Goal: Task Accomplishment & Management: Complete application form

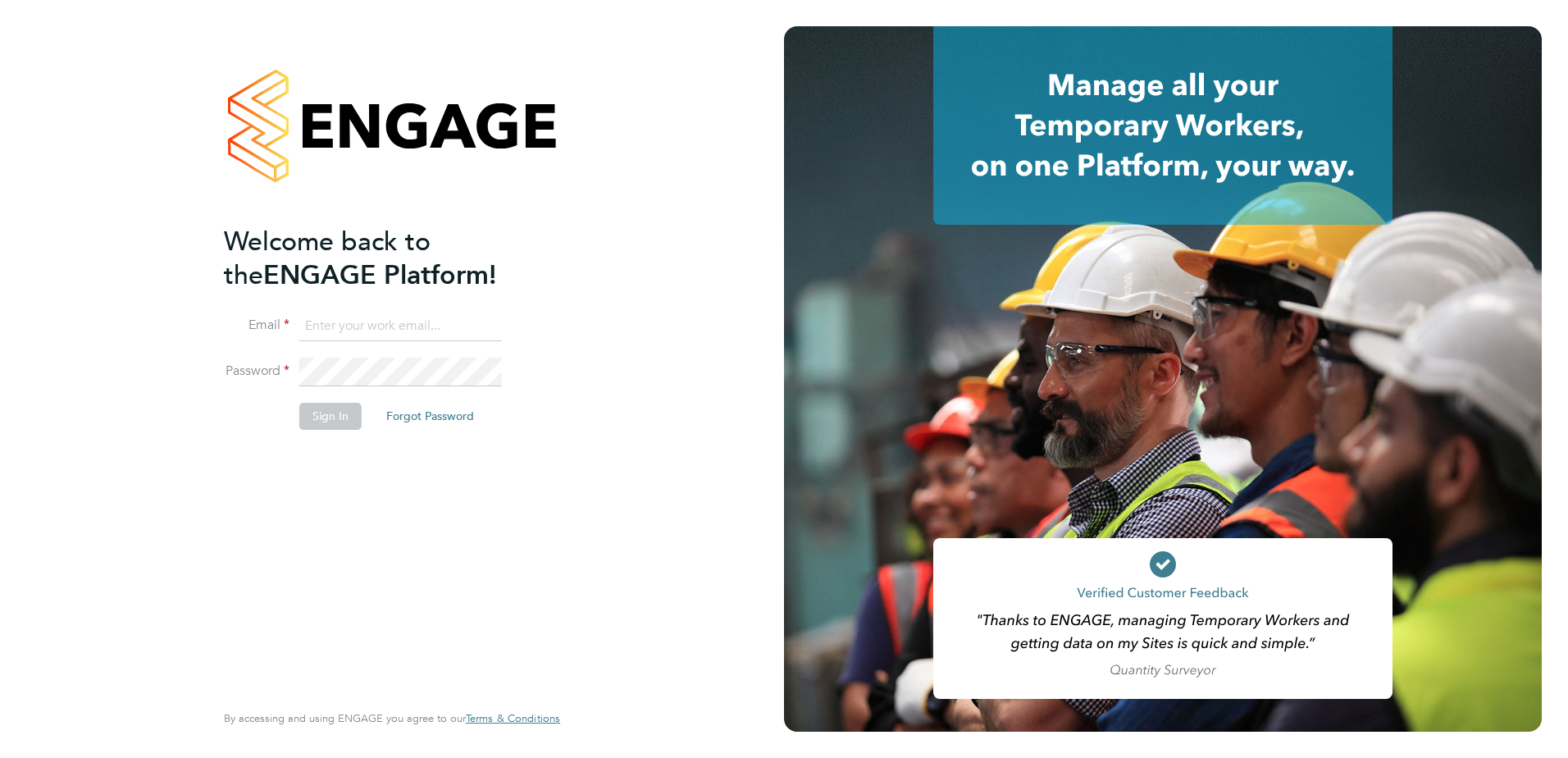
type input "lauren.morton@vistry.co.uk"
click at [496, 587] on div "Welcome back to the ENGAGE Platform! Email lauren.morton@vistry.co.uk Password …" at bounding box center [384, 460] width 319 height 472
click at [345, 415] on button "Sign In" at bounding box center [331, 415] width 63 height 26
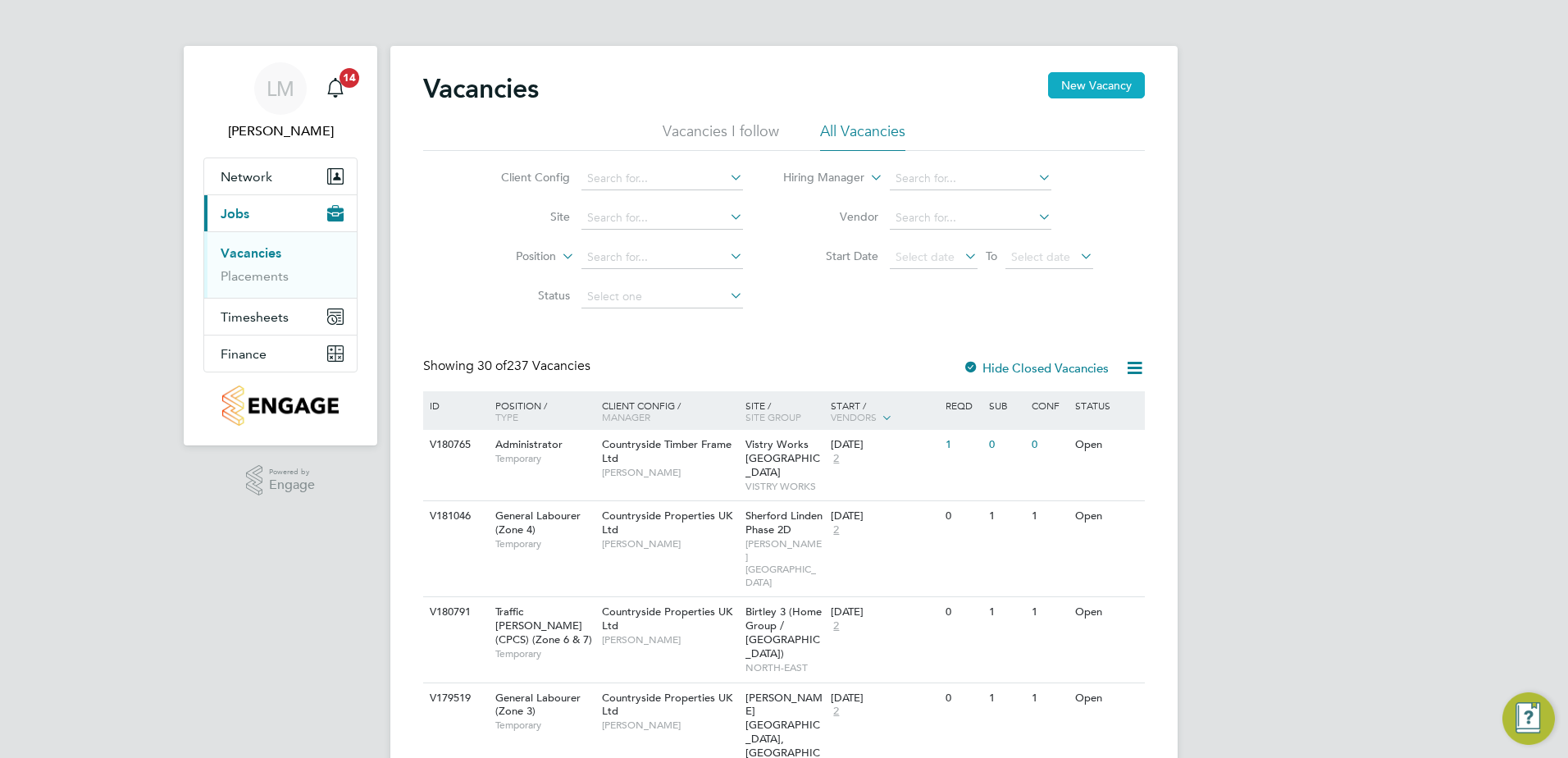
click at [1103, 83] on button "New Vacancy" at bounding box center [1096, 85] width 97 height 26
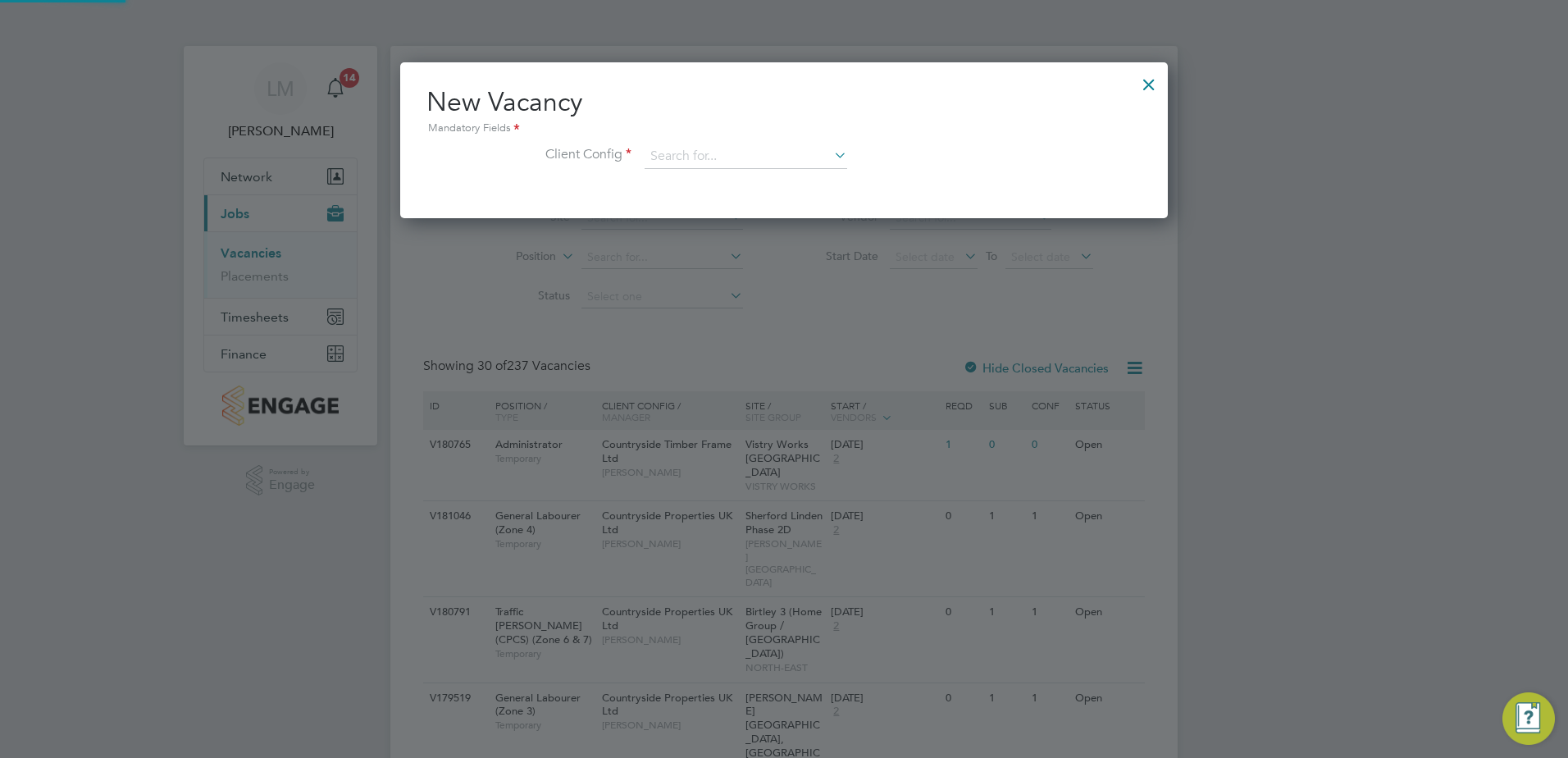
scroll to position [156, 768]
click at [704, 139] on div "New Vacancy Mandatory Fields Client Config" at bounding box center [784, 135] width 715 height 100
click at [710, 153] on input at bounding box center [745, 156] width 203 height 24
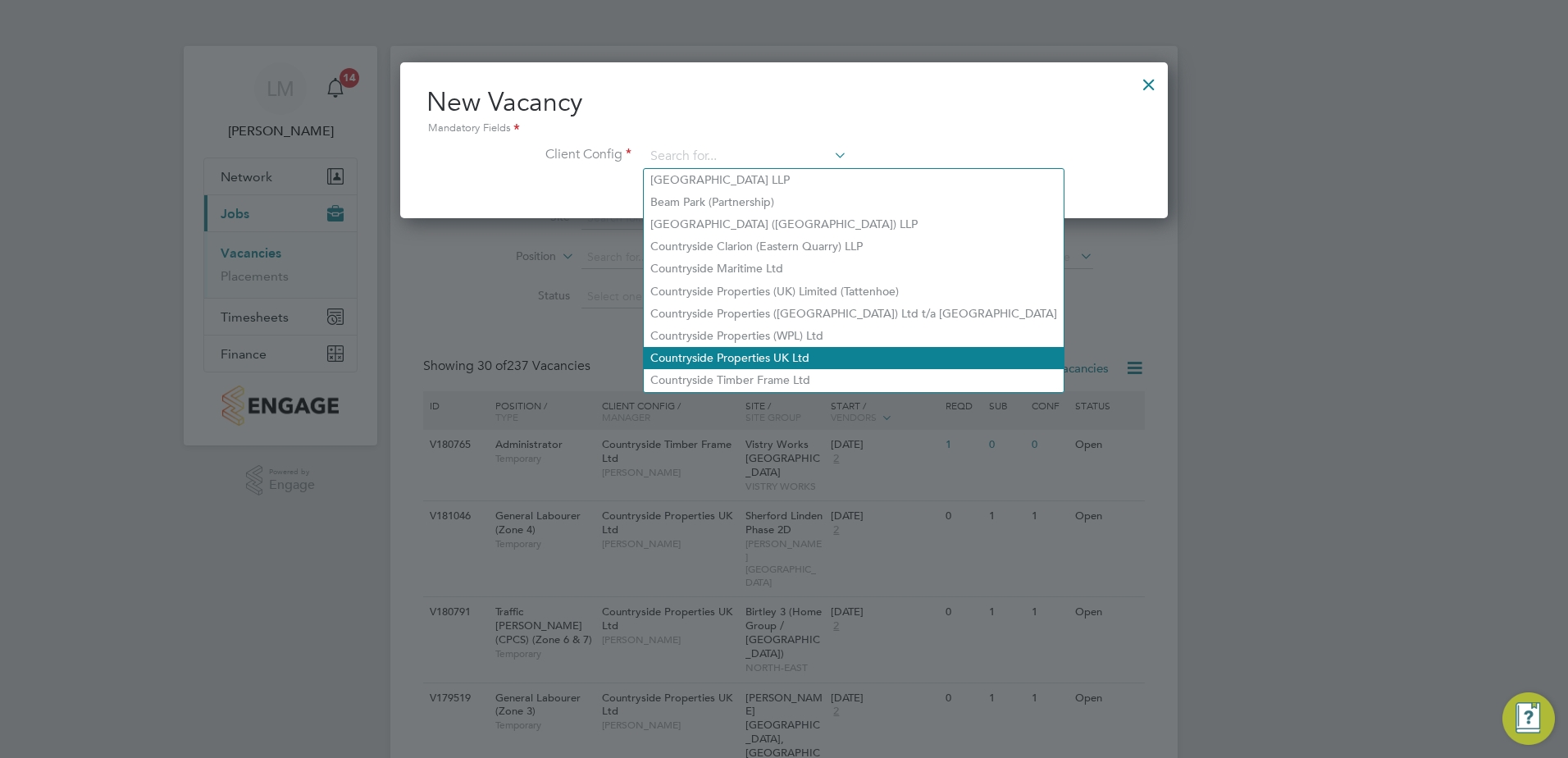
click at [818, 348] on li "Countryside Properties UK Ltd" at bounding box center [853, 357] width 420 height 23
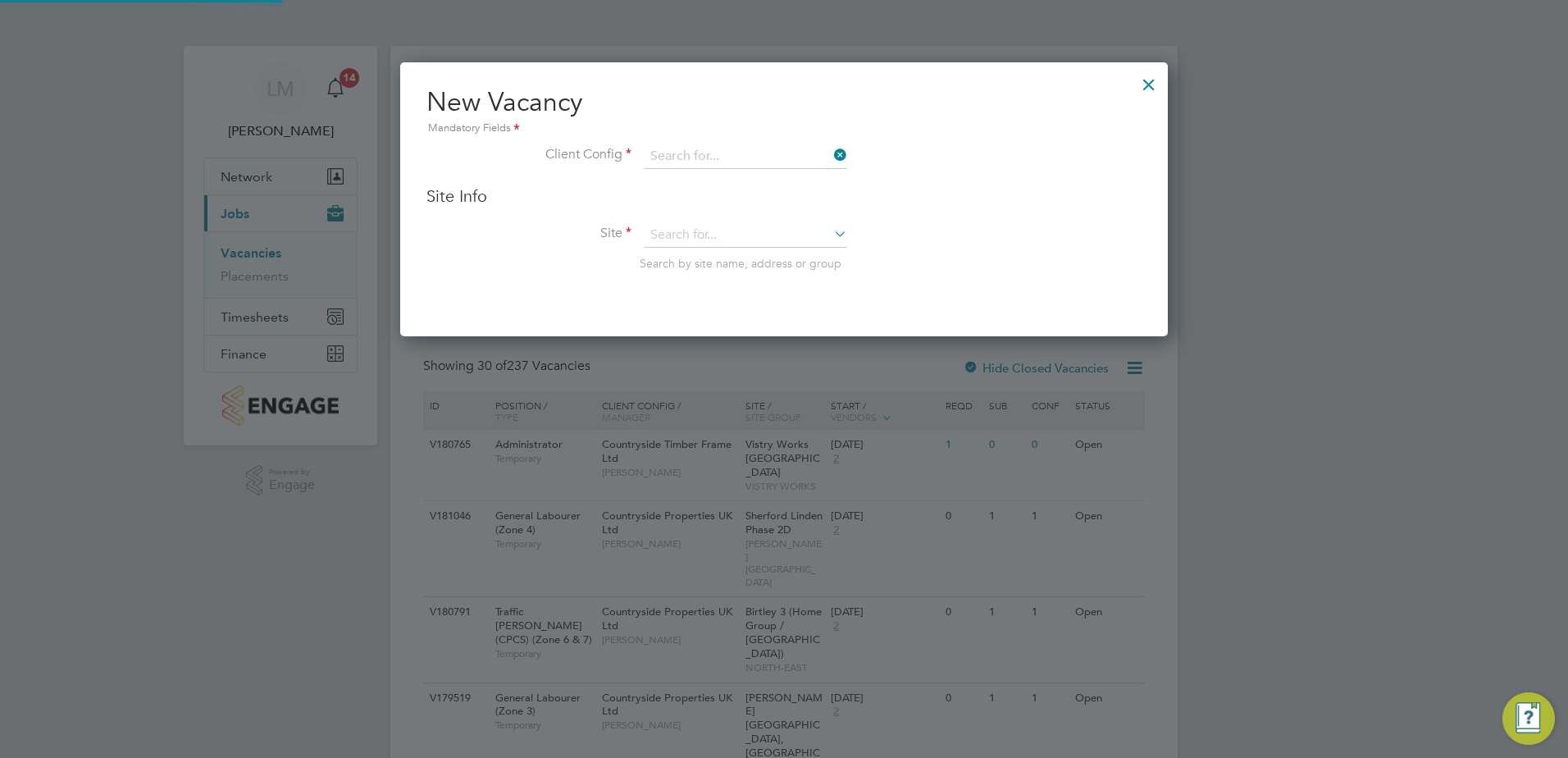
type input "Countryside Properties UK Ltd"
click at [727, 225] on input at bounding box center [745, 235] width 203 height 24
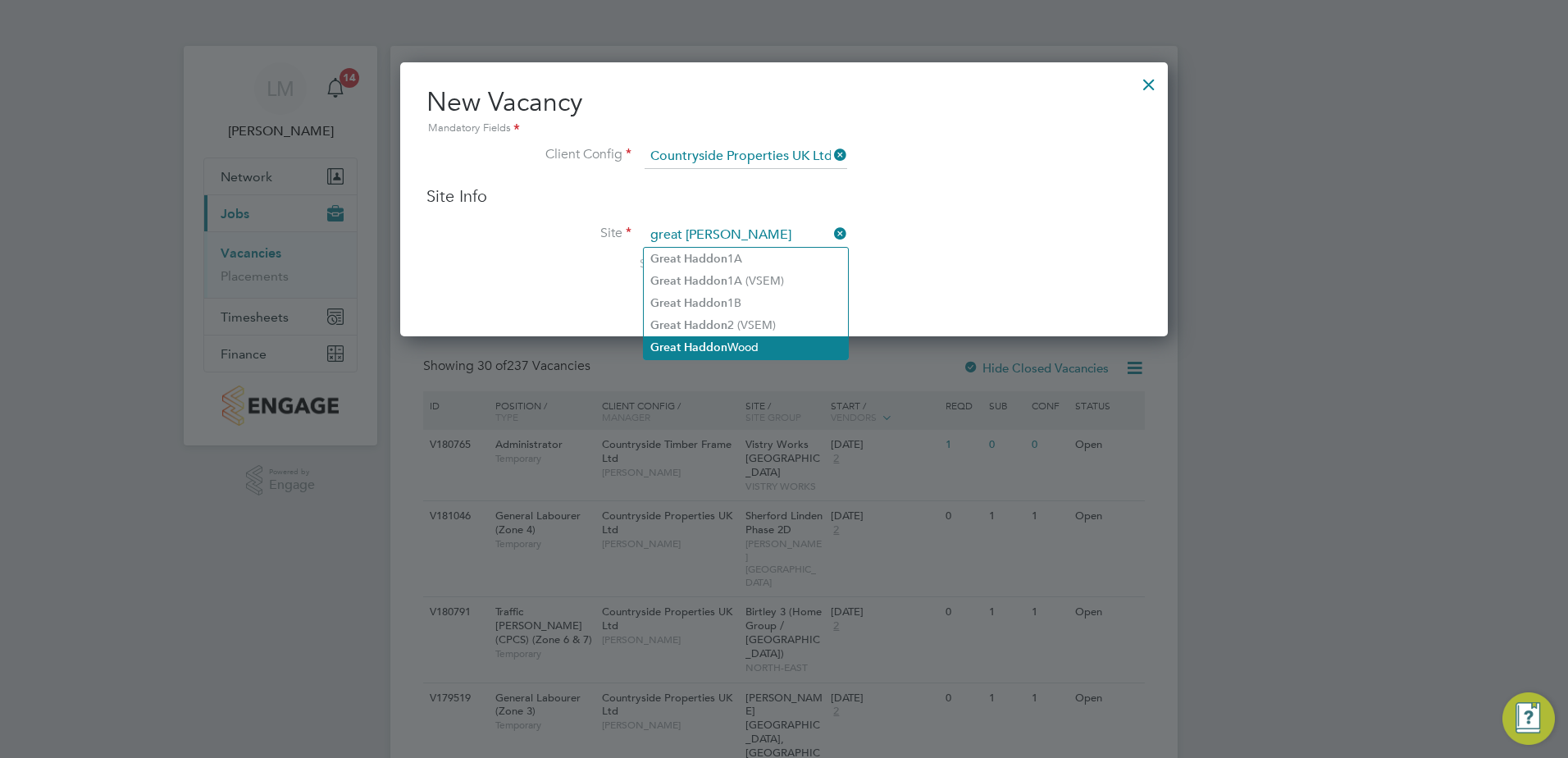
click at [806, 336] on li "Great Haddon Wood" at bounding box center [745, 347] width 204 height 23
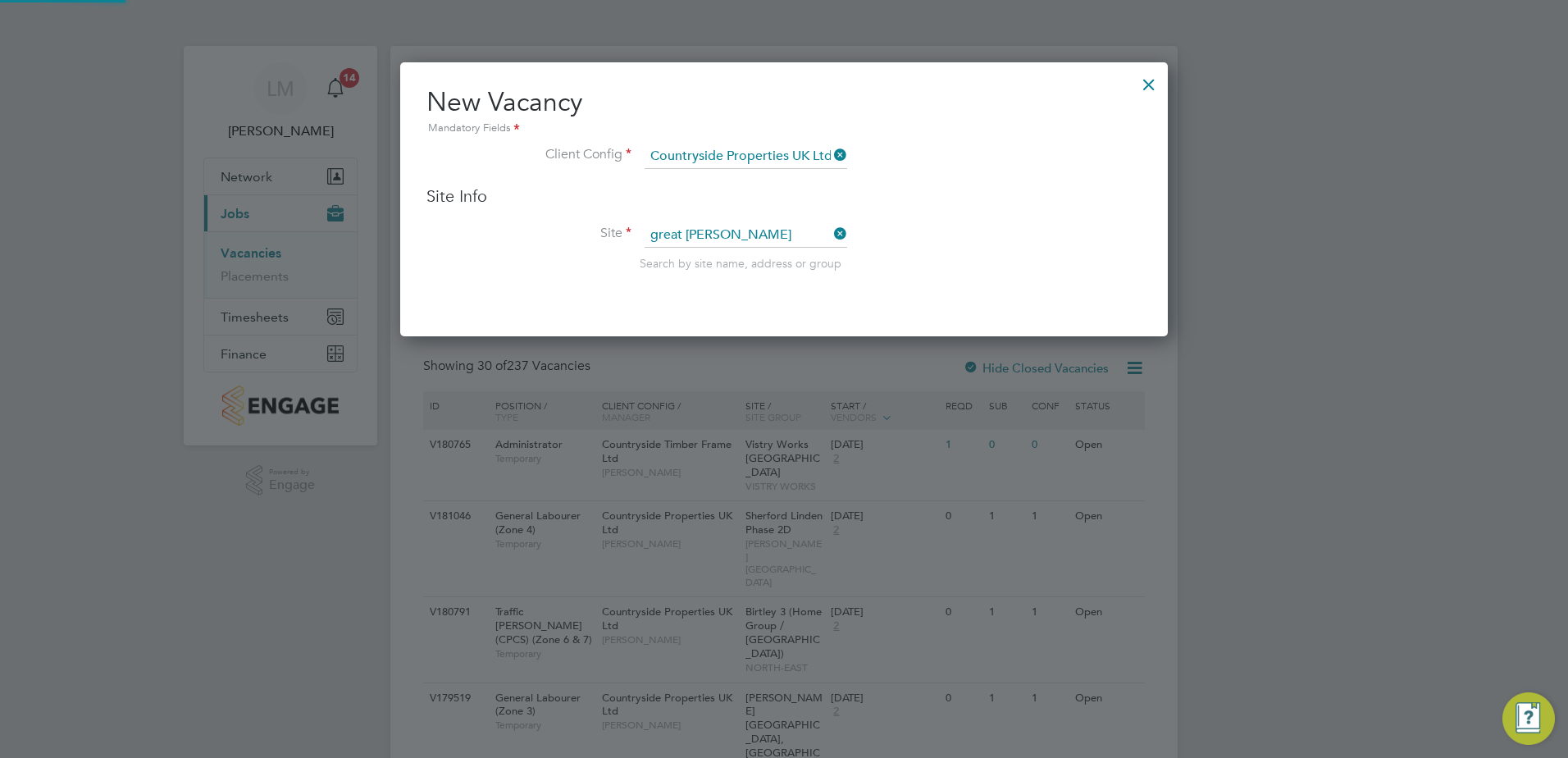
type input "Great Haddon Wood"
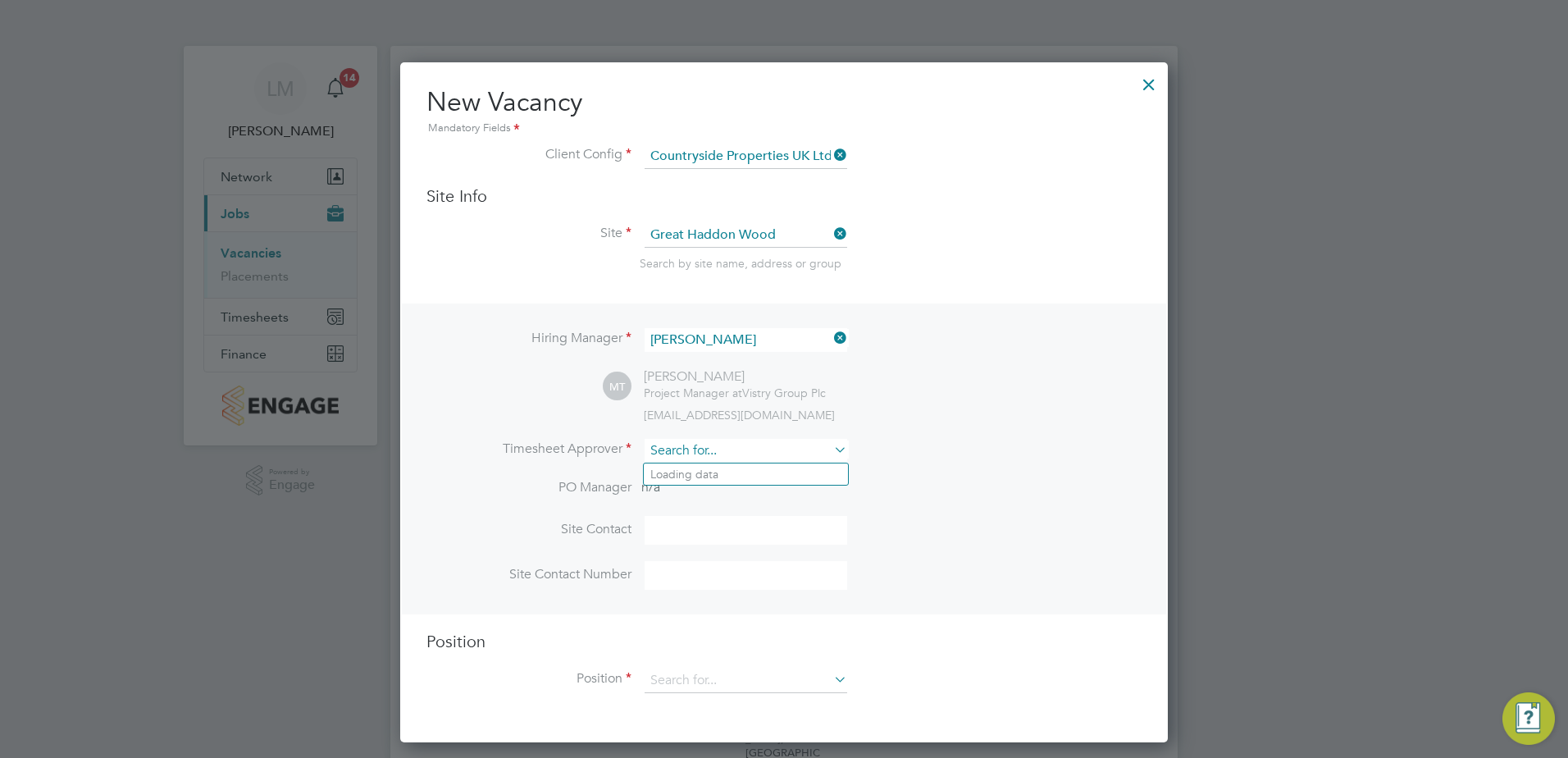
click at [720, 454] on input at bounding box center [745, 450] width 203 height 24
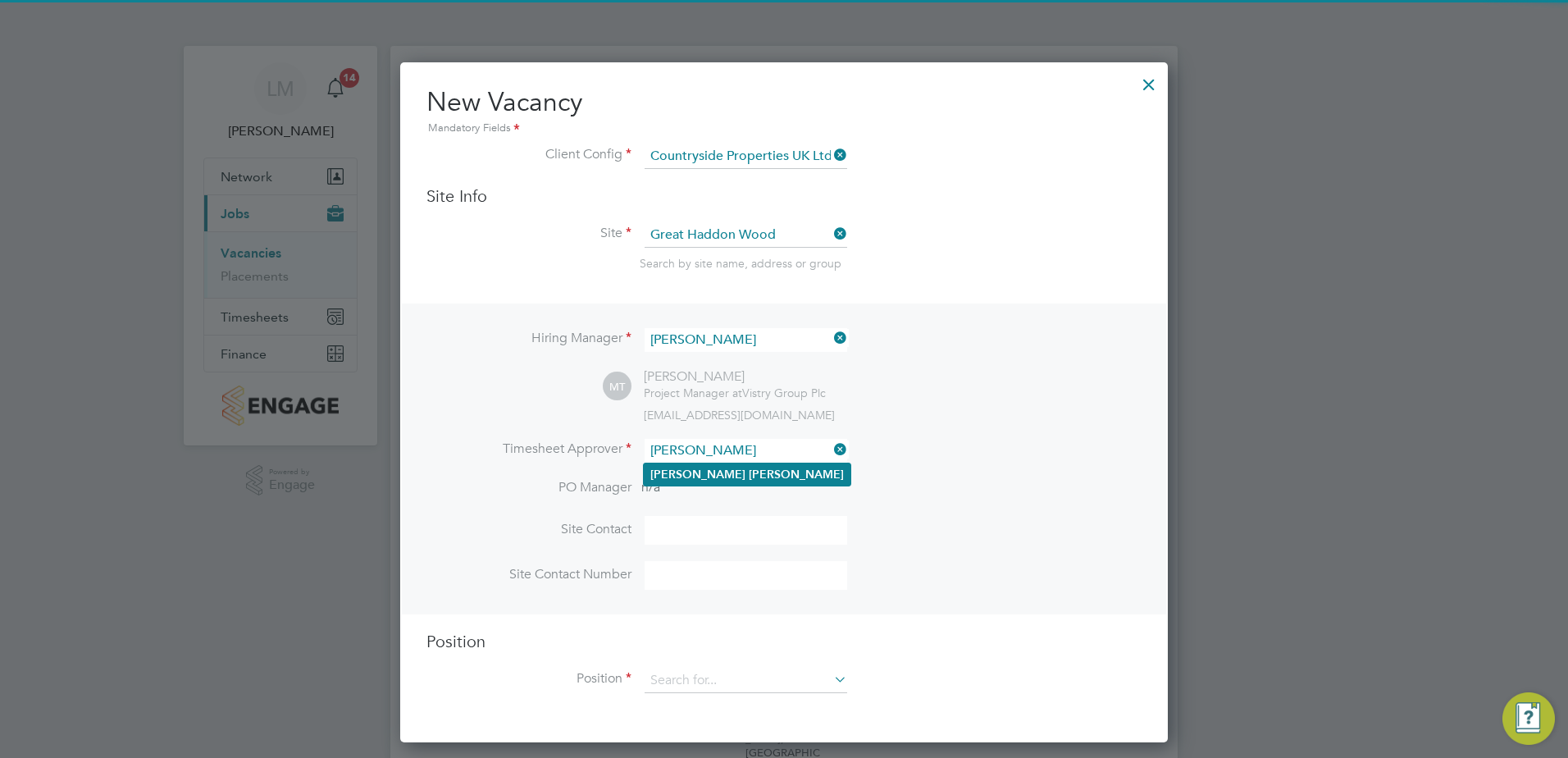
click at [744, 470] on li "[PERSON_NAME]" at bounding box center [746, 474] width 207 height 23
type input "[PERSON_NAME]"
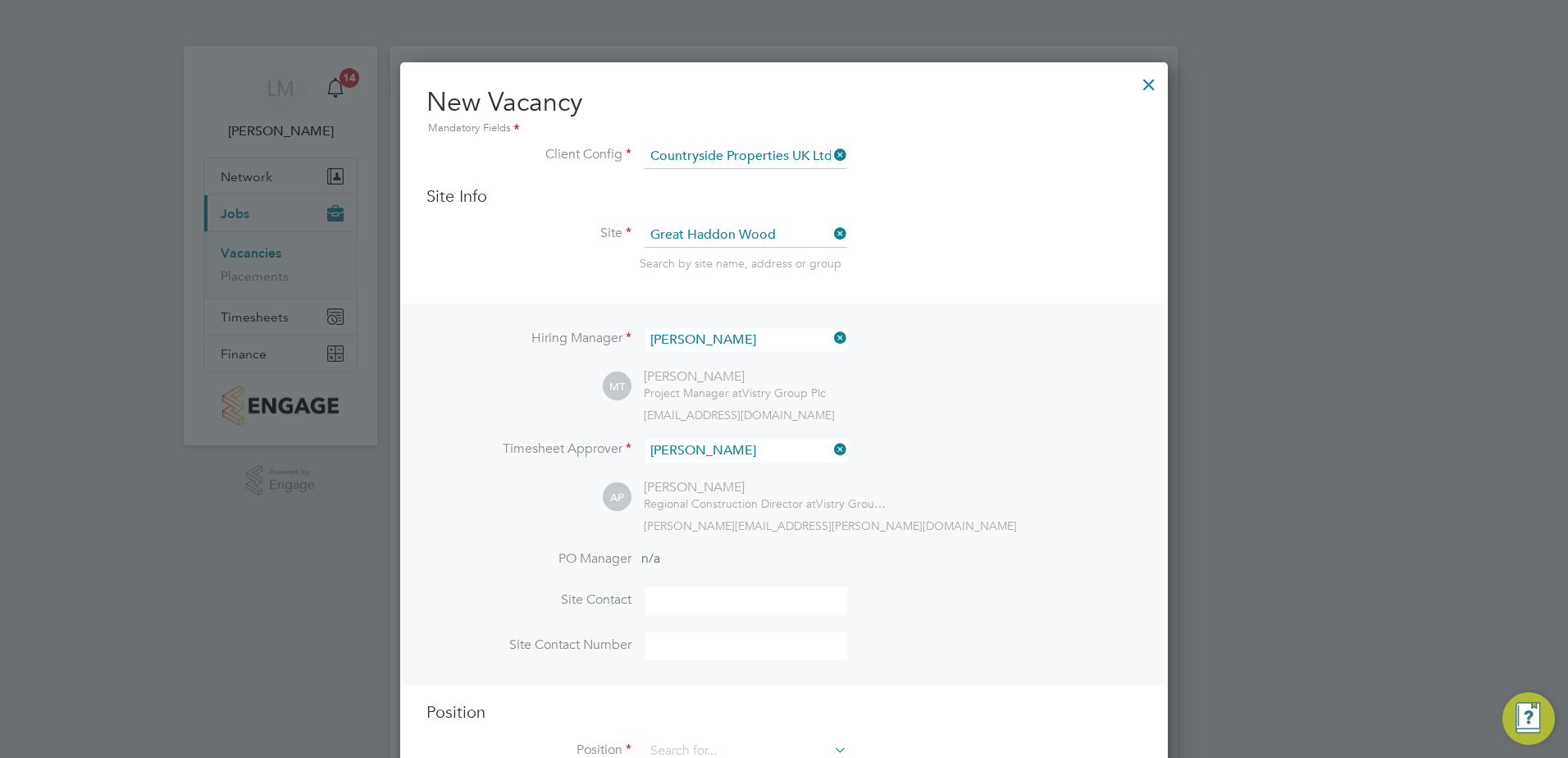
drag, startPoint x: 723, startPoint y: 601, endPoint x: 740, endPoint y: 606, distance: 17.7
click at [723, 601] on input at bounding box center [745, 600] width 203 height 28
type input "[PERSON_NAME]"
drag, startPoint x: 783, startPoint y: 657, endPoint x: 773, endPoint y: 656, distance: 10.0
click at [783, 657] on input at bounding box center [745, 645] width 203 height 28
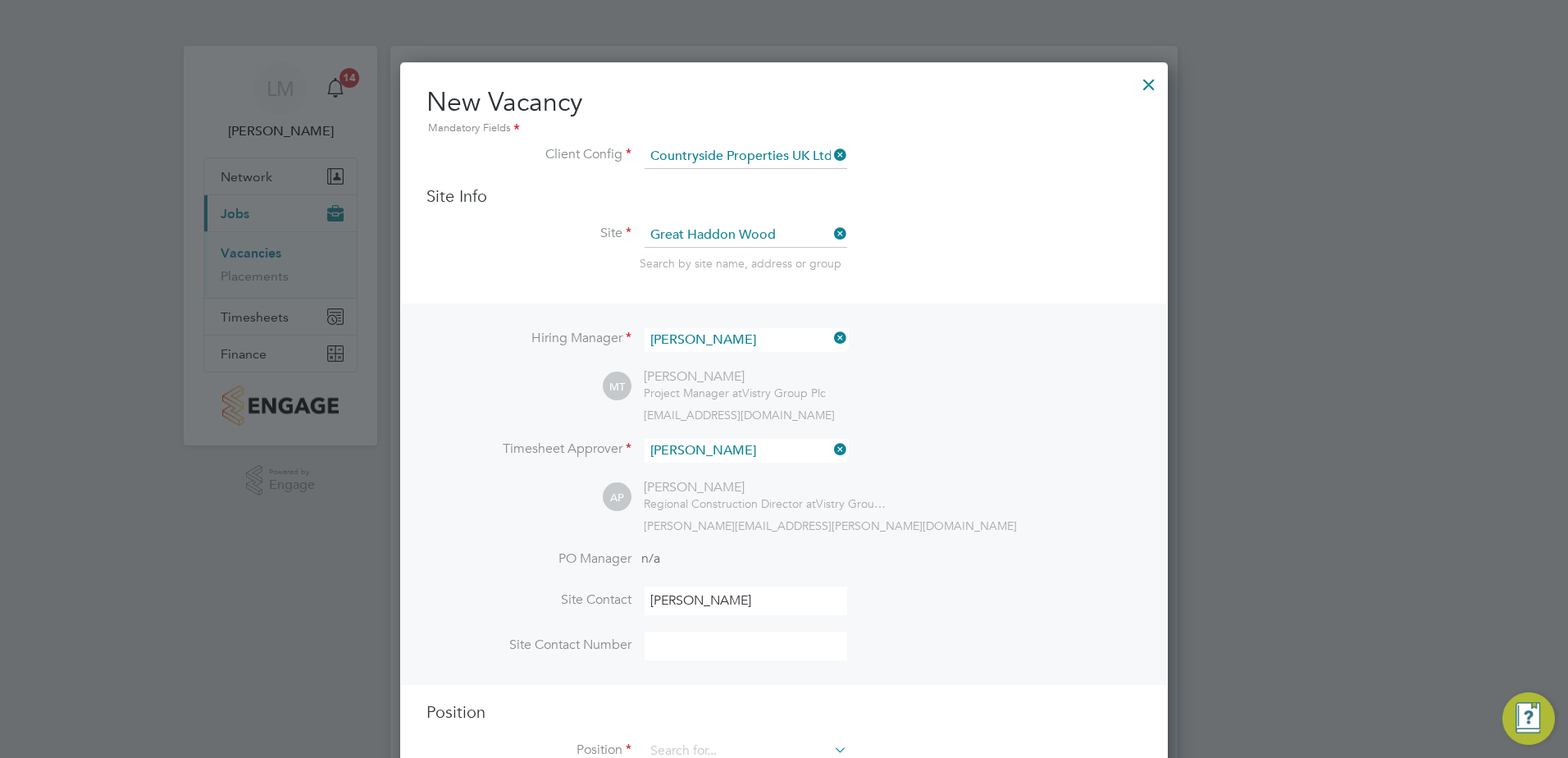
paste input "[PHONE_NUMBER]"
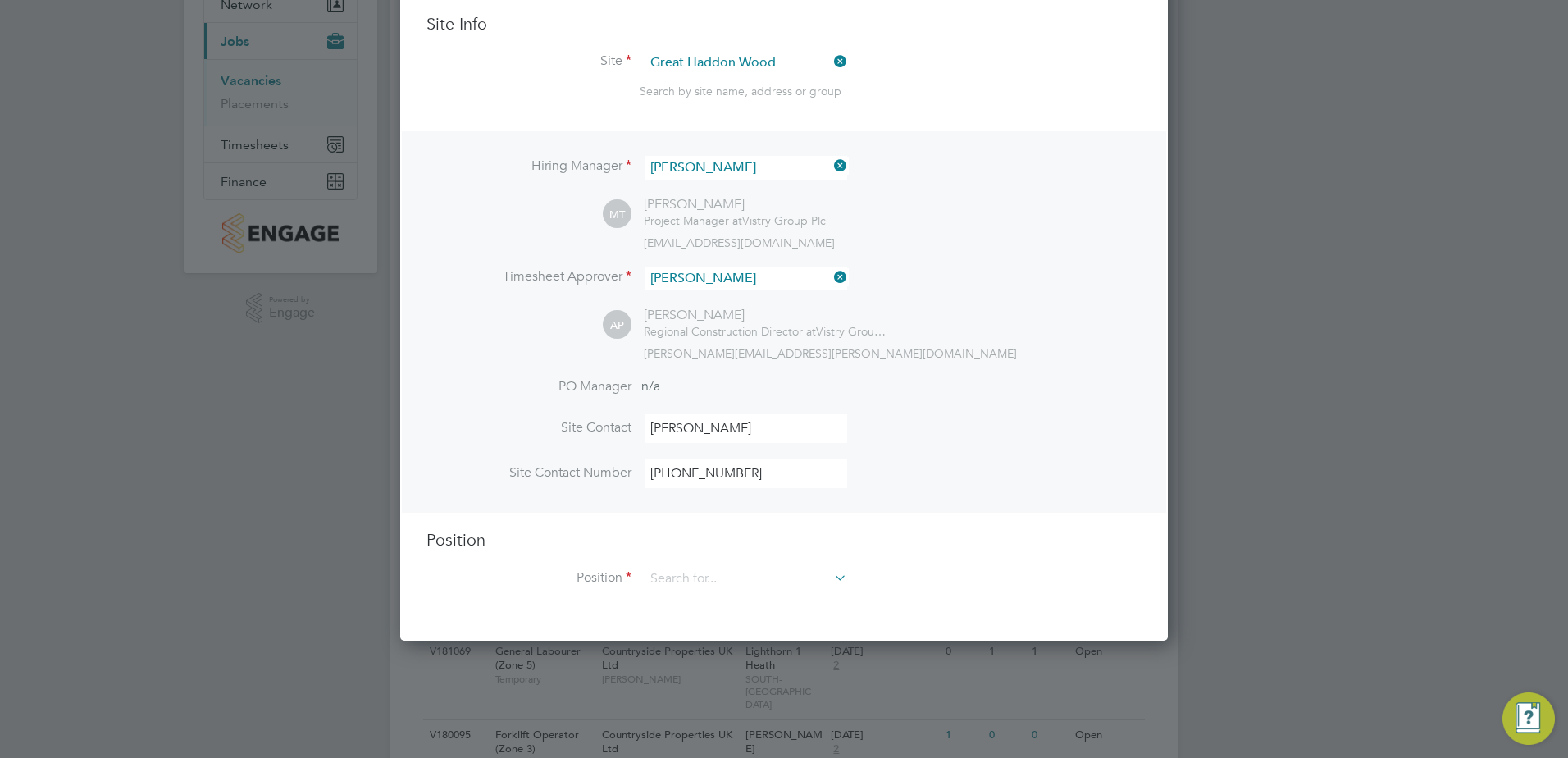
scroll to position [410, 0]
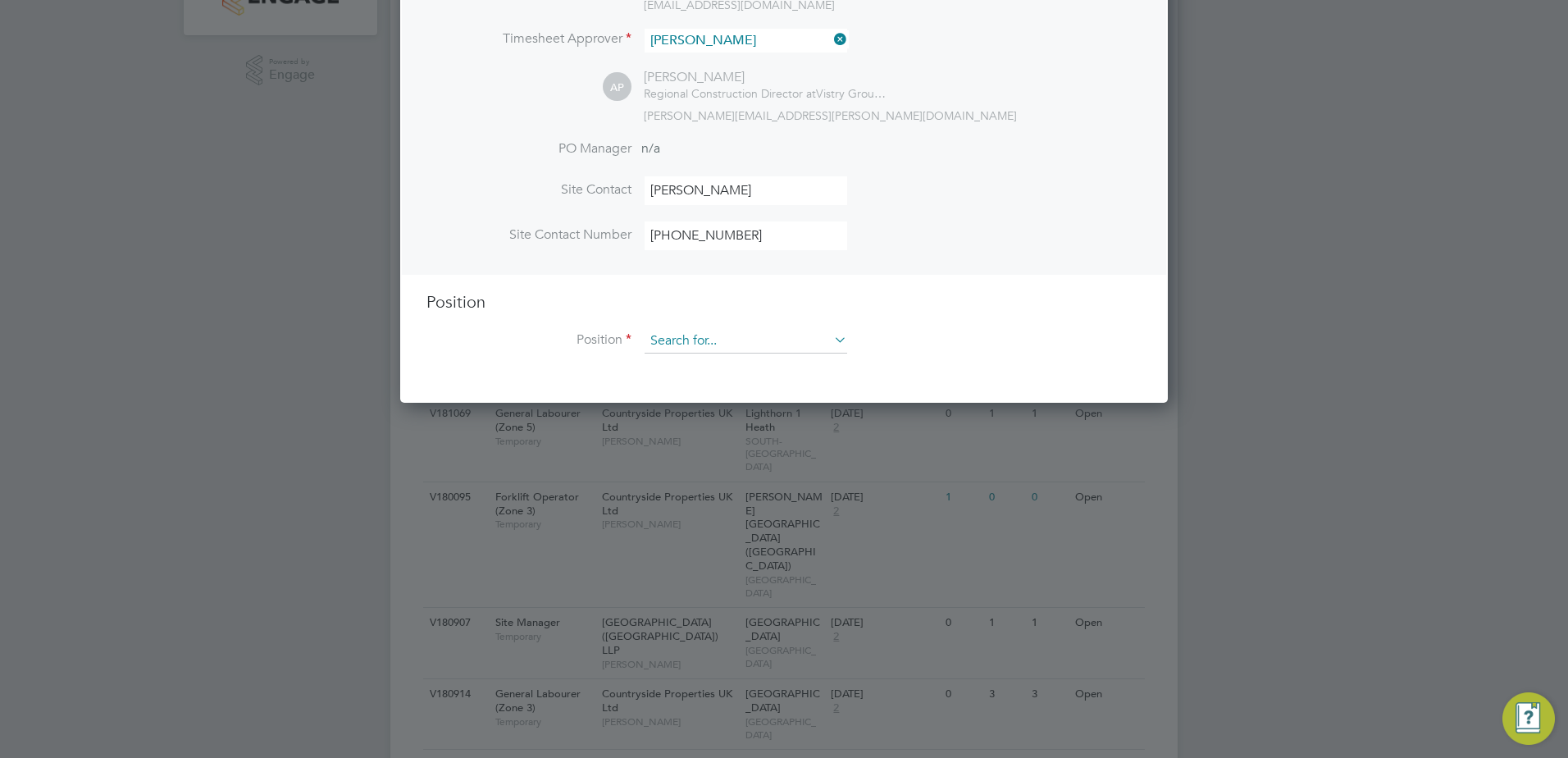
type input "[PHONE_NUMBER]"
click at [712, 351] on input at bounding box center [745, 341] width 203 height 24
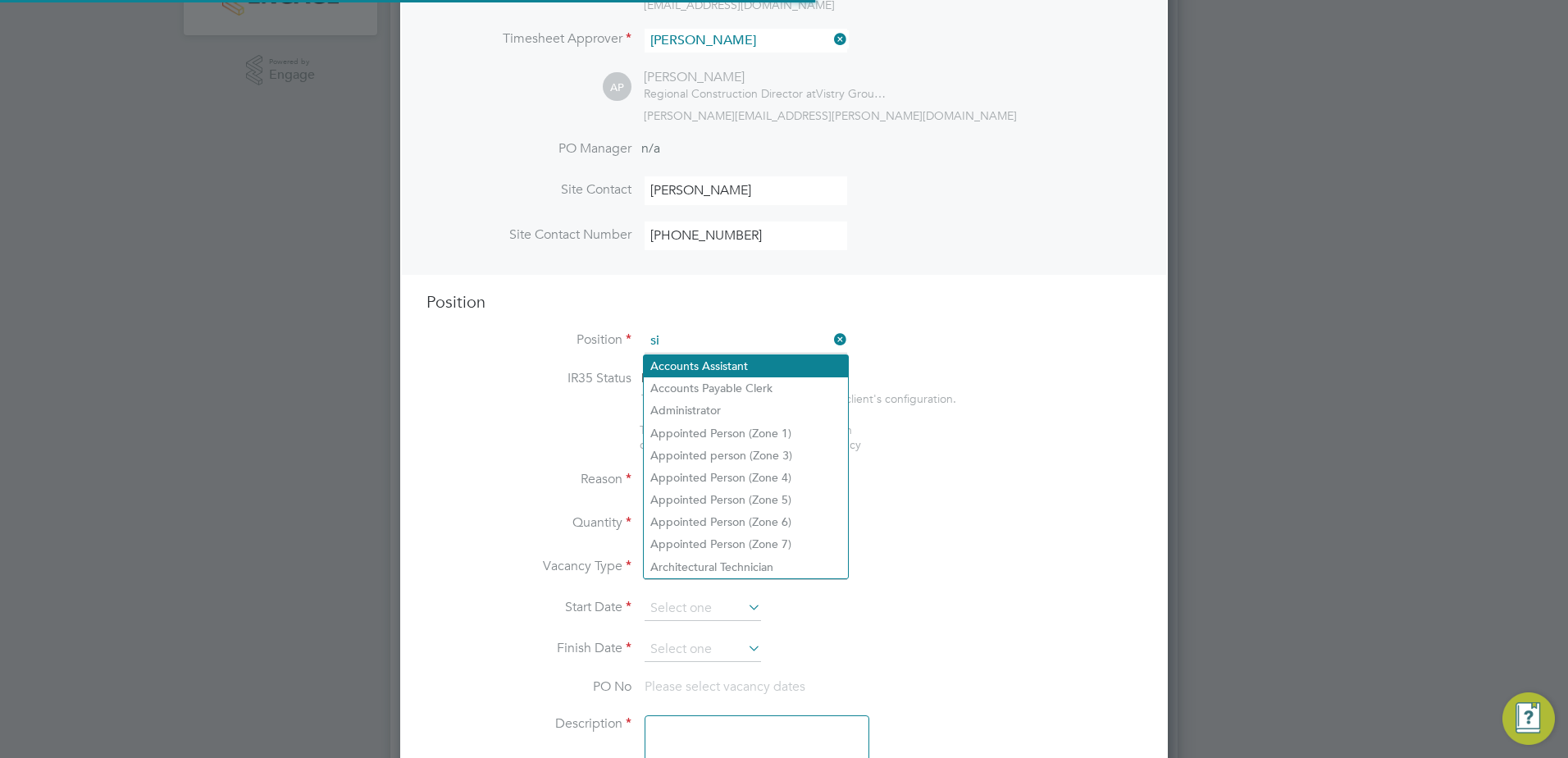
scroll to position [2356, 768]
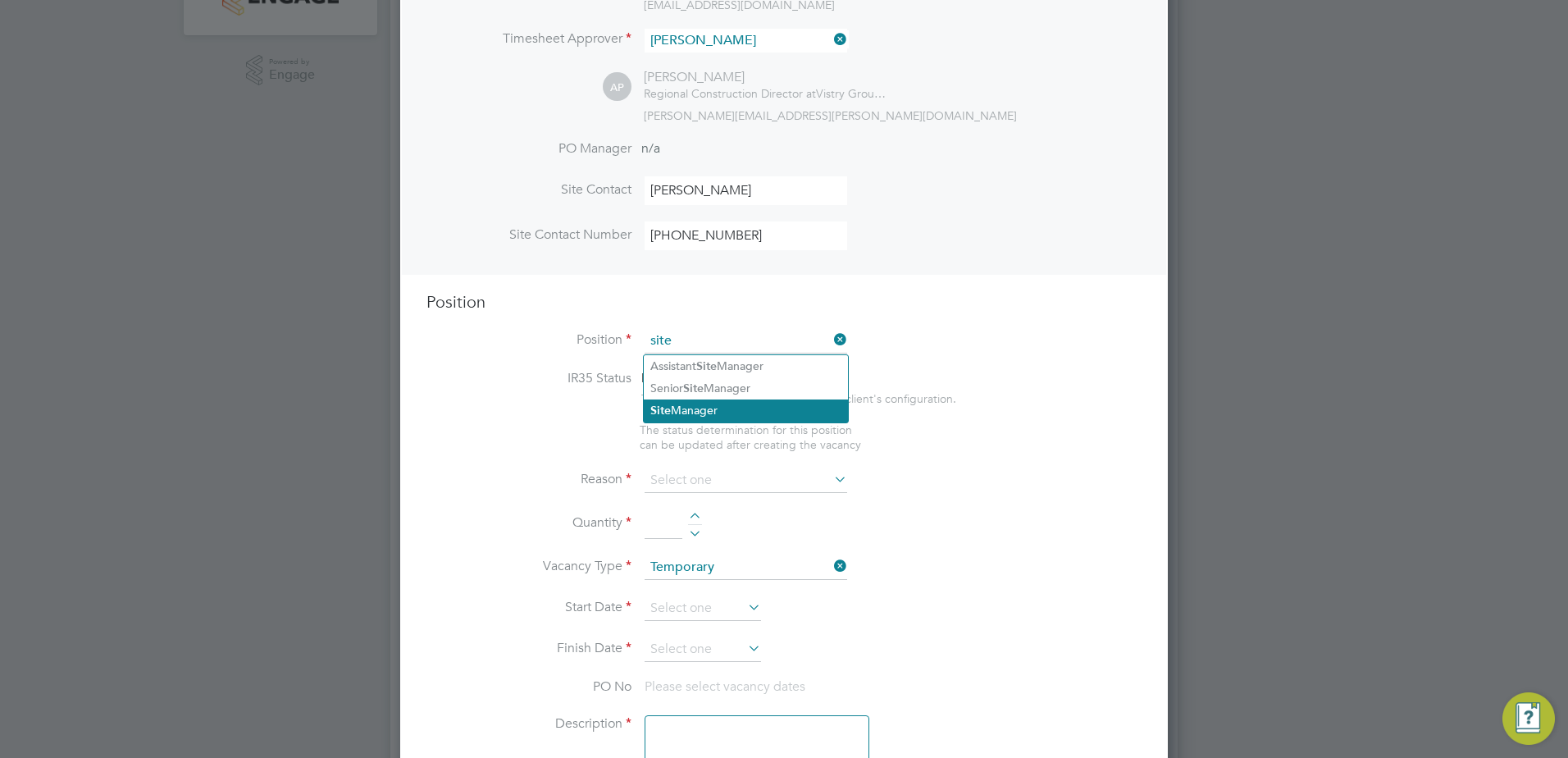
click at [764, 403] on li "Site Manager" at bounding box center [745, 410] width 204 height 23
type input "Site Manager"
type textarea "• Loremip dolo sitam con adipisc eli se doeiusmodt inci utl etdolore magnaaliqu…"
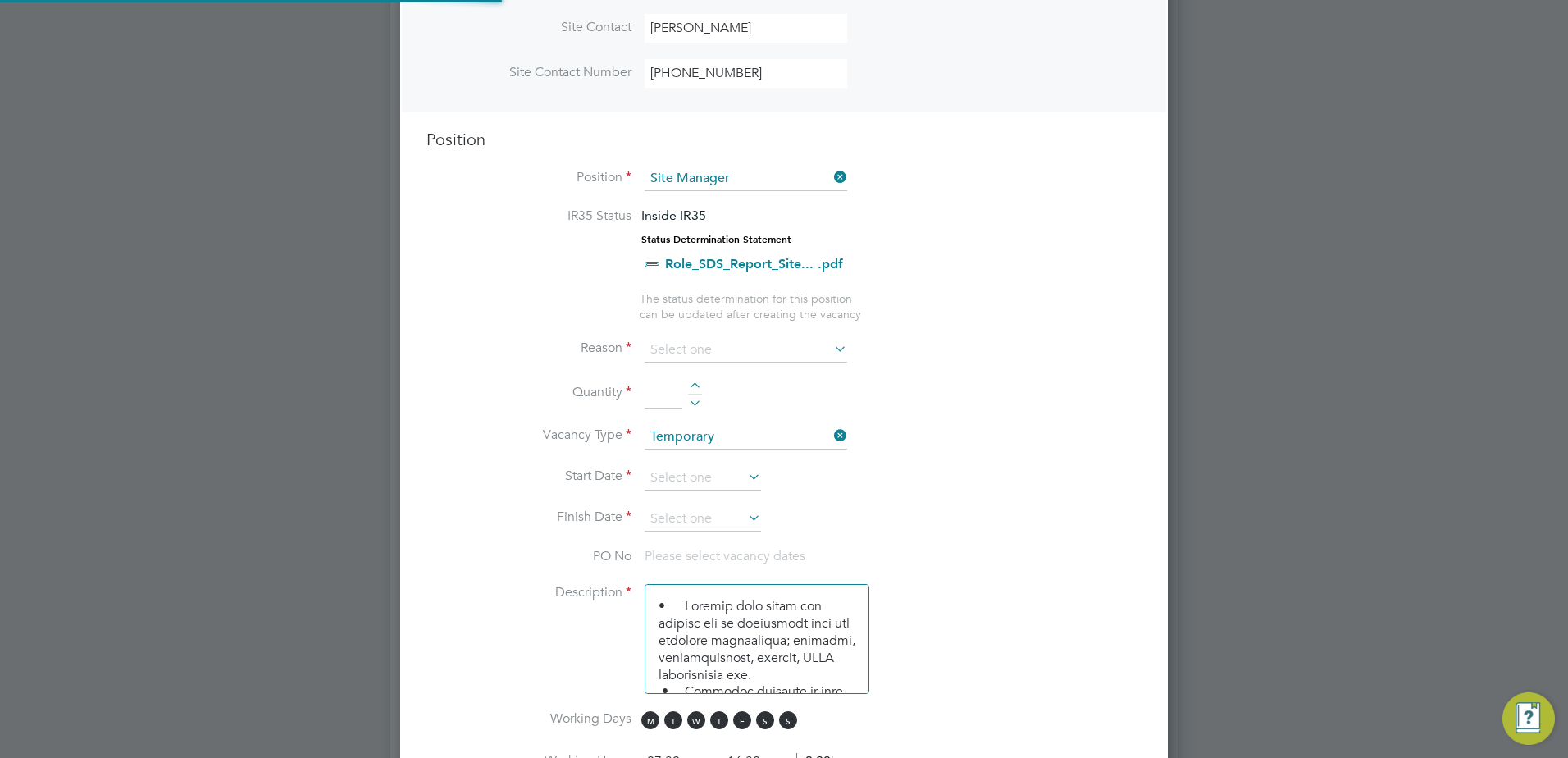
scroll to position [574, 0]
click at [733, 349] on input at bounding box center [745, 348] width 203 height 24
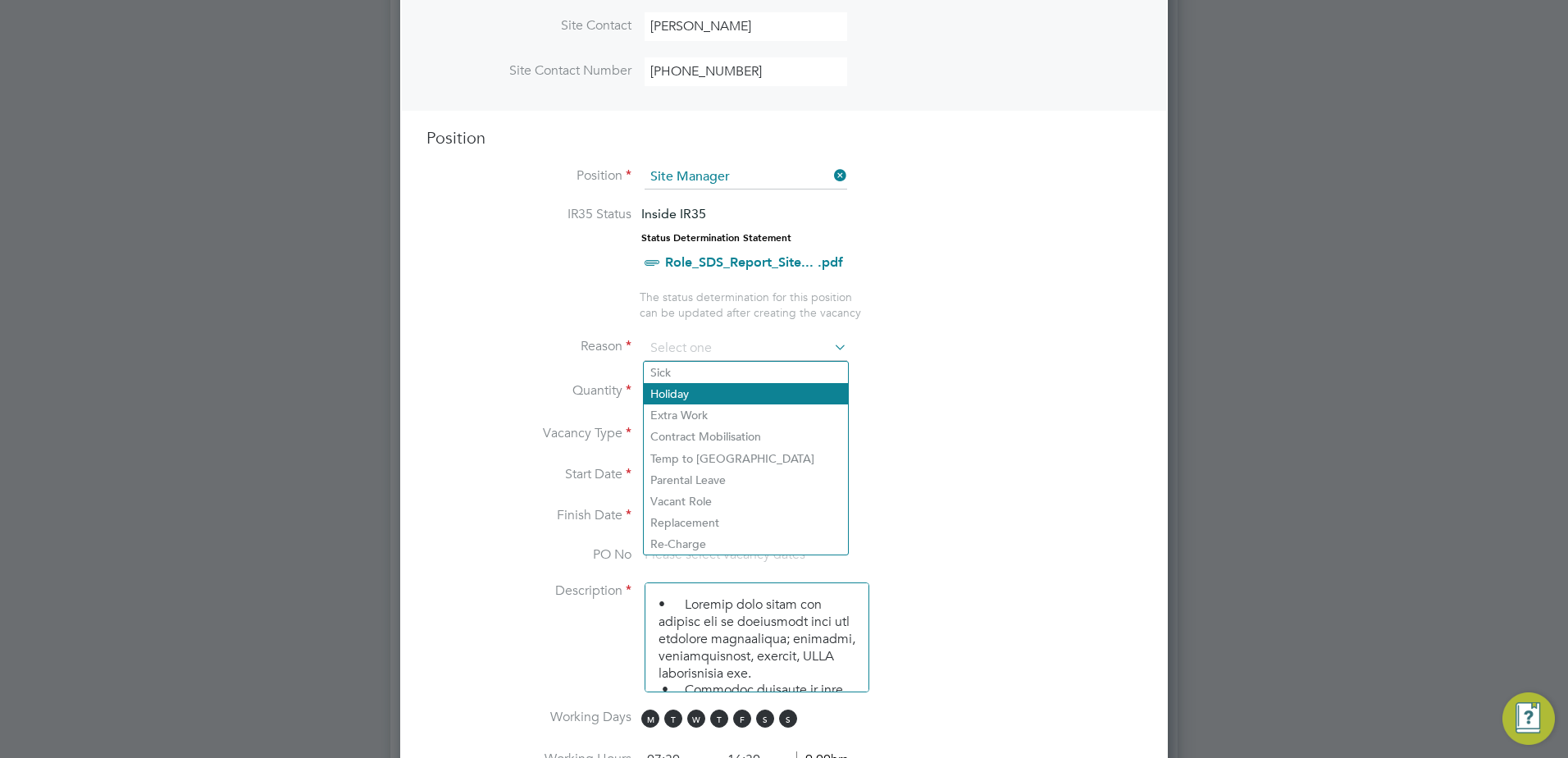
click at [720, 401] on li "Holiday" at bounding box center [745, 394] width 204 height 22
type input "Holiday"
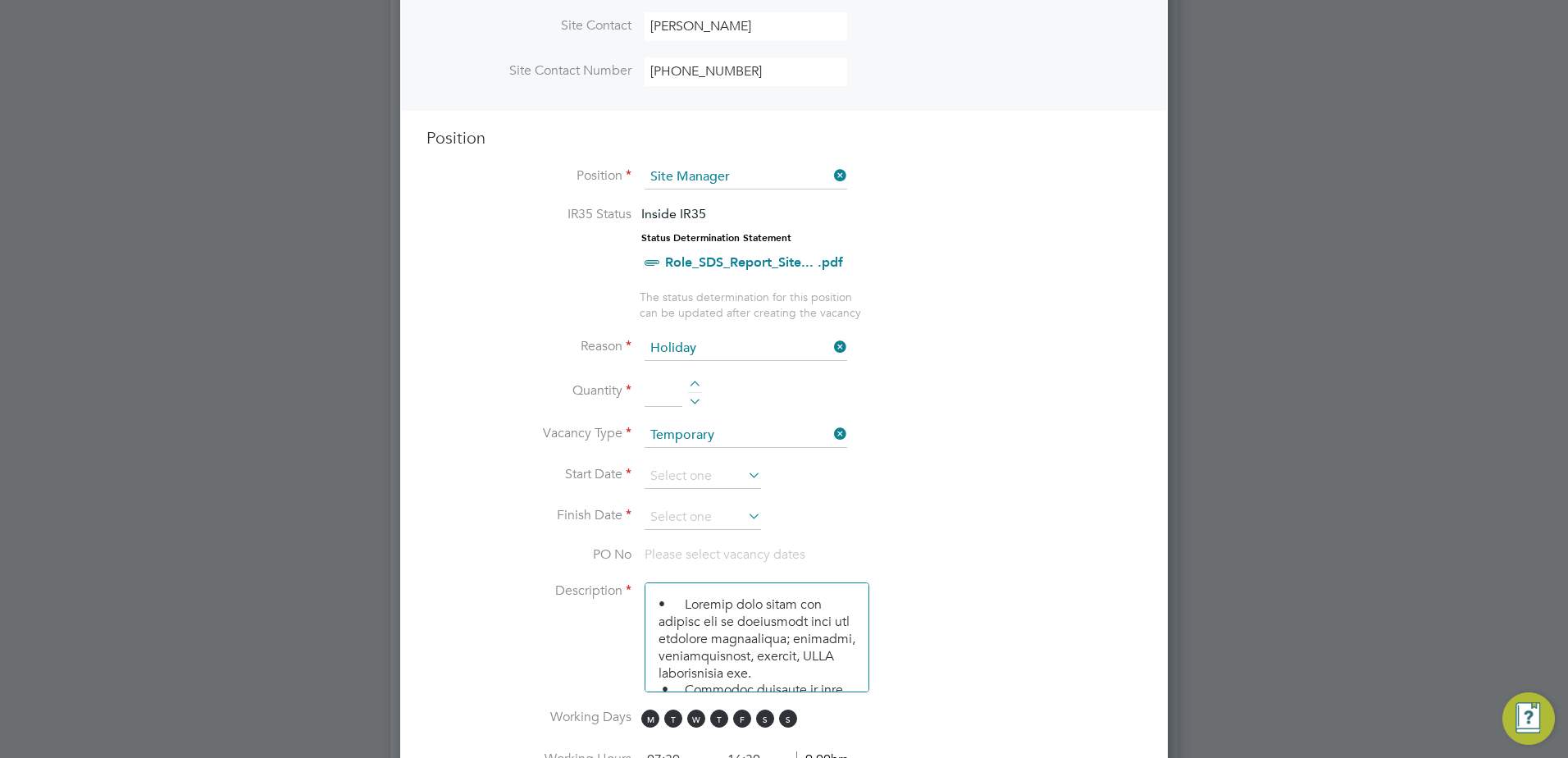
click at [697, 379] on li "Quantity" at bounding box center [784, 400] width 715 height 46
click at [691, 380] on li "Quantity" at bounding box center [784, 400] width 715 height 46
click at [692, 390] on div at bounding box center [694, 386] width 14 height 12
type input "1"
click at [702, 476] on input at bounding box center [702, 476] width 117 height 24
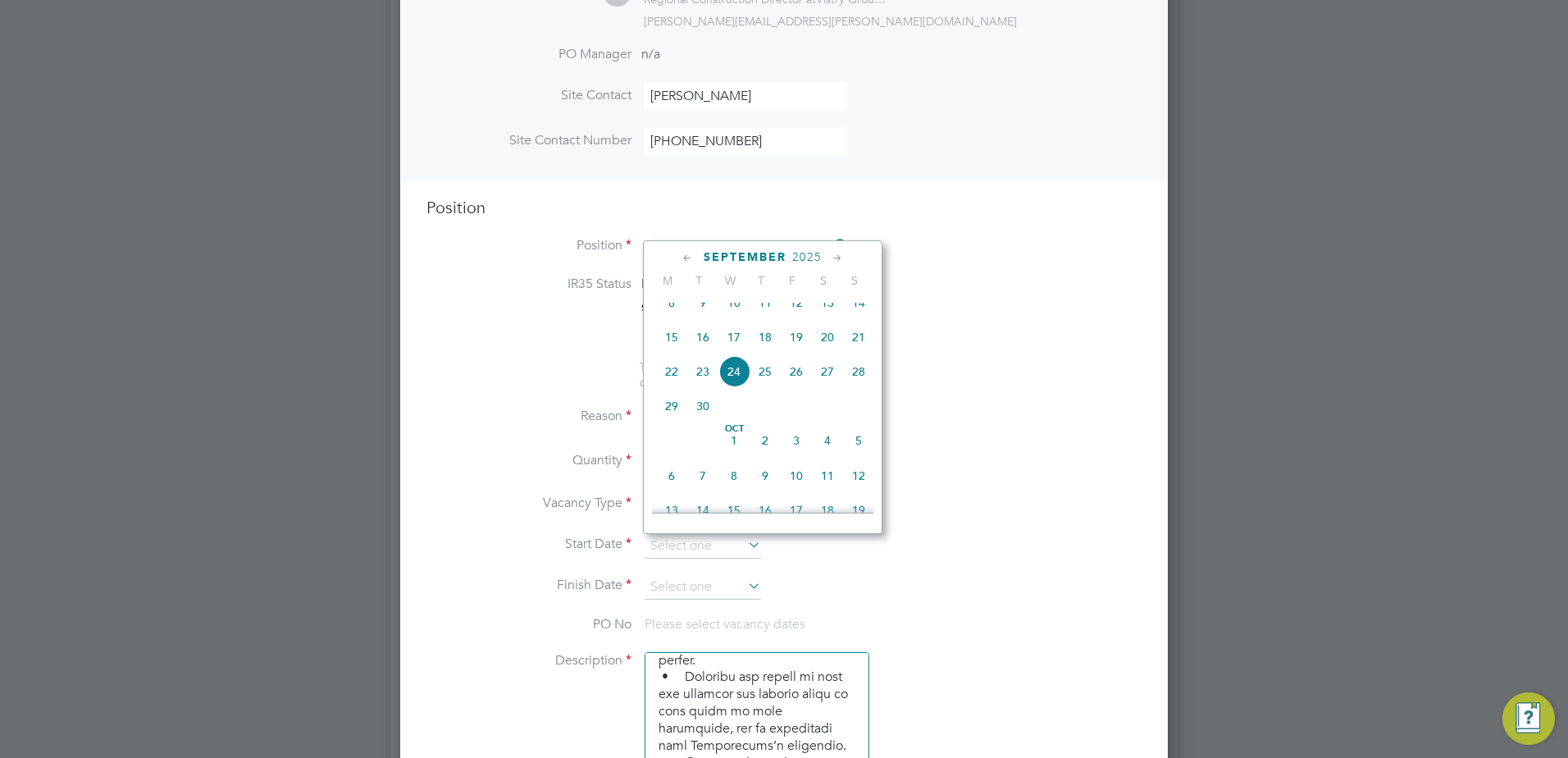
scroll to position [656, 0]
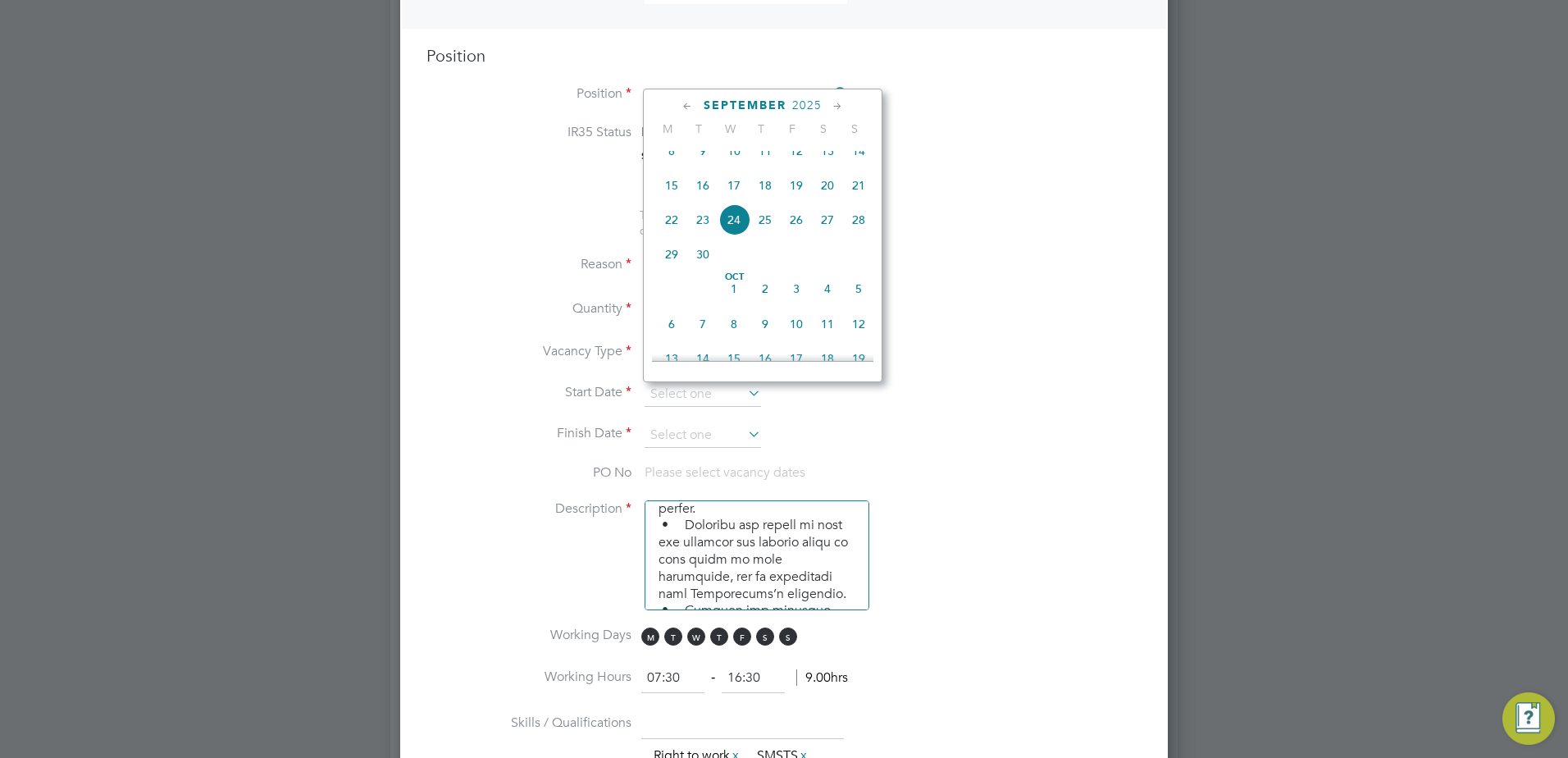
click at [735, 235] on span "24" at bounding box center [734, 219] width 31 height 31
type input "[DATE]"
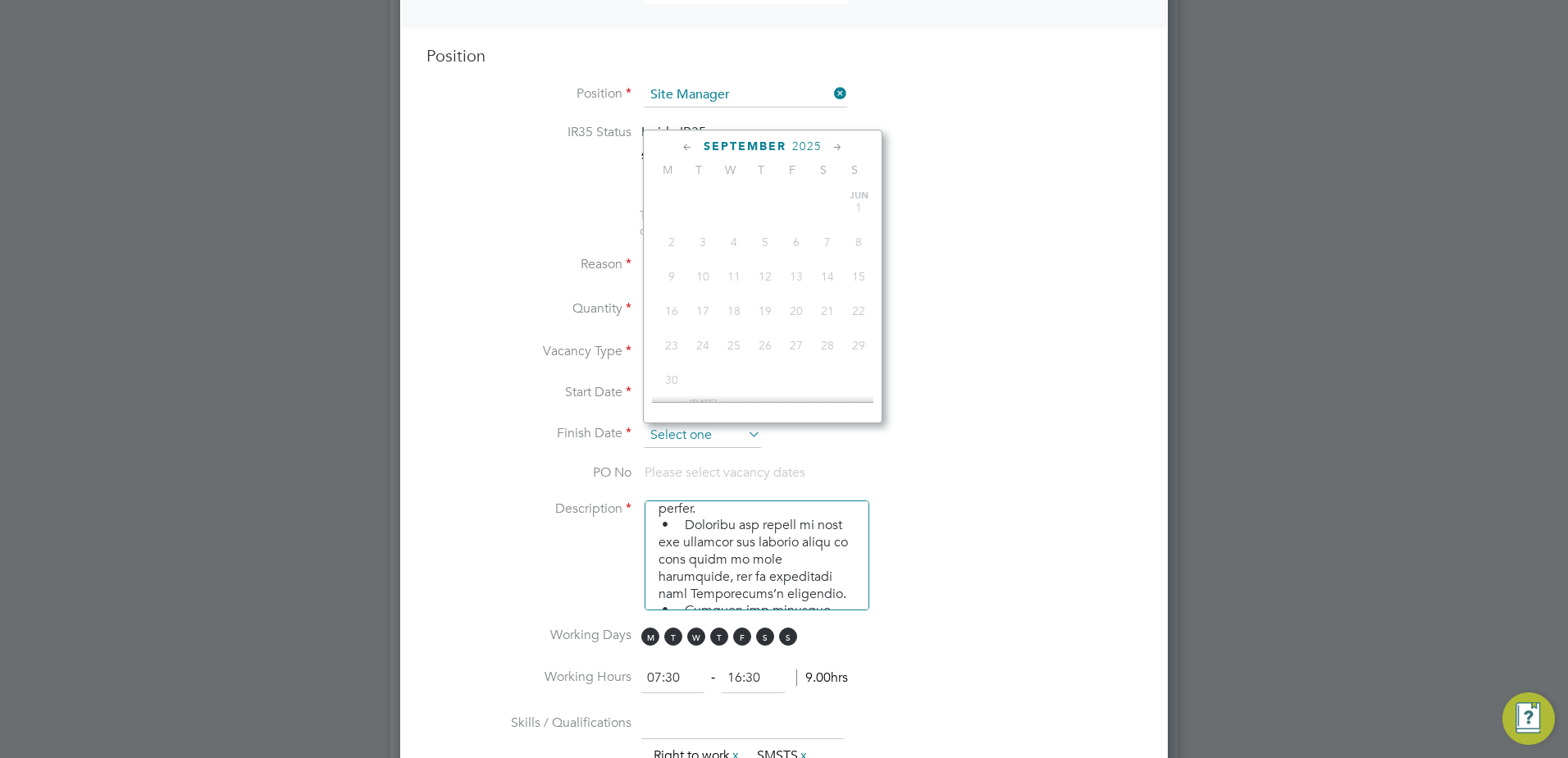
click at [742, 443] on input at bounding box center [702, 435] width 117 height 24
click at [803, 380] on span "10" at bounding box center [796, 365] width 31 height 31
type input "[DATE]"
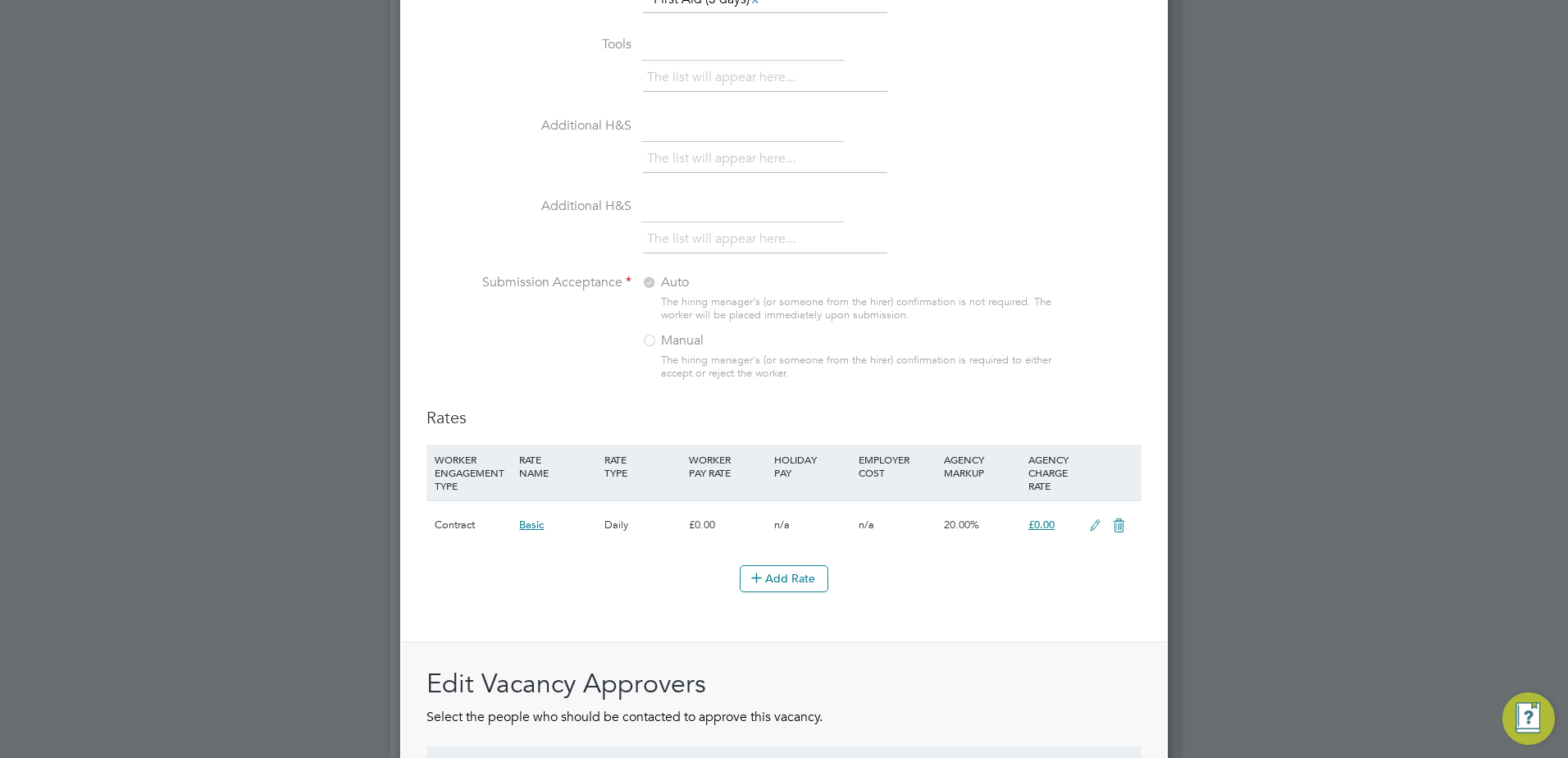
scroll to position [1722, 0]
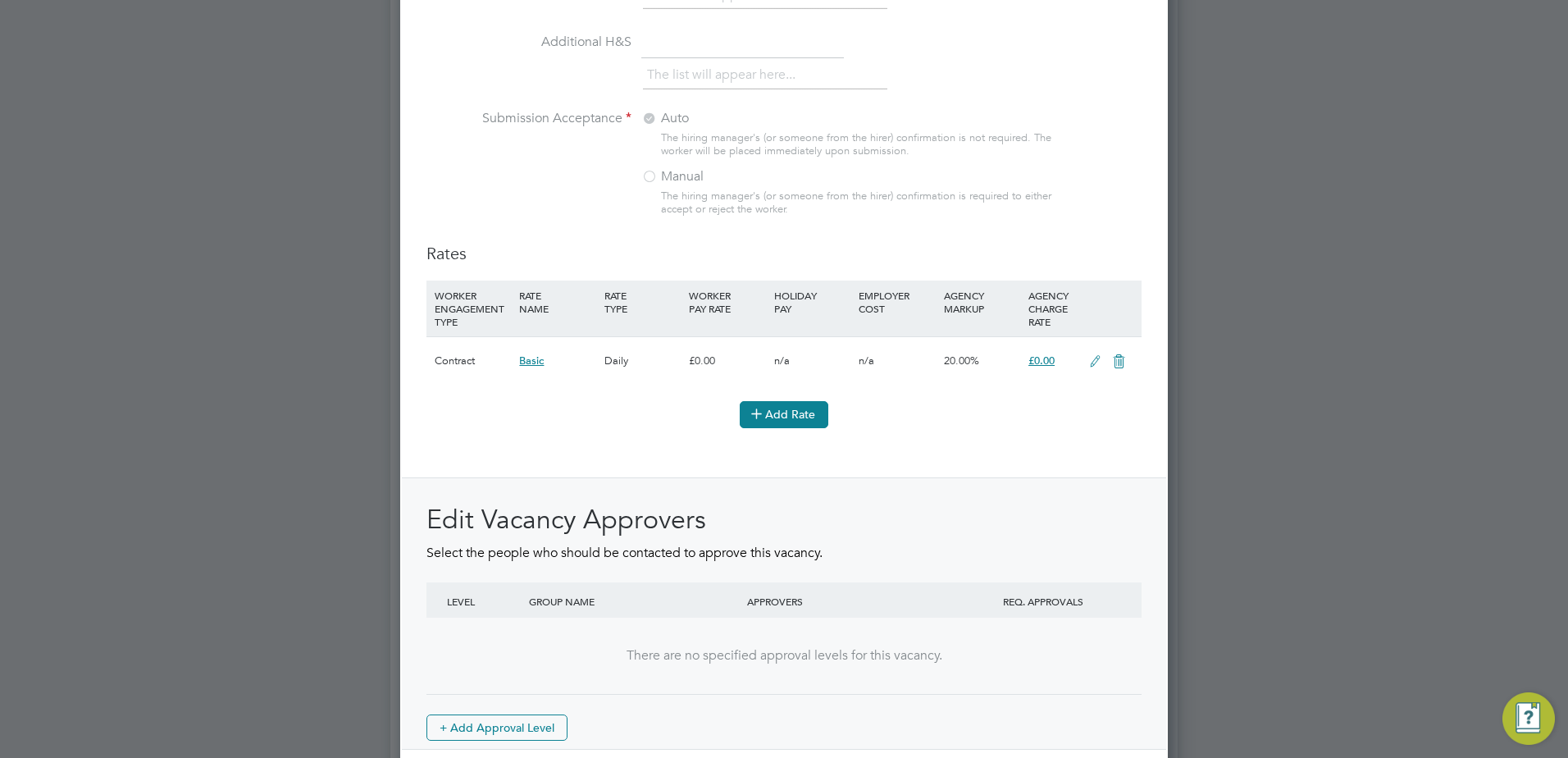
click at [773, 415] on button "Add Rate" at bounding box center [784, 413] width 88 height 26
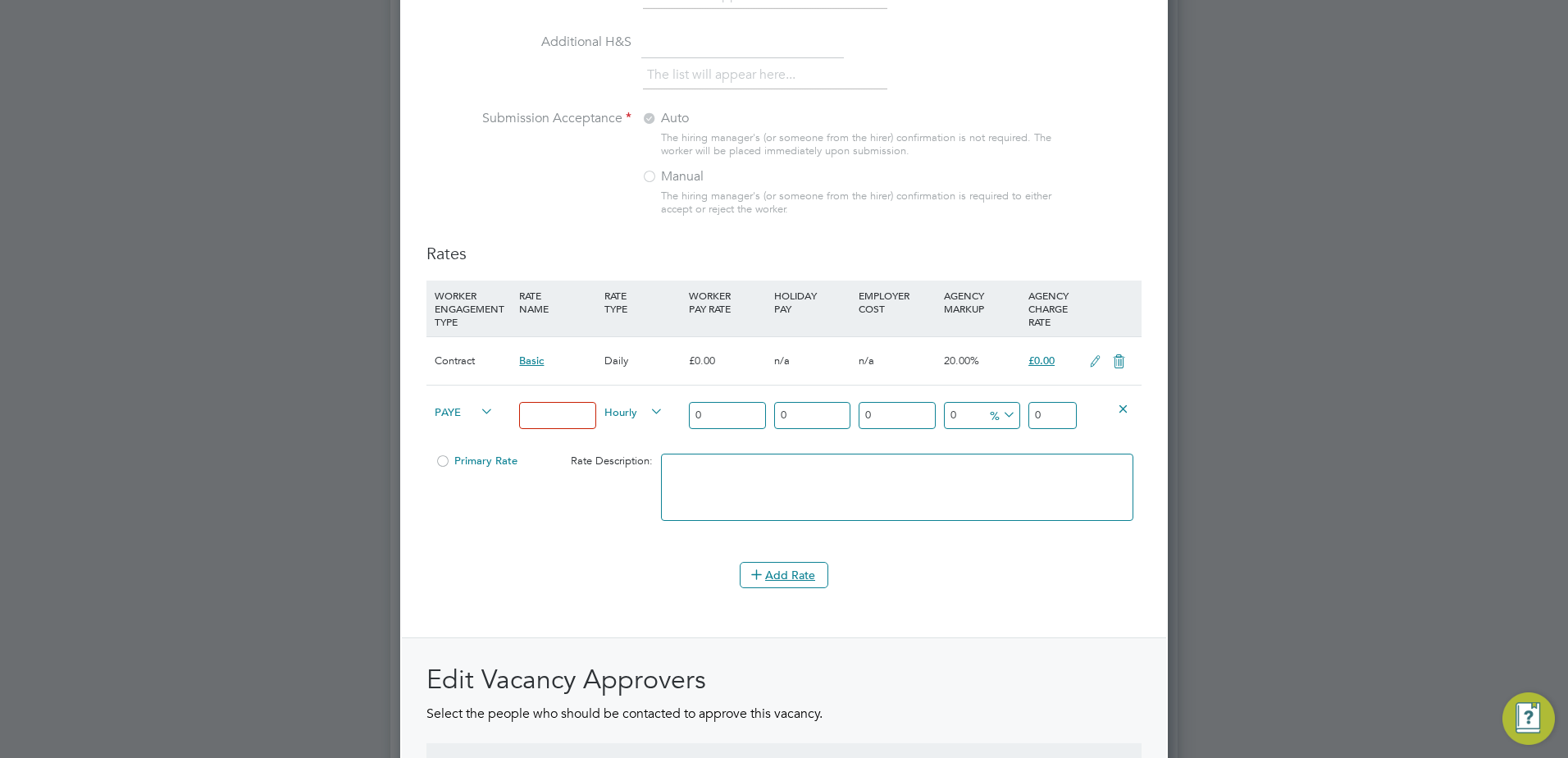
click at [1112, 368] on icon at bounding box center [1118, 360] width 21 height 13
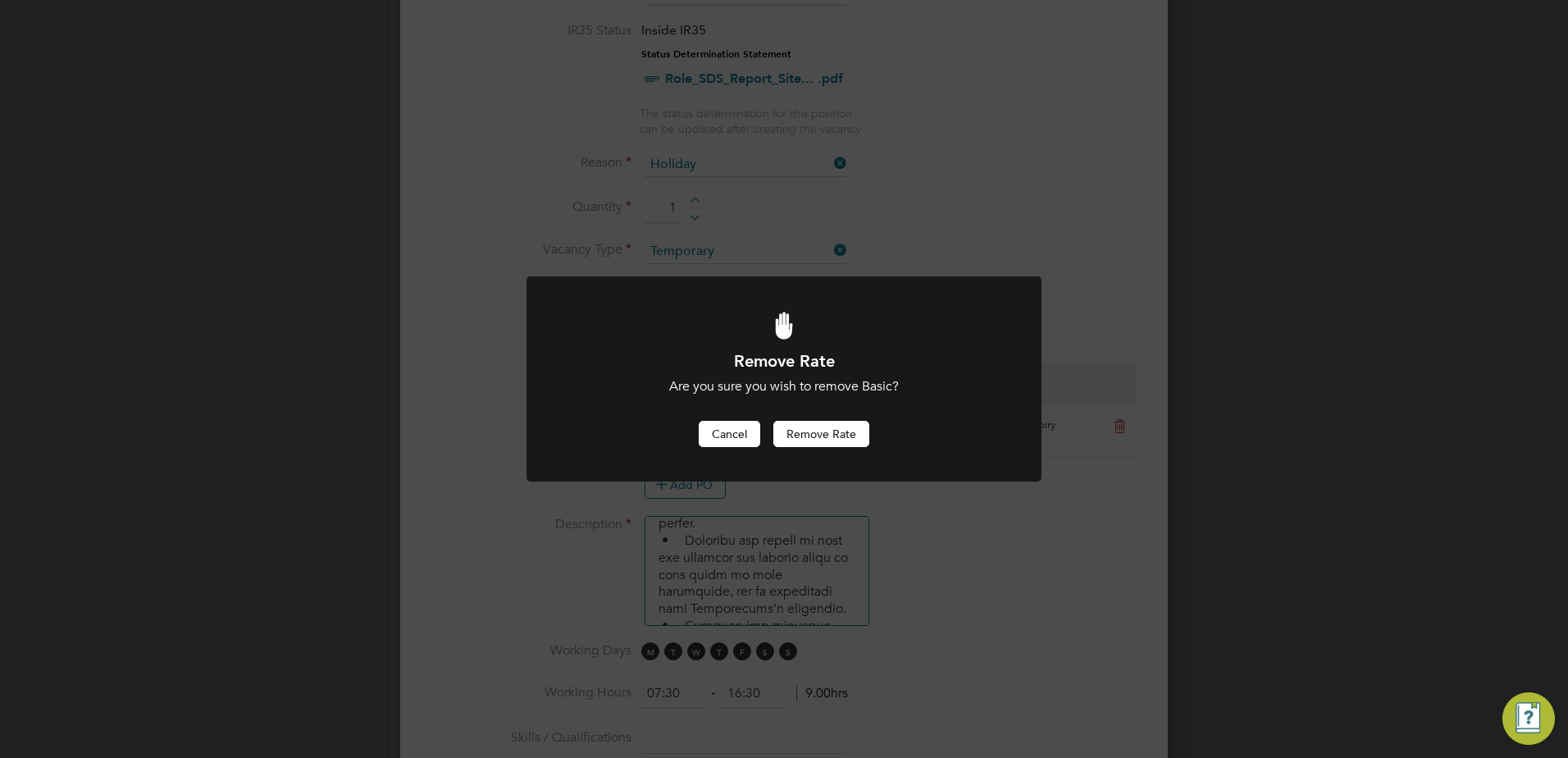
click at [735, 435] on button "Cancel" at bounding box center [729, 433] width 62 height 26
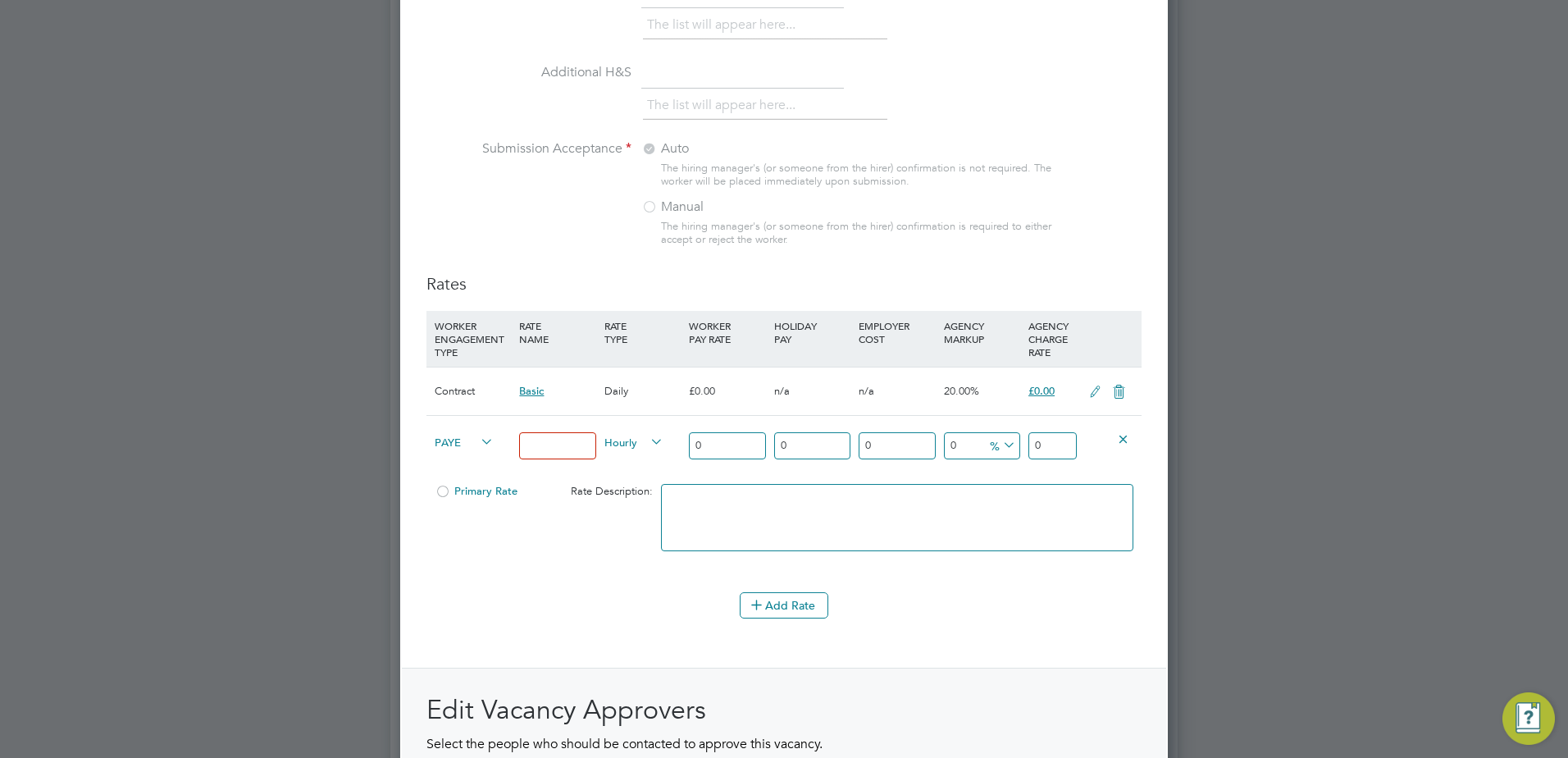
scroll to position [1741, 0]
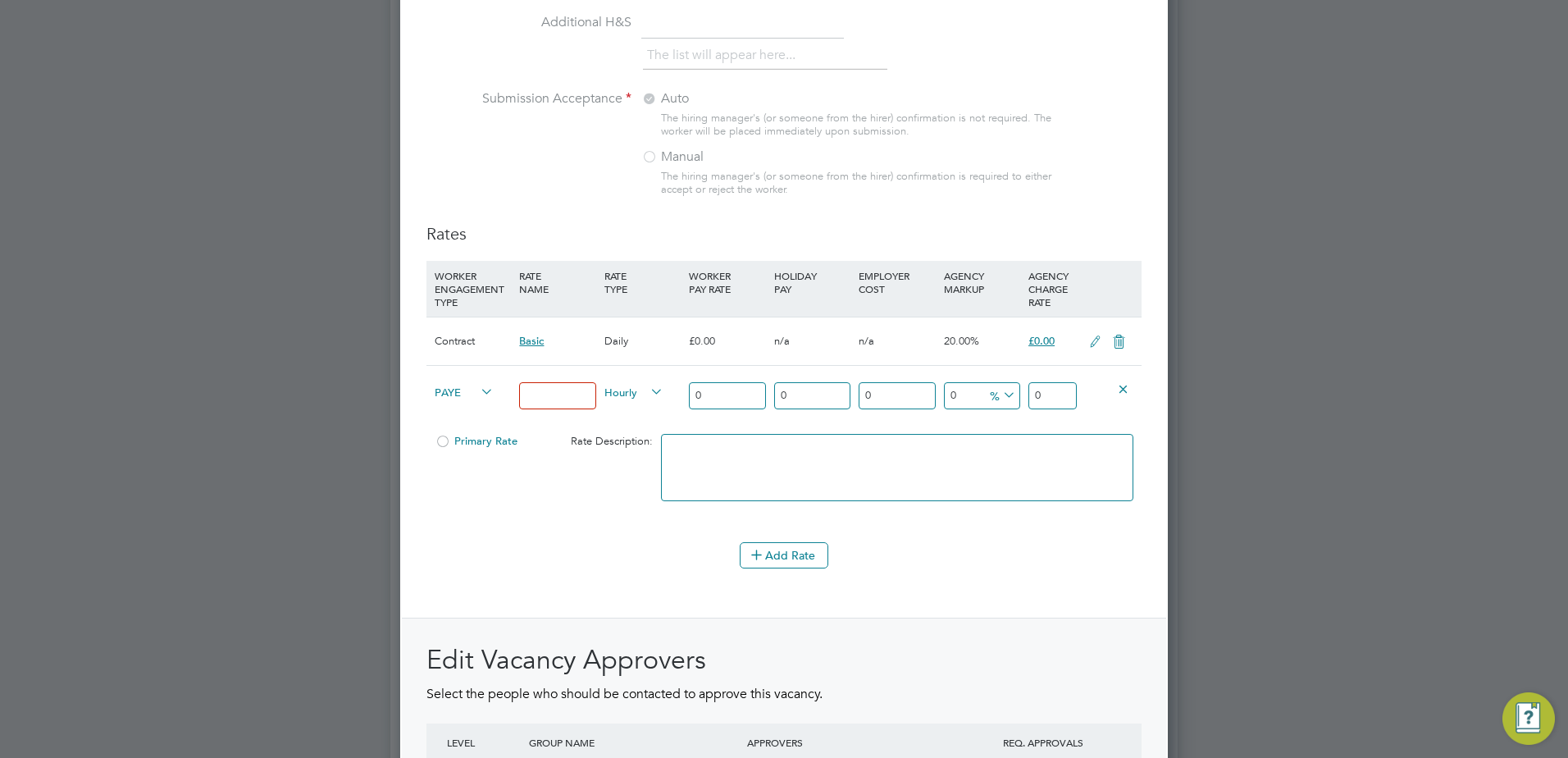
click at [1126, 389] on icon at bounding box center [1122, 388] width 13 height 13
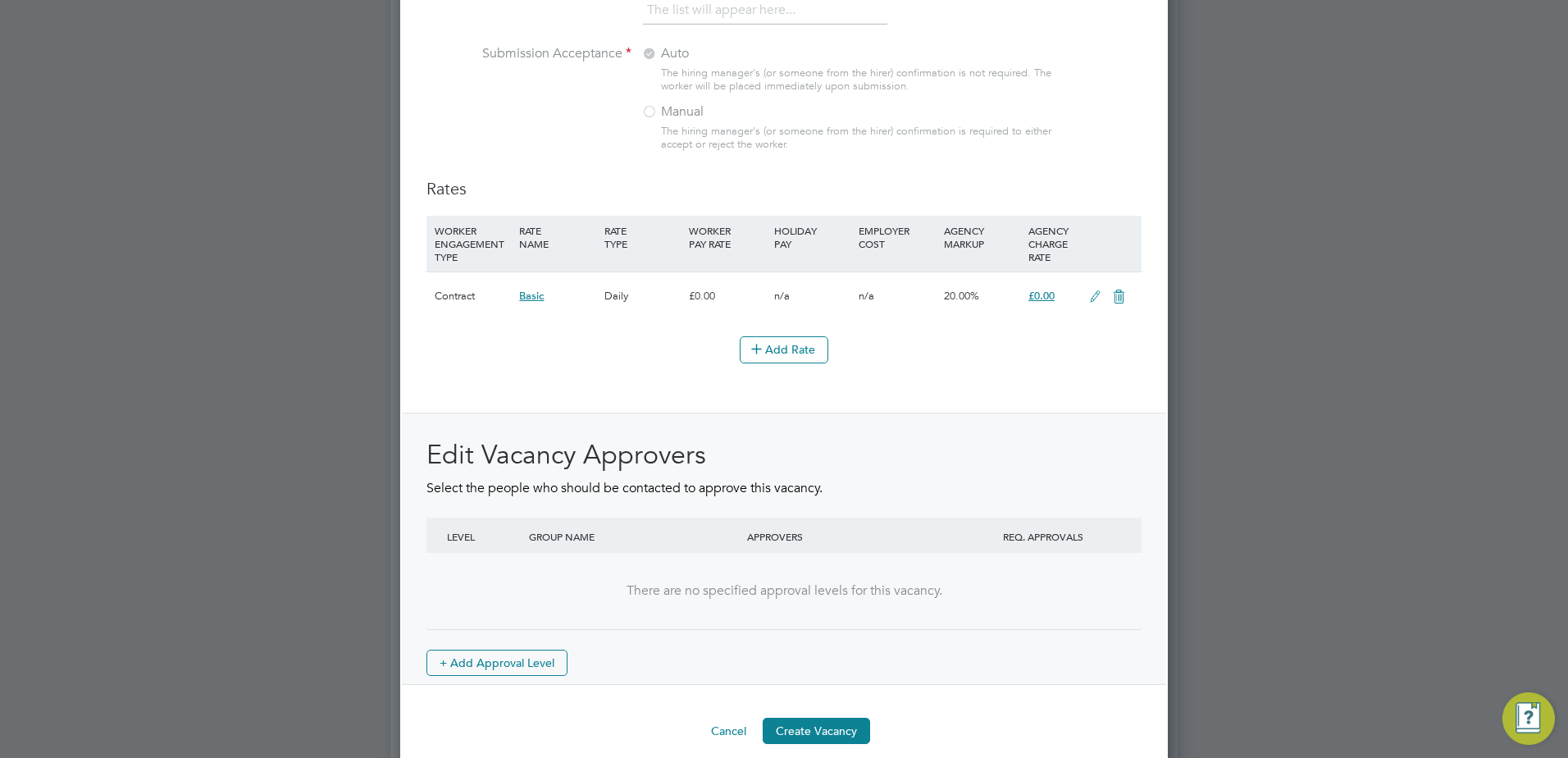
scroll to position [1805, 0]
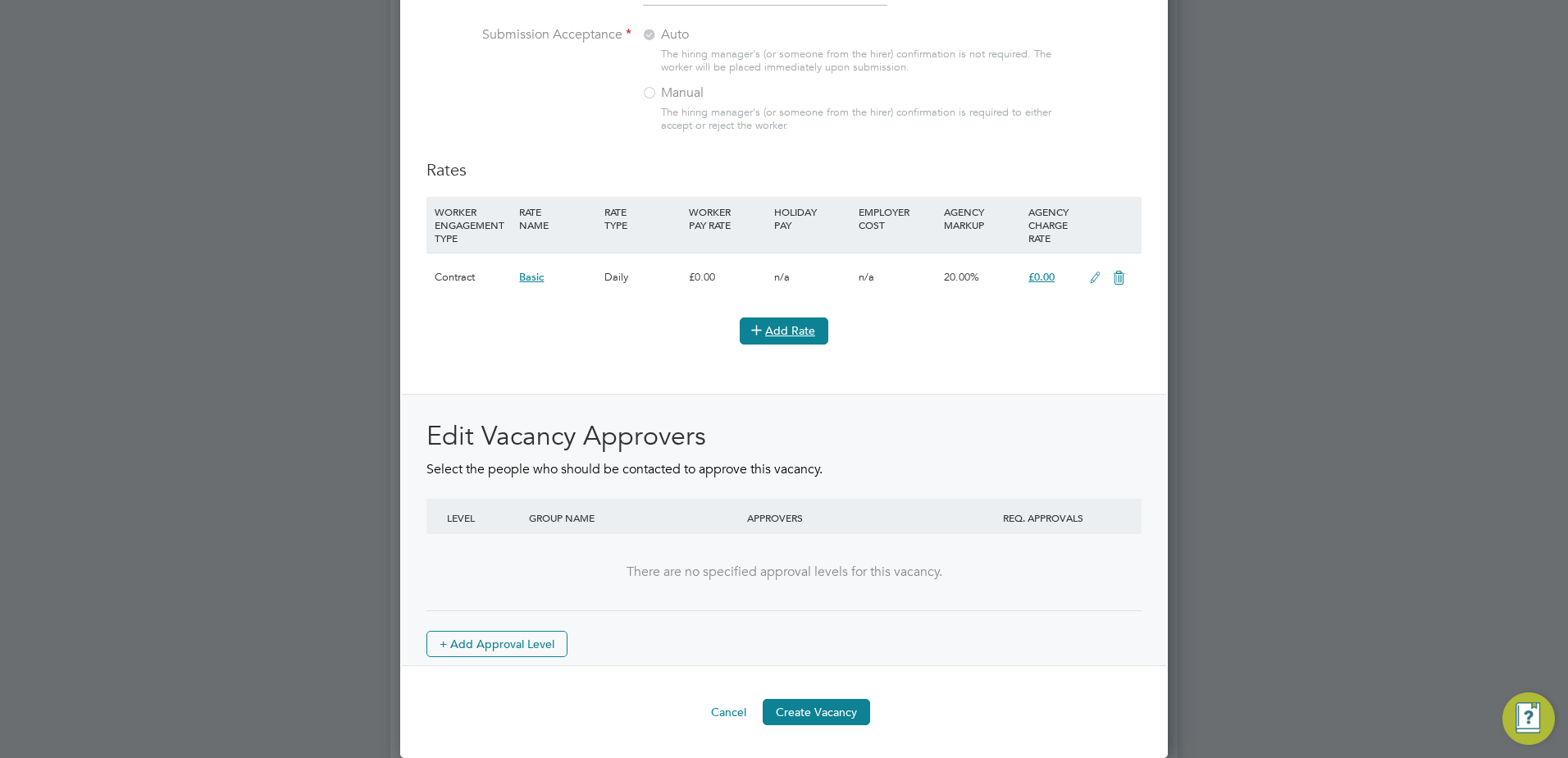
click at [798, 325] on button "Add Rate" at bounding box center [784, 330] width 88 height 26
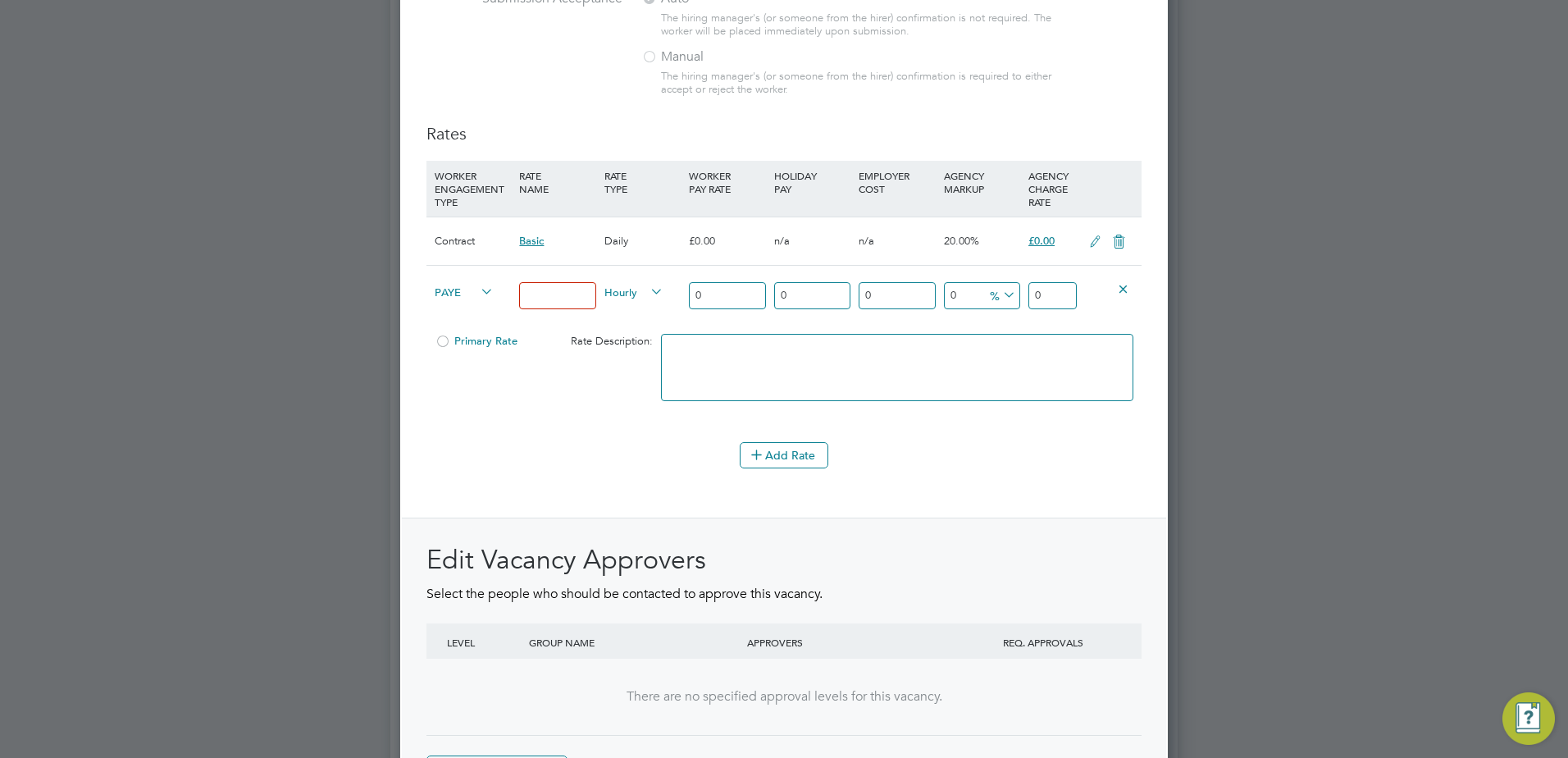
scroll to position [1966, 0]
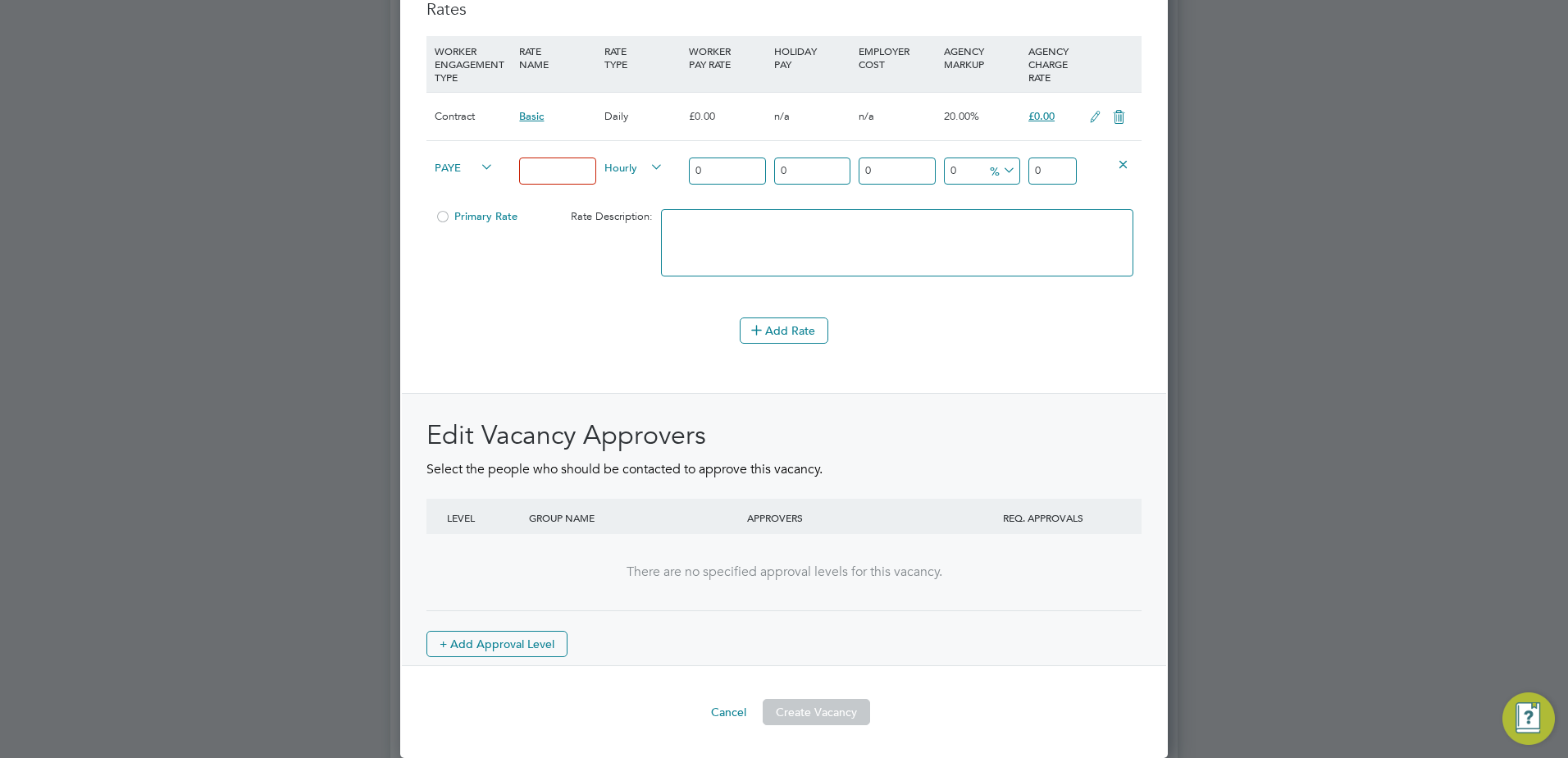
click at [561, 317] on div "Add Rate" at bounding box center [784, 330] width 715 height 26
click at [888, 299] on div at bounding box center [897, 251] width 481 height 100
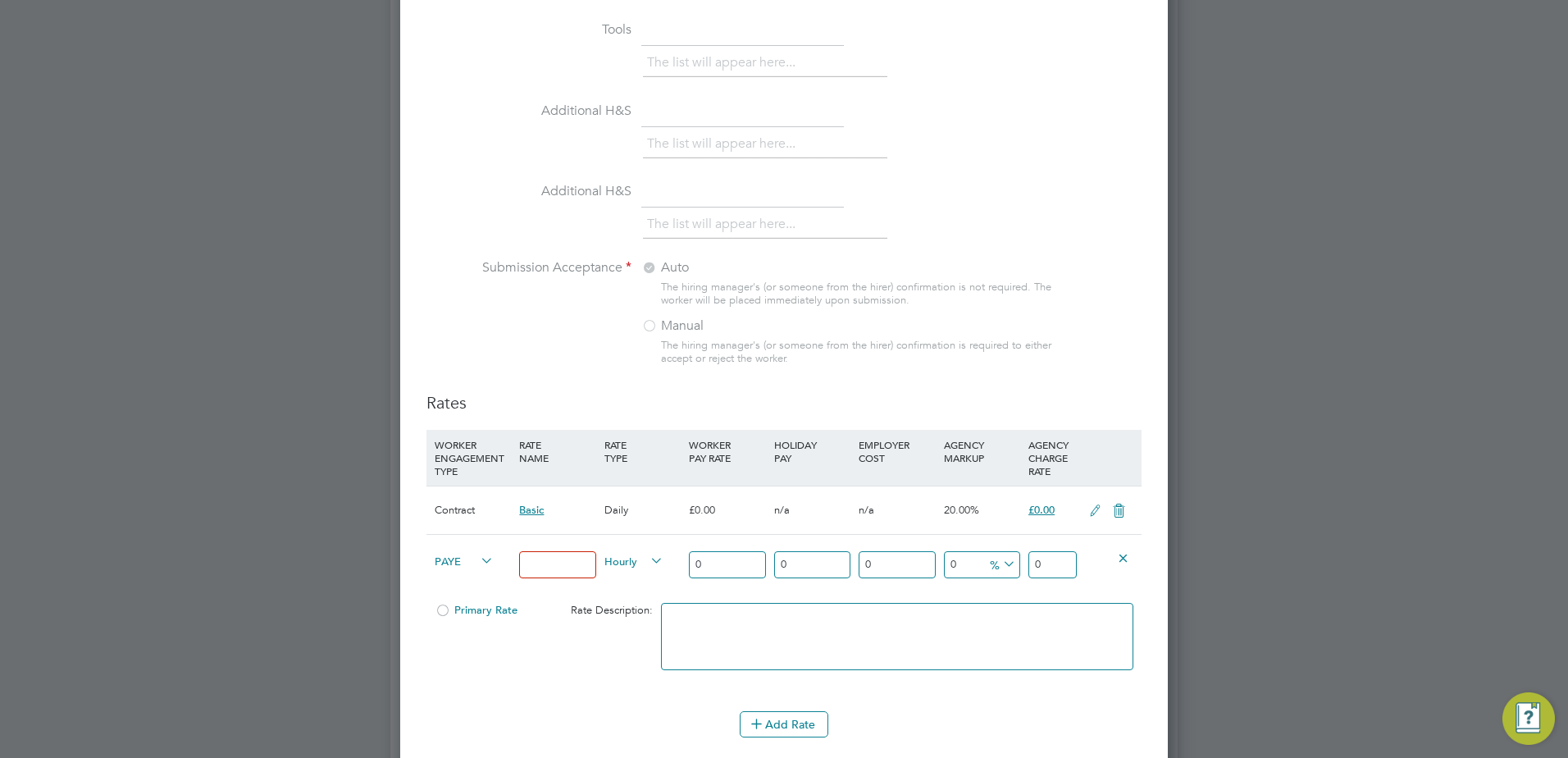
scroll to position [1722, 0]
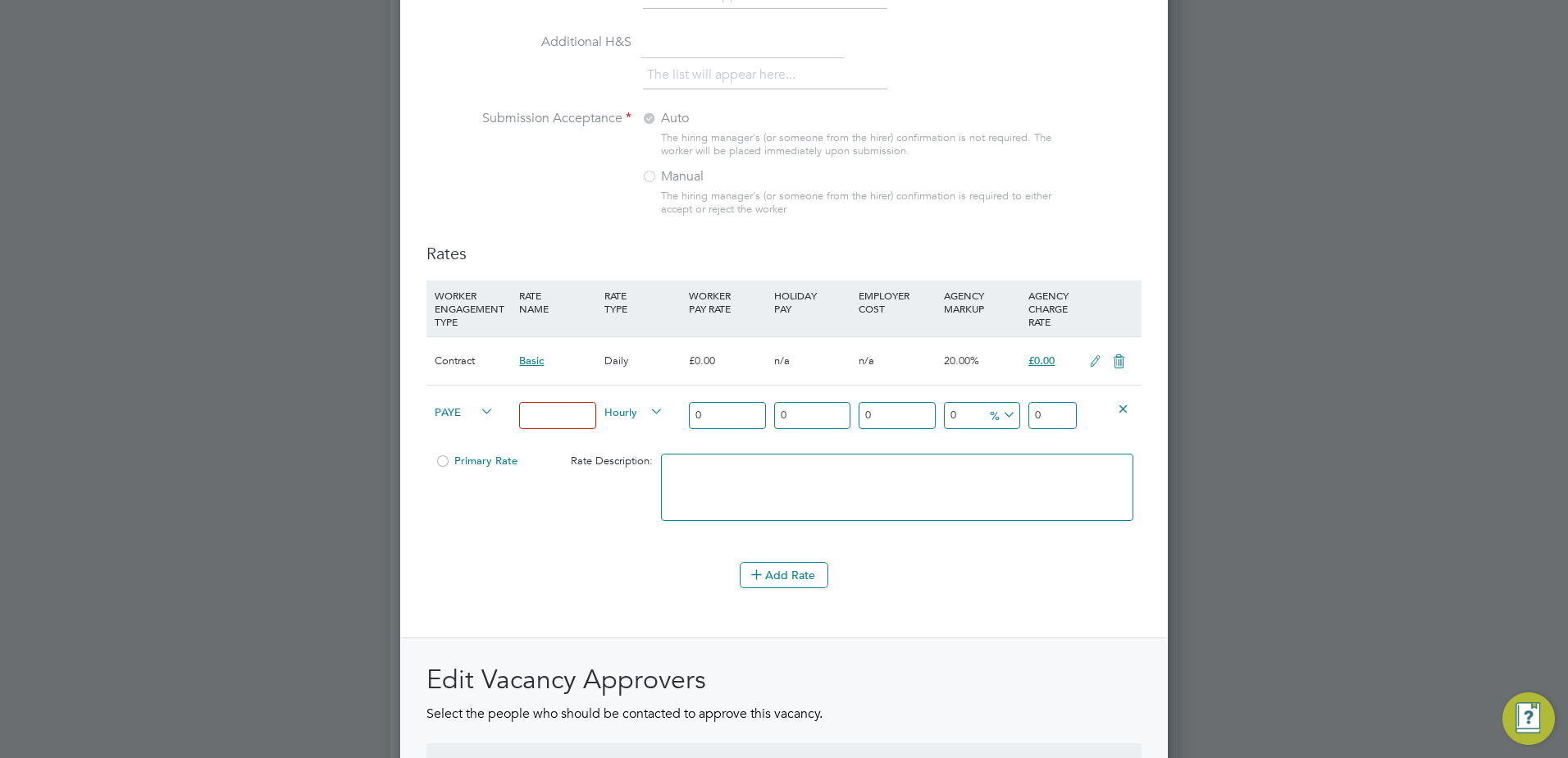
click at [573, 415] on input at bounding box center [557, 415] width 76 height 27
click at [627, 404] on span "Hourly" at bounding box center [634, 410] width 59 height 18
click at [639, 444] on li "DAILY" at bounding box center [633, 450] width 71 height 21
click at [572, 413] on input at bounding box center [557, 415] width 76 height 27
type input "320"
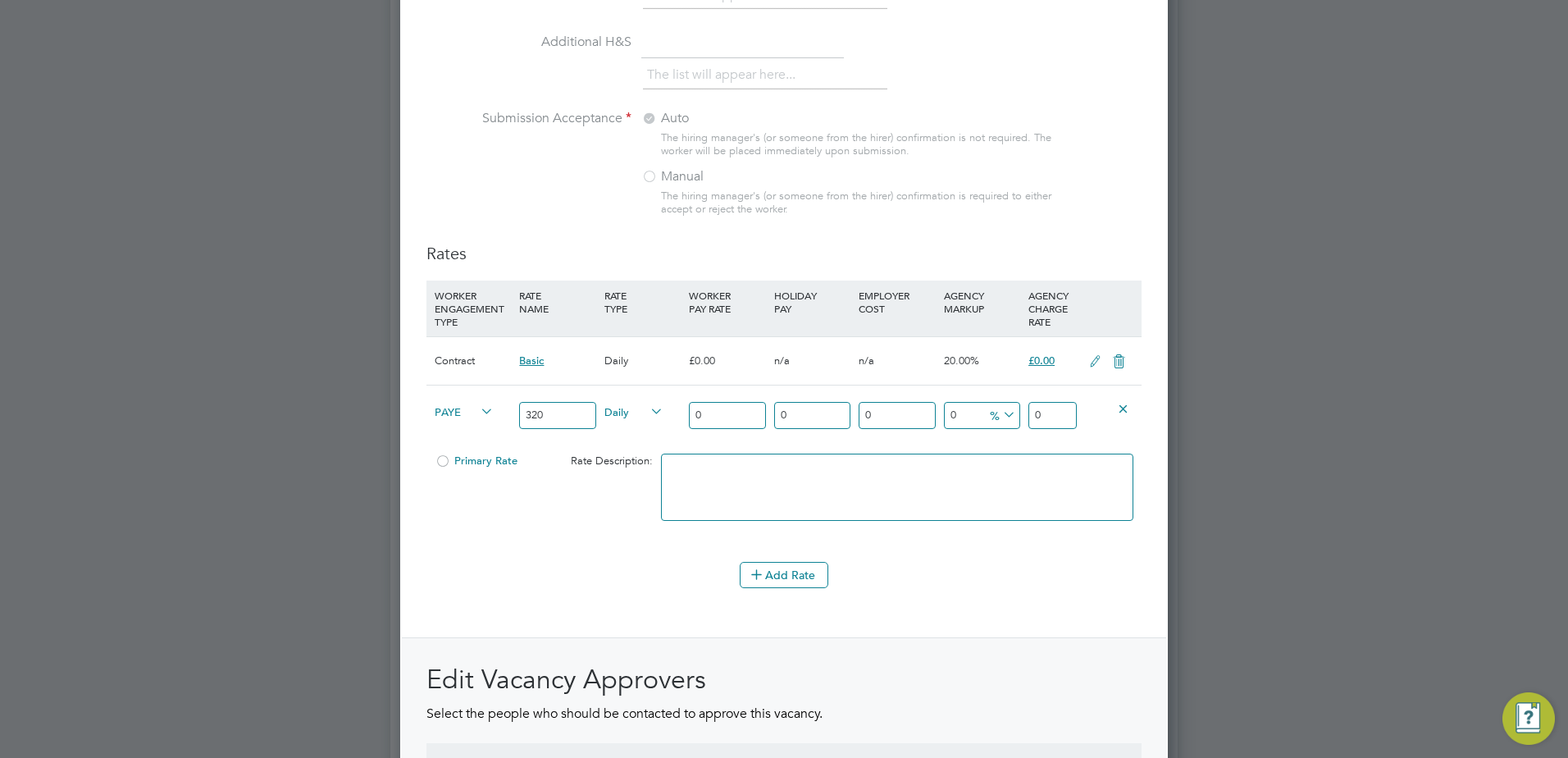
click at [551, 491] on div "Primary Rate Rate Description:" at bounding box center [784, 496] width 715 height 100
click at [750, 413] on input "0" at bounding box center [727, 415] width 76 height 27
drag, startPoint x: 987, startPoint y: 418, endPoint x: 998, endPoint y: 420, distance: 11.2
click at [989, 419] on span "%" at bounding box center [1001, 414] width 33 height 18
click at [999, 413] on icon at bounding box center [999, 414] width 0 height 23
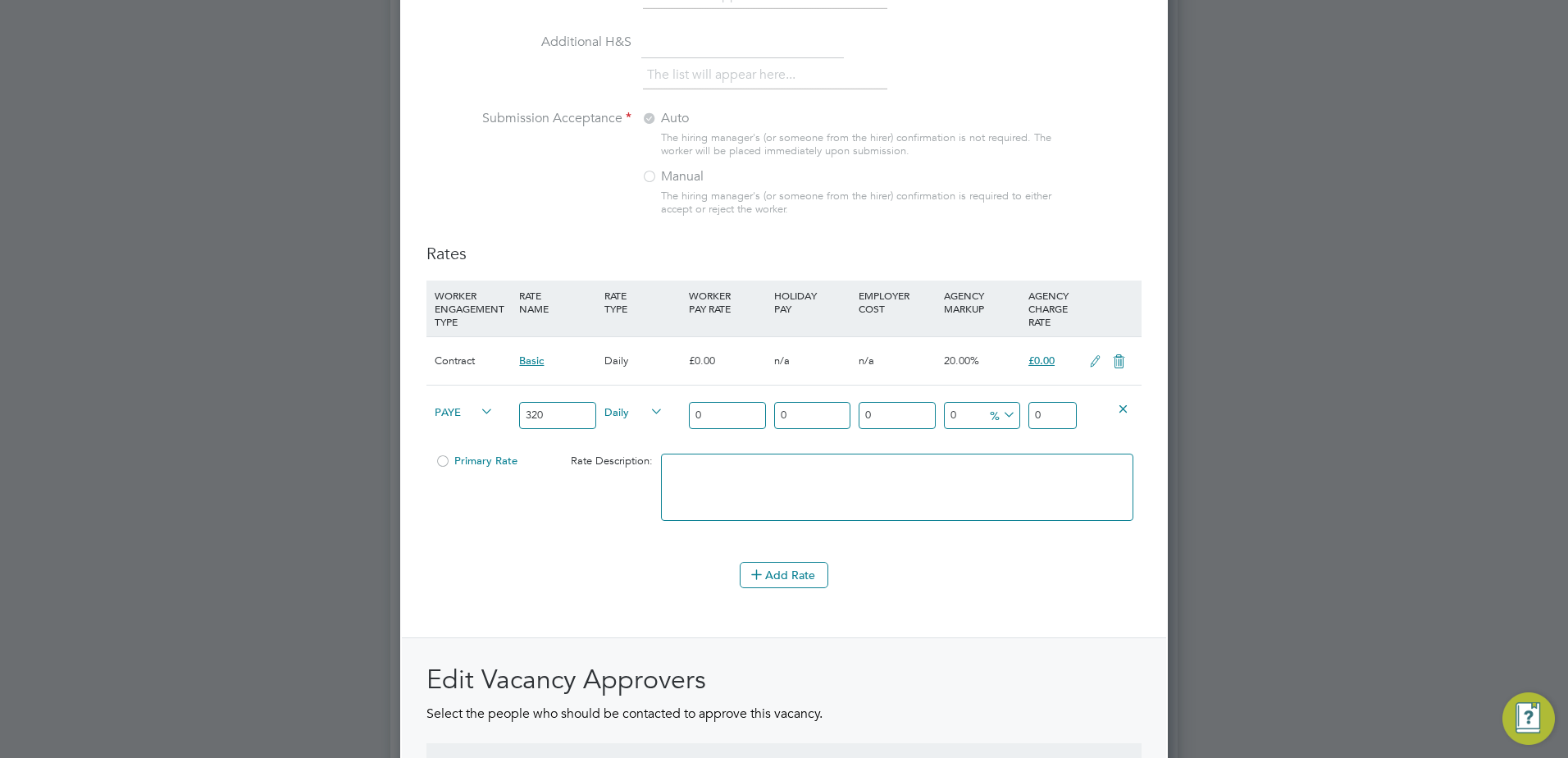
click at [973, 413] on input "0" at bounding box center [982, 415] width 76 height 27
type input "17.5"
click at [1035, 574] on div "Add Rate" at bounding box center [784, 574] width 715 height 26
click at [1045, 400] on div "0" at bounding box center [1053, 414] width 57 height 60
click at [1046, 411] on input "0" at bounding box center [1052, 415] width 48 height 27
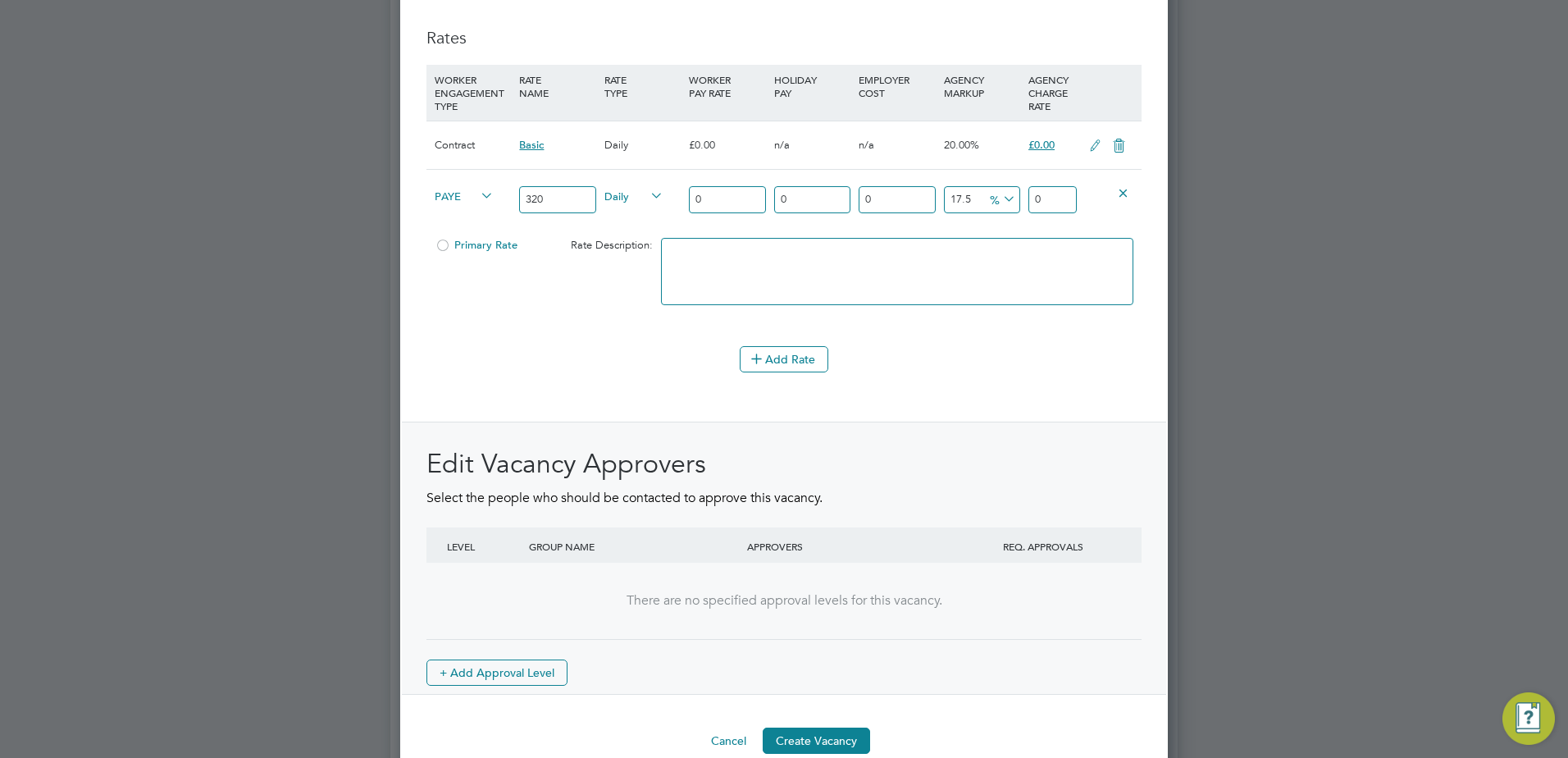
scroll to position [1966, 0]
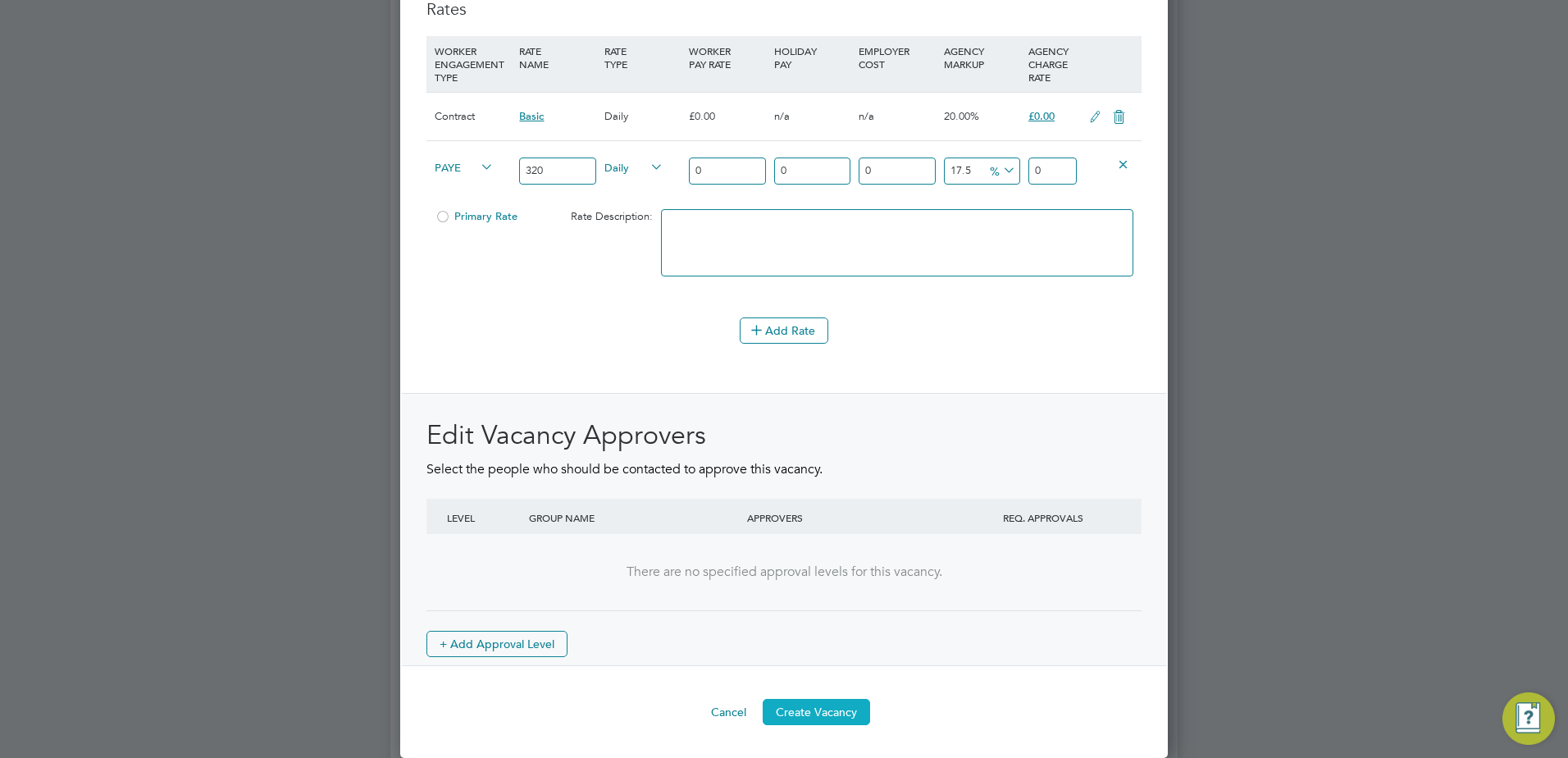
click at [841, 713] on button "Create Vacancy" at bounding box center [817, 711] width 108 height 26
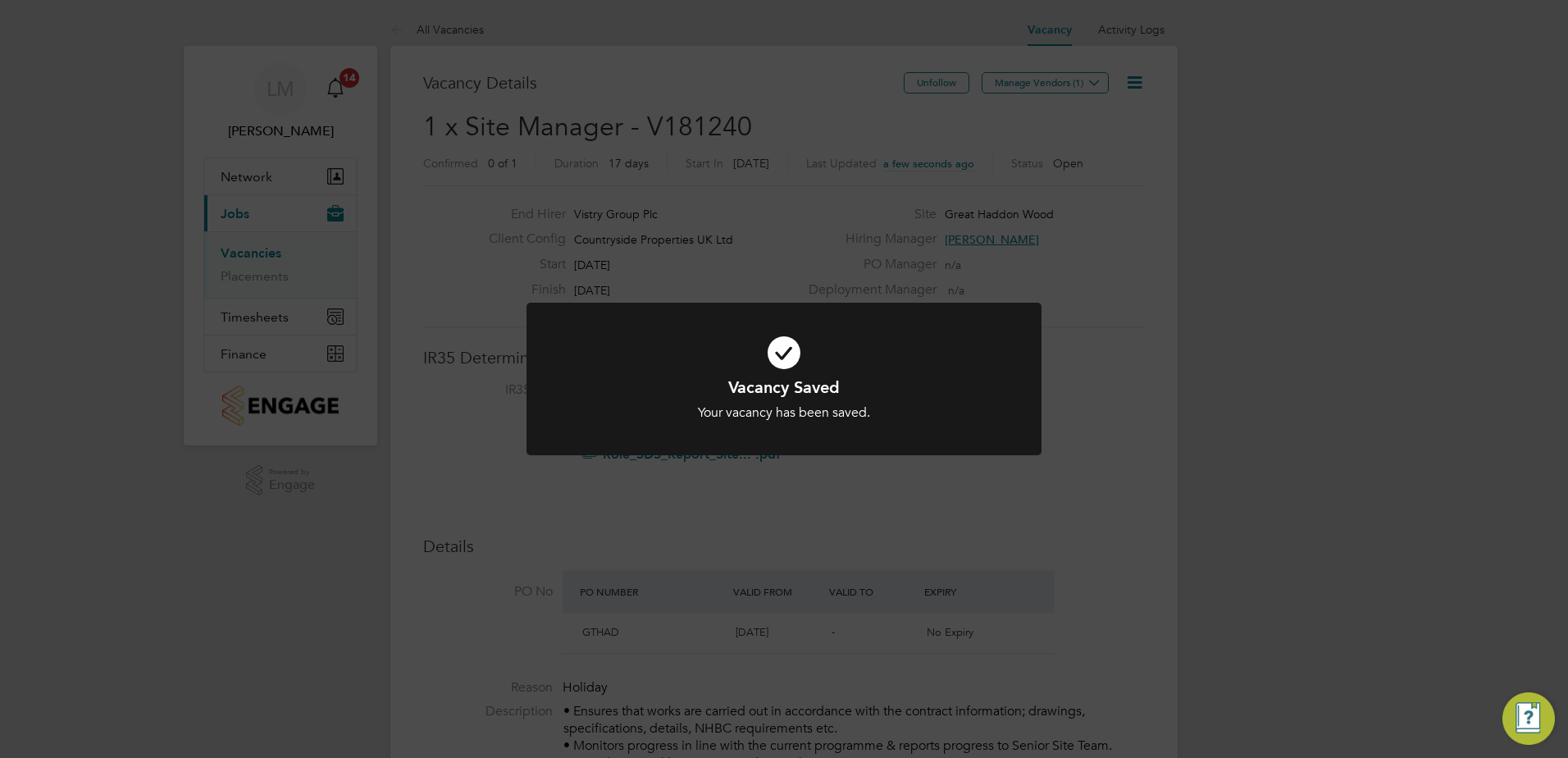
click at [856, 426] on div at bounding box center [784, 379] width 515 height 154
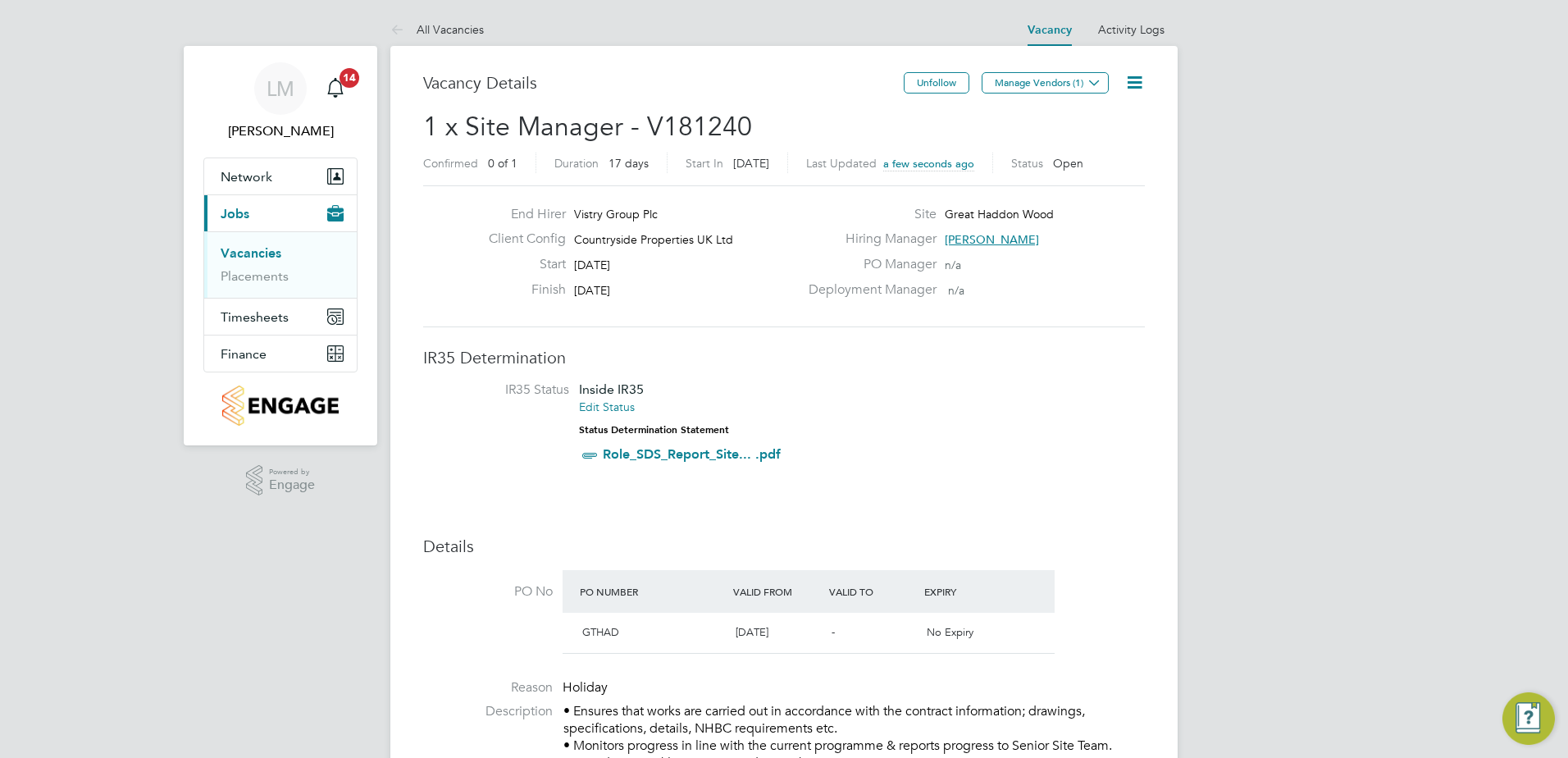
click at [954, 395] on li "IR35 Status Inside IR35 Edit Status Status Determination Statement Role_SDS_Rep…" at bounding box center [784, 425] width 689 height 88
click at [1142, 88] on icon at bounding box center [1134, 82] width 21 height 21
drag, startPoint x: 1100, startPoint y: 117, endPoint x: 1108, endPoint y: 149, distance: 33.0
click at [1100, 117] on li "Edit Vacancy e" at bounding box center [1094, 120] width 95 height 23
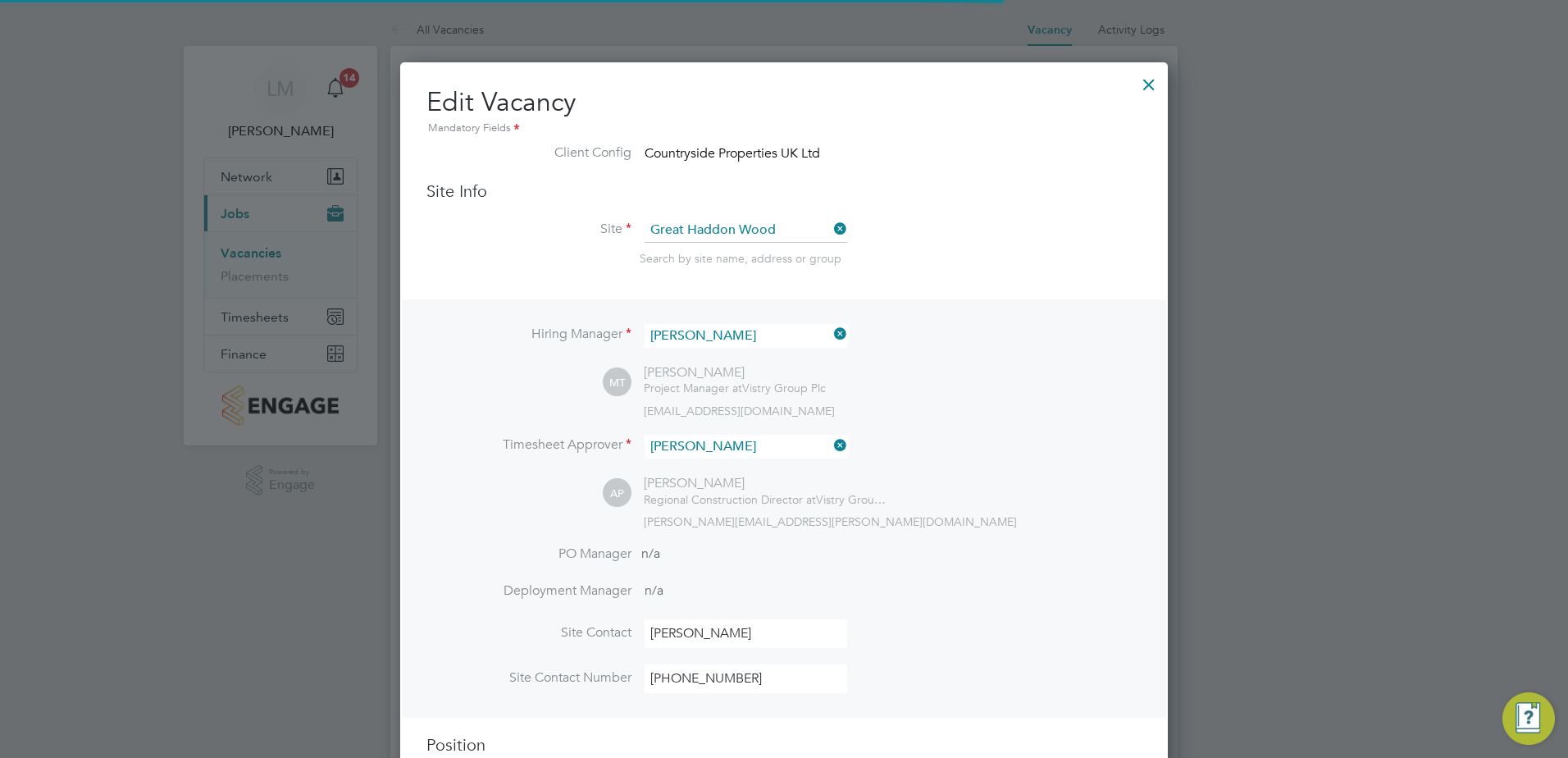
scroll to position [8, 8]
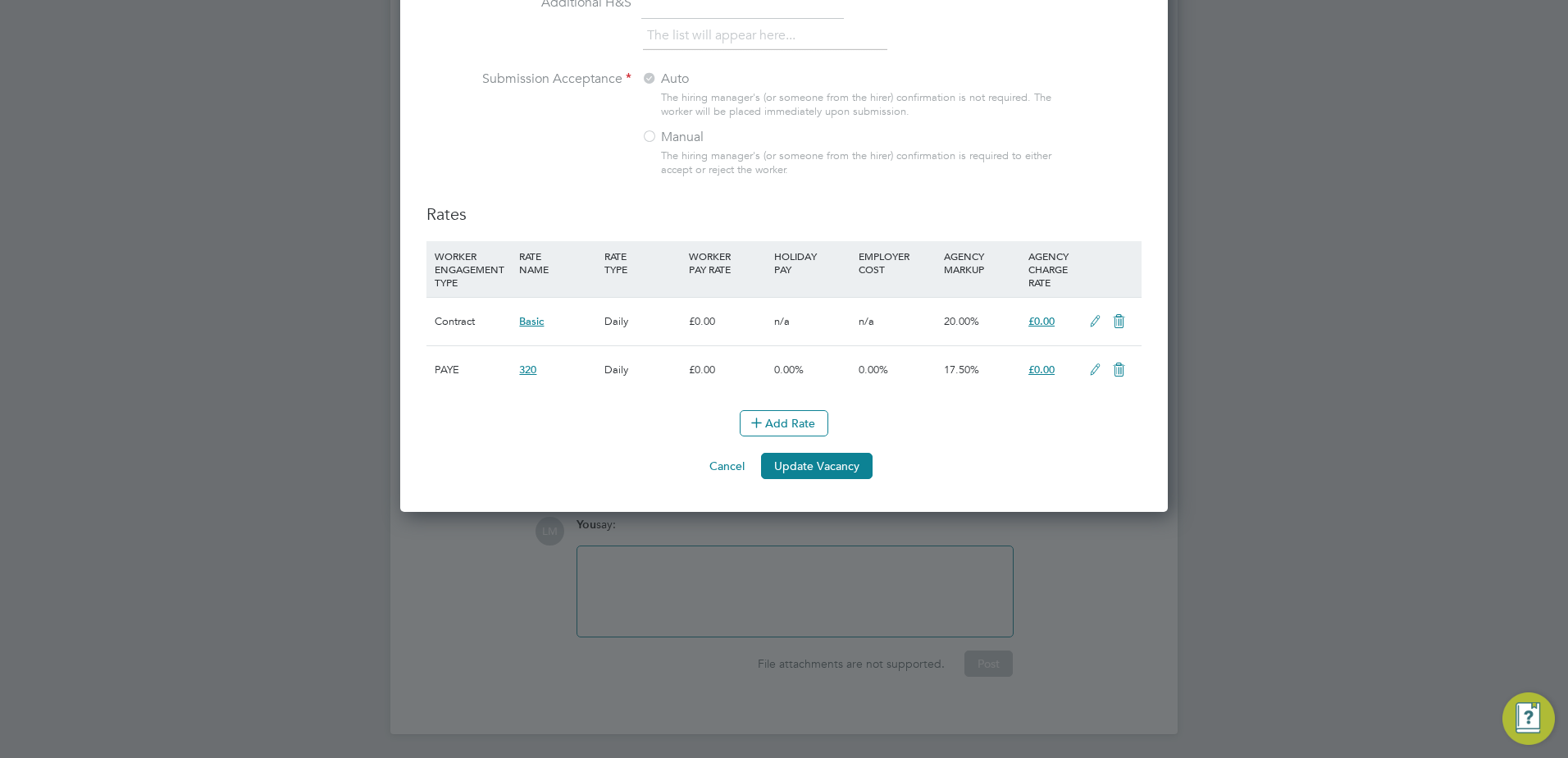
click at [1097, 372] on icon at bounding box center [1095, 369] width 21 height 13
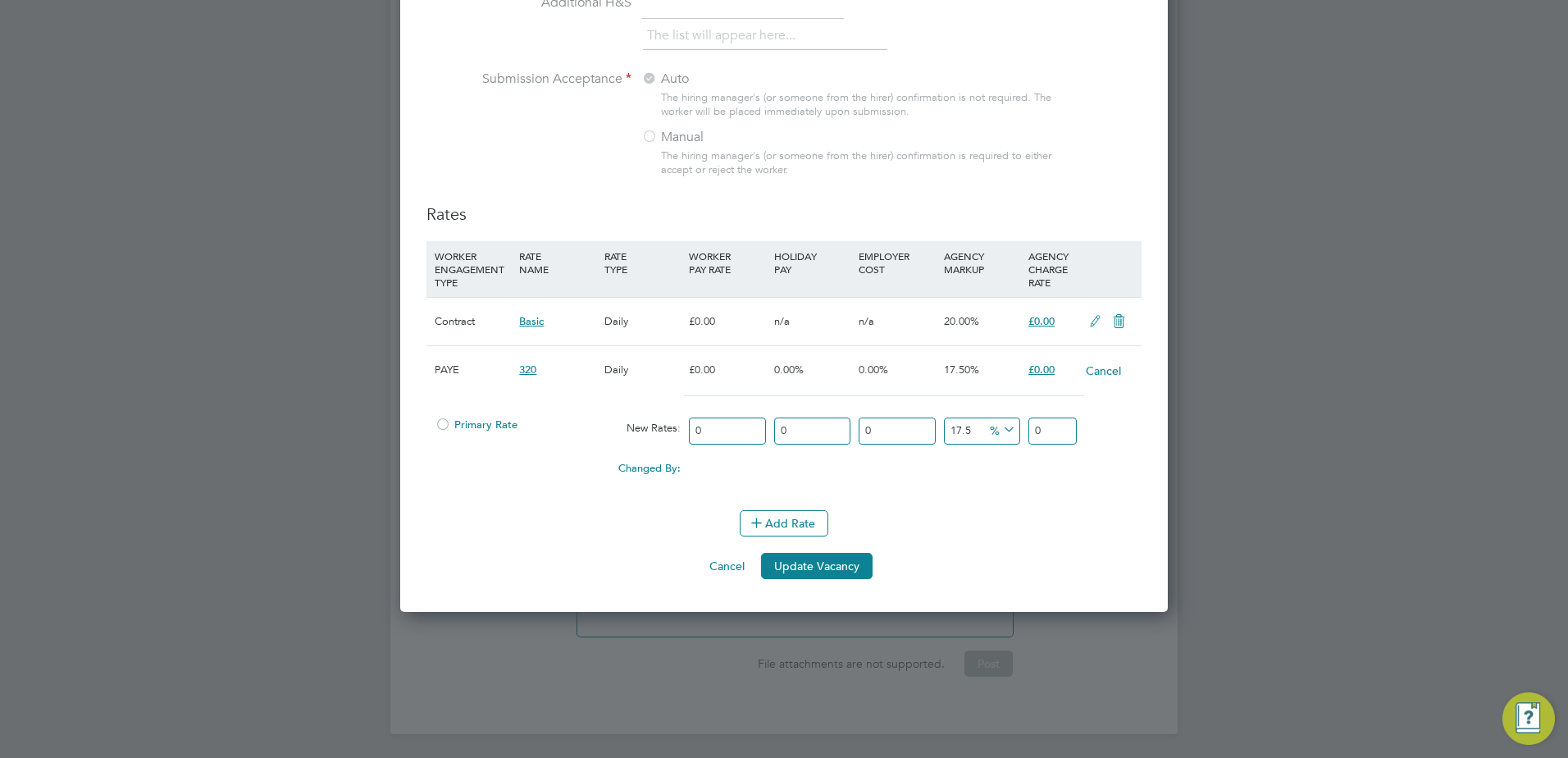
click at [1059, 438] on input "0" at bounding box center [1052, 431] width 48 height 27
type input "3"
type input "0"
type input "3"
type input "1133.3333333333333"
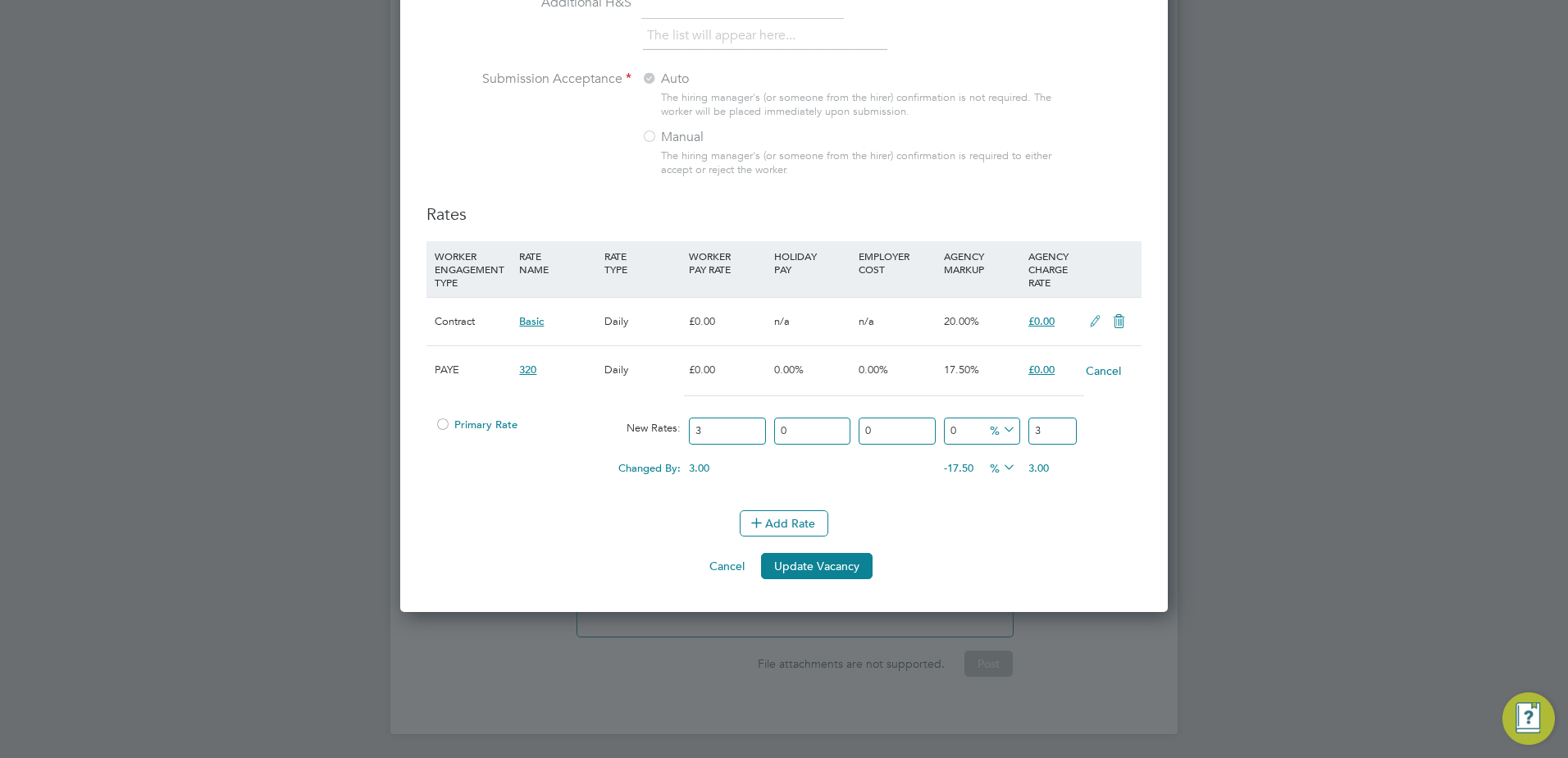
type input "37"
type input "12433.333333333334"
type input "376"
type input "1133.3333333333333"
type input "37"
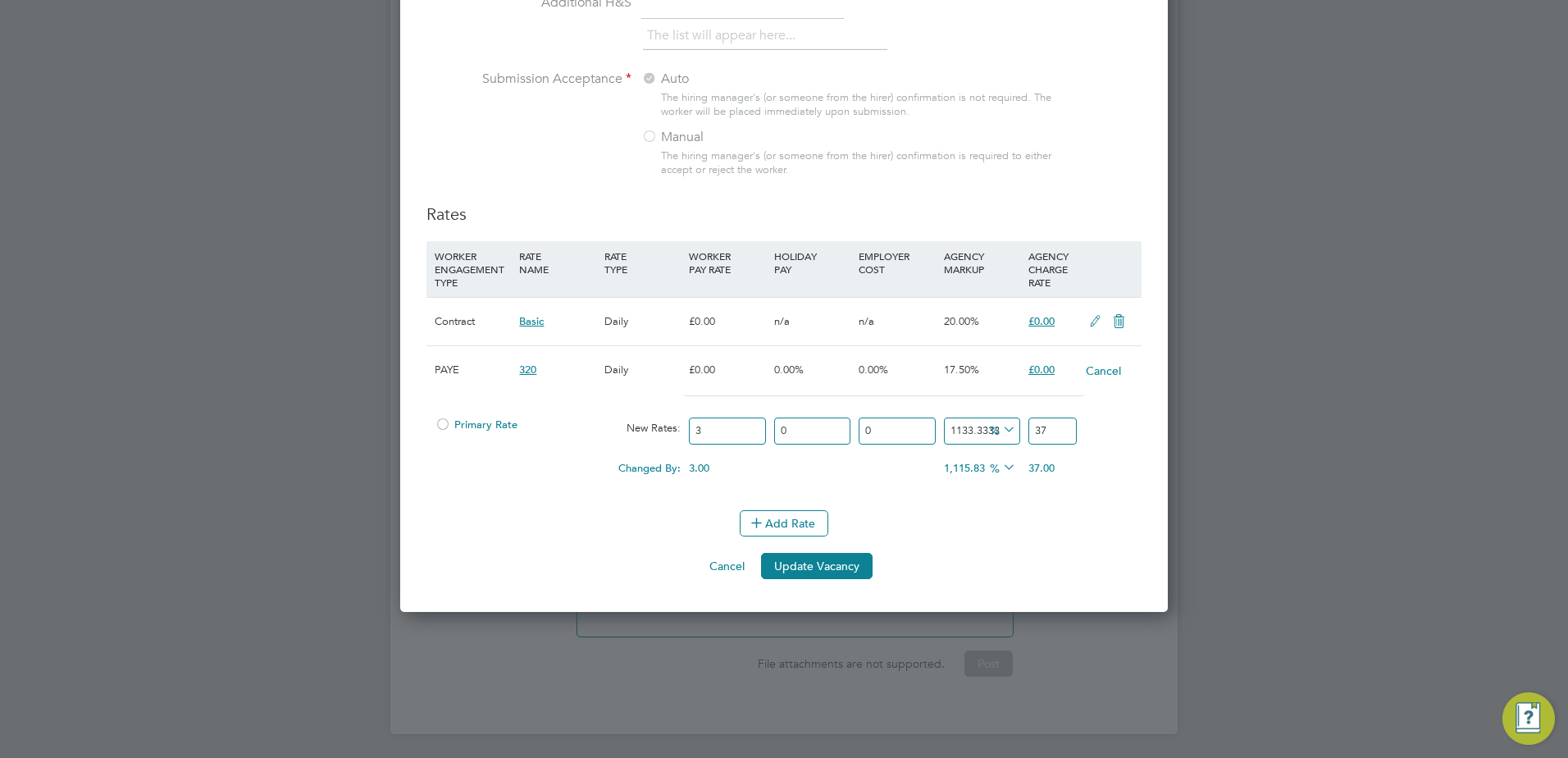
type input "0"
type input "3"
type input "966.6666666666666"
type input "32"
type input "10566.666666666666"
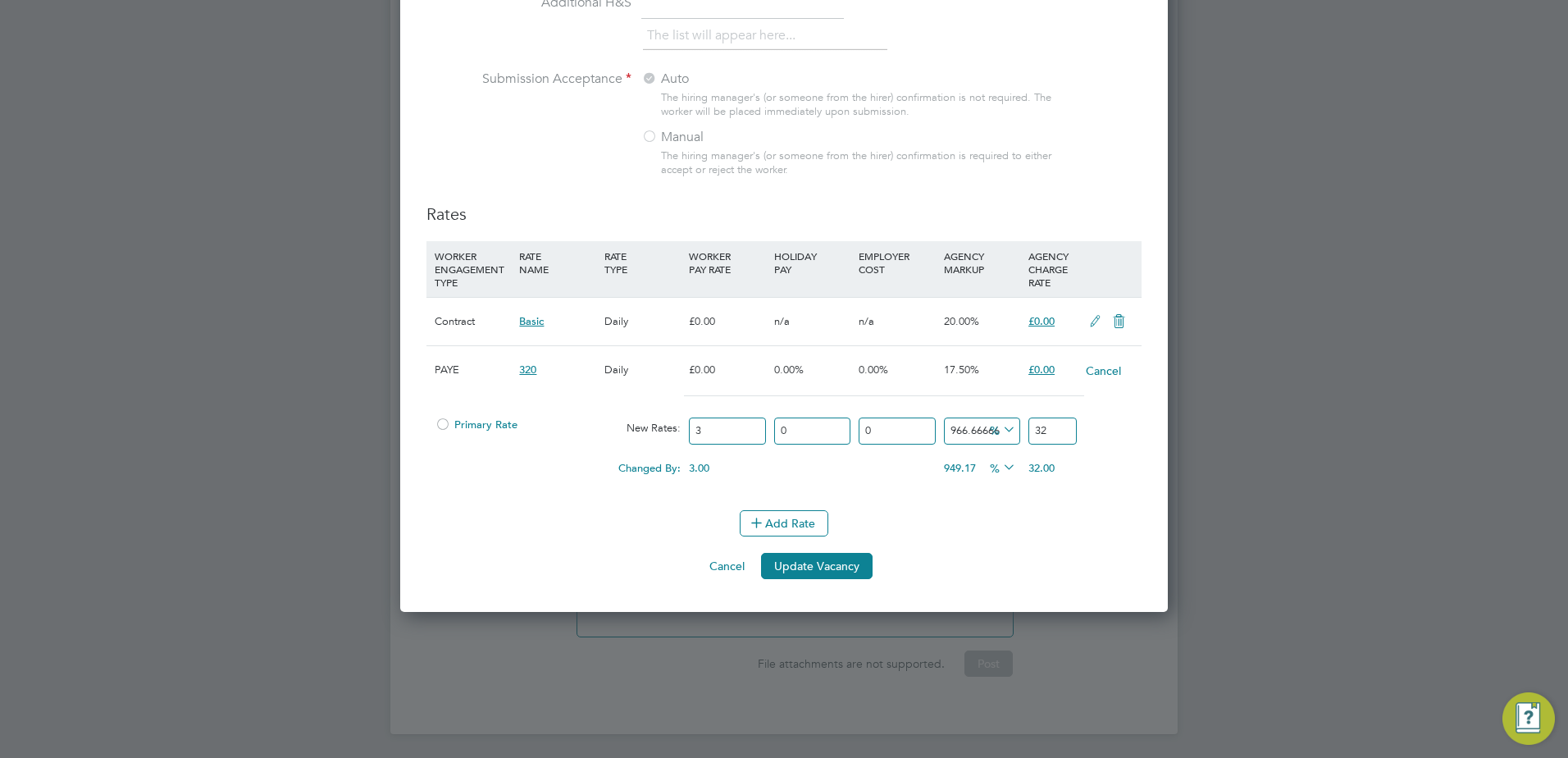
type input "320"
type input "966.6666666666666"
type input "32"
type input "0"
type input "3"
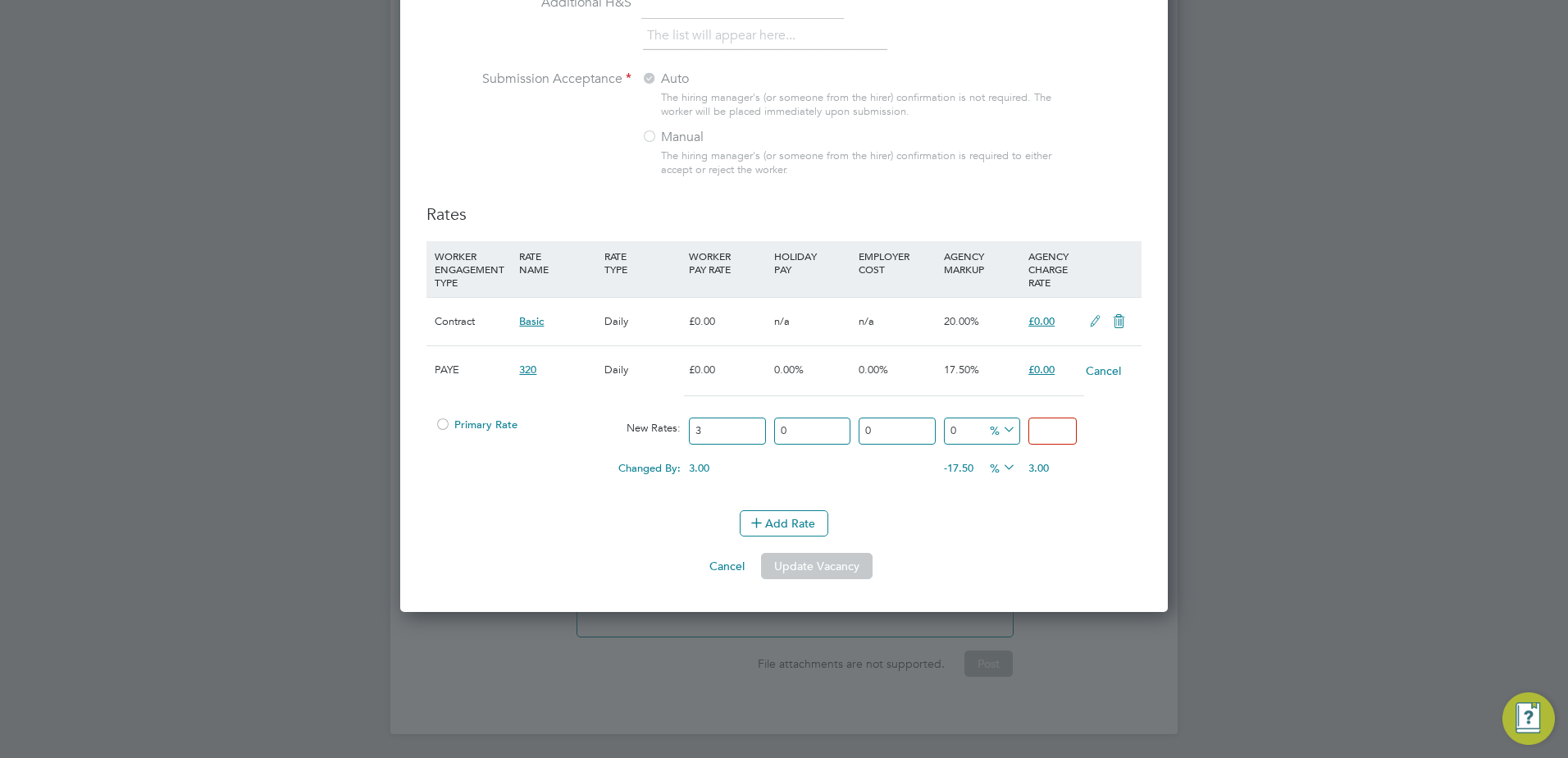
type input "3"
click at [731, 430] on input "3" at bounding box center [727, 431] width 76 height 27
type input "32"
type input "320"
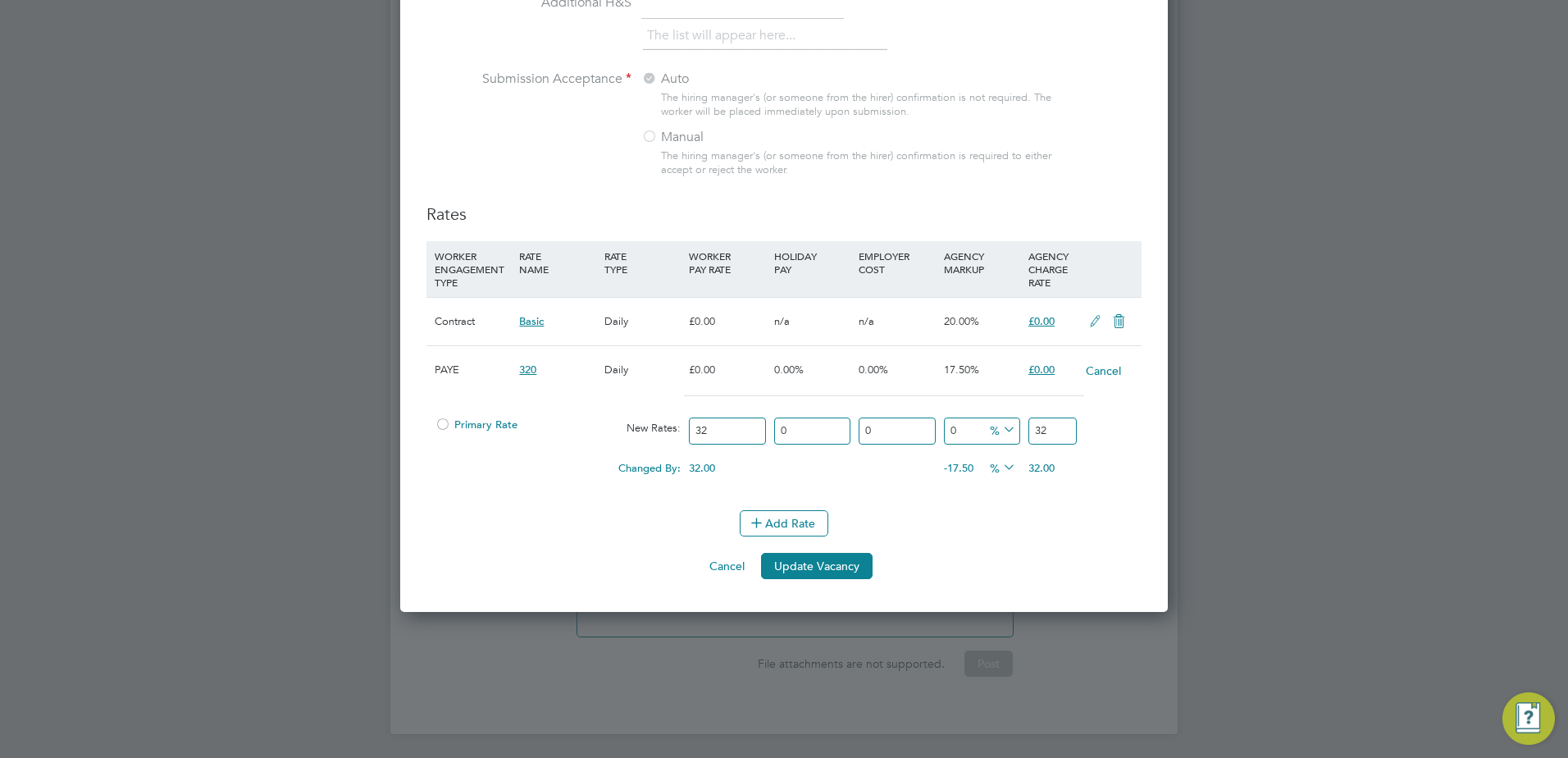
type input "320"
click at [1059, 432] on input "320" at bounding box center [1052, 431] width 48 height 27
click at [969, 436] on input "0" at bounding box center [982, 431] width 76 height 27
type input "01"
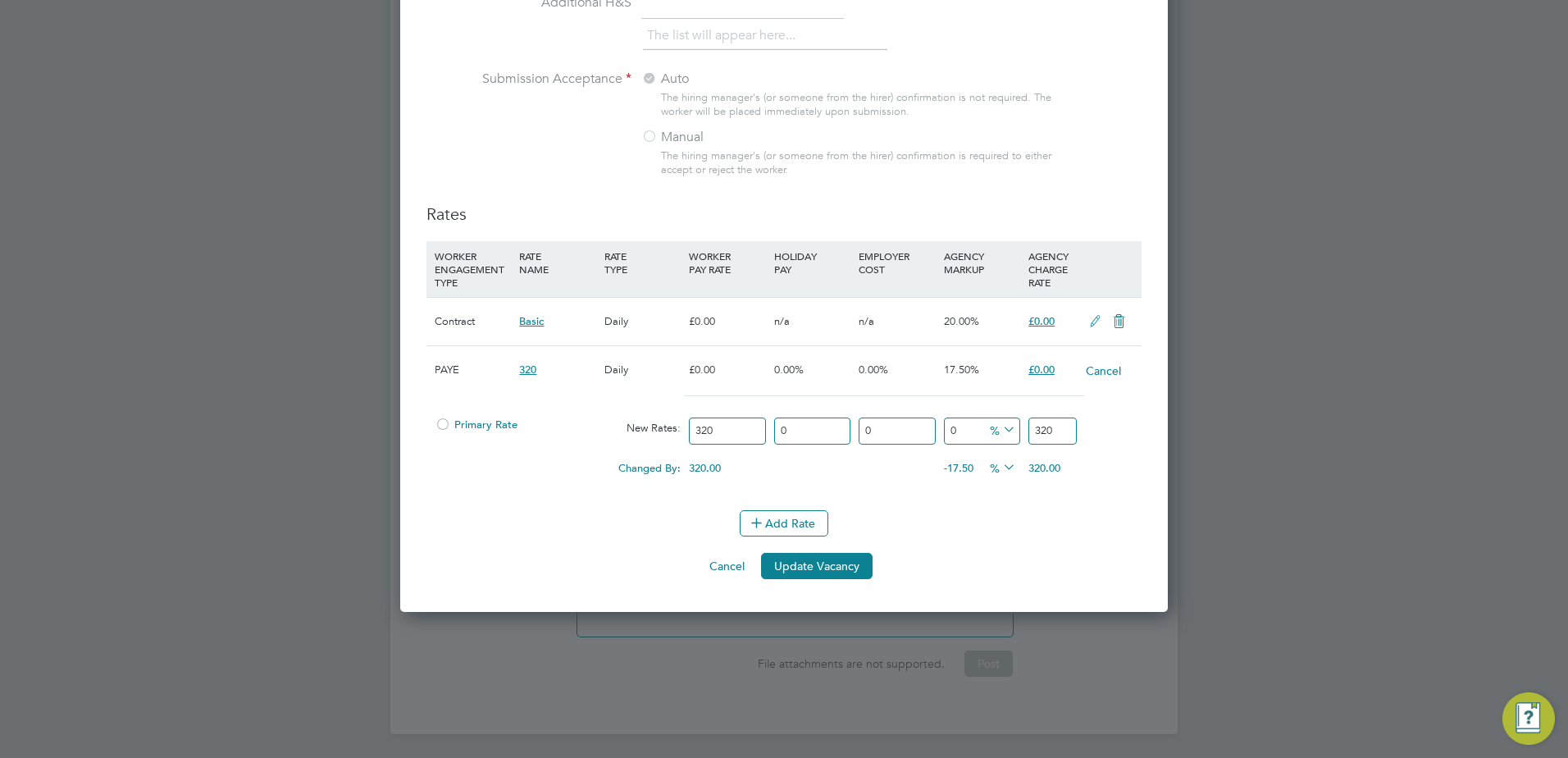
type input "323.2"
type input "017"
type input "374.4"
type input "017.5"
type input "376"
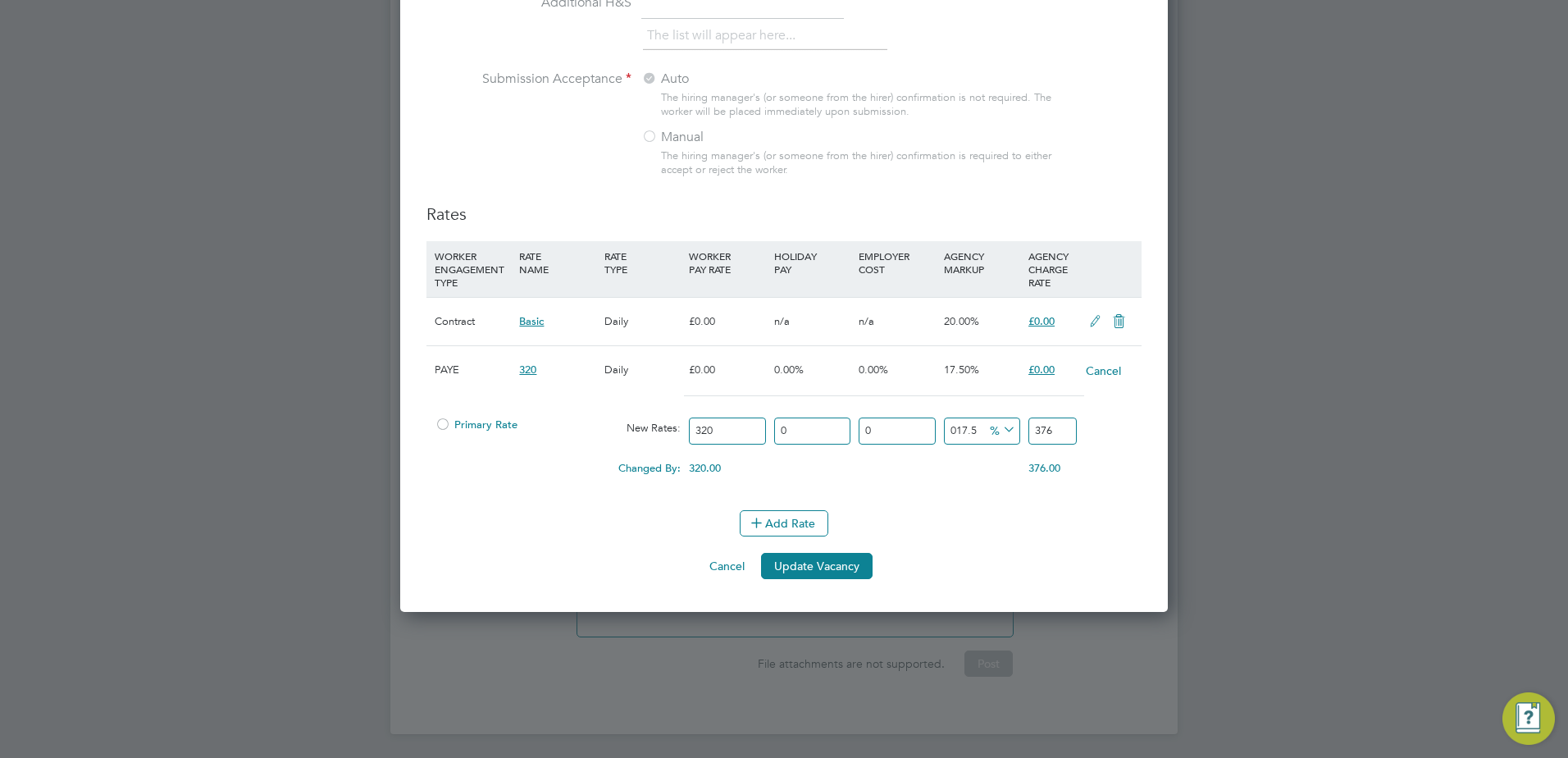
click at [955, 430] on input "017.5" at bounding box center [982, 431] width 76 height 27
type input "17.5"
click at [991, 484] on div "Changed By: 320.00 0.00 0.00 0.00 56 376.00" at bounding box center [784, 473] width 715 height 41
click at [834, 567] on button "Update Vacancy" at bounding box center [817, 565] width 112 height 26
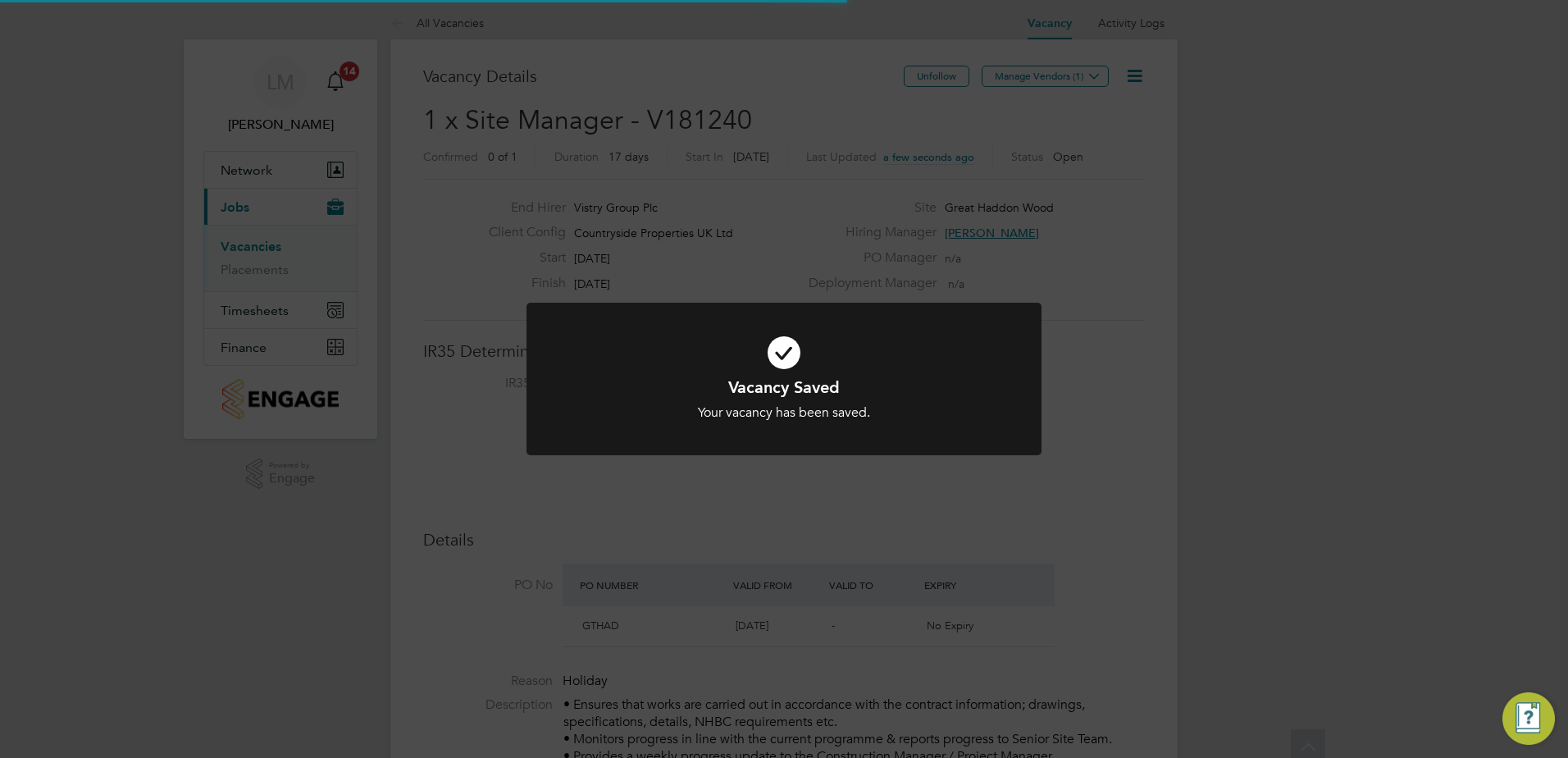
scroll to position [0, 0]
click at [912, 415] on div "Your vacancy has been saved." at bounding box center [784, 413] width 426 height 18
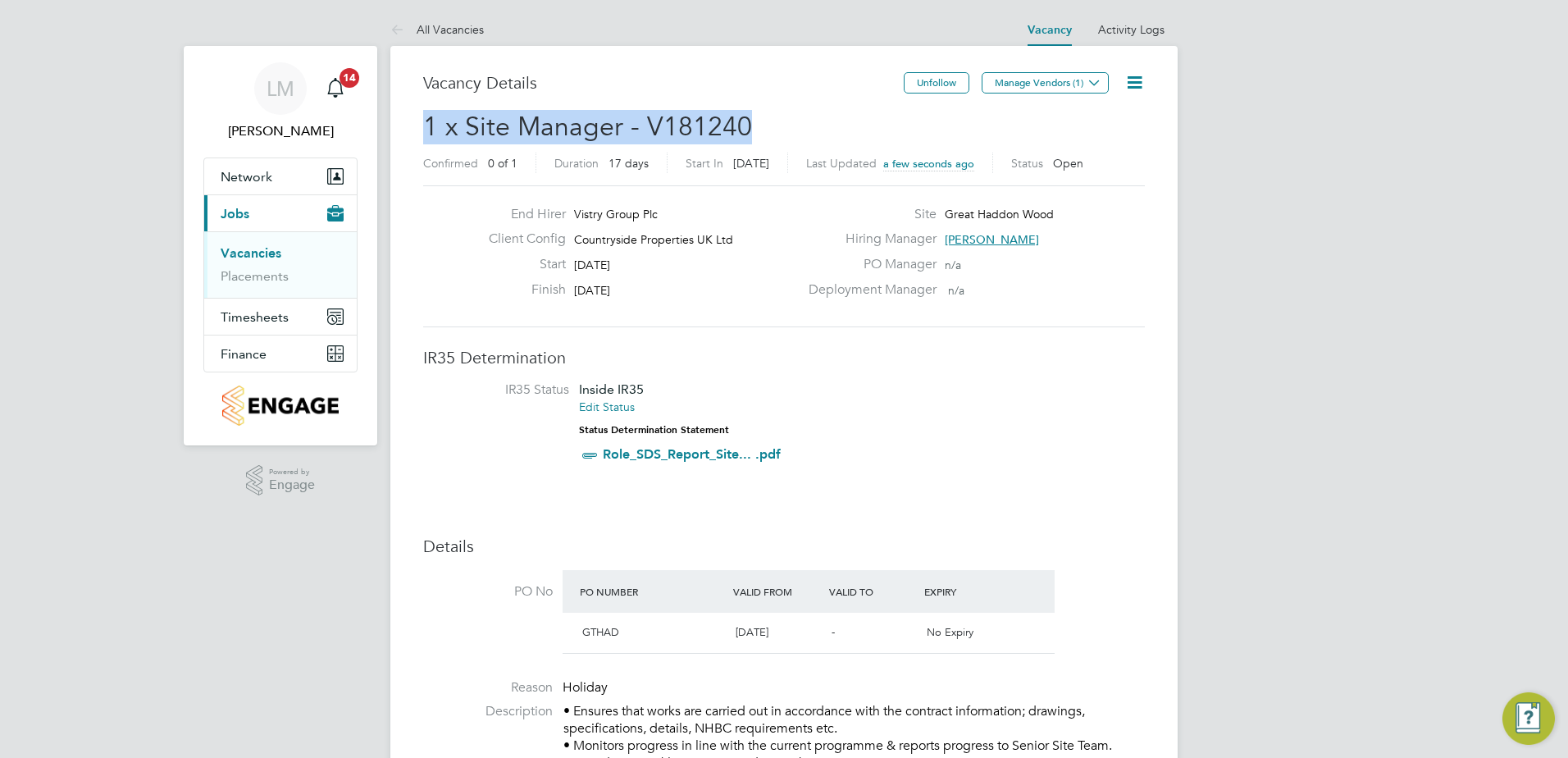
drag, startPoint x: 738, startPoint y: 128, endPoint x: 413, endPoint y: 125, distance: 325.0
copy span "1 x Site Manager - V181240"
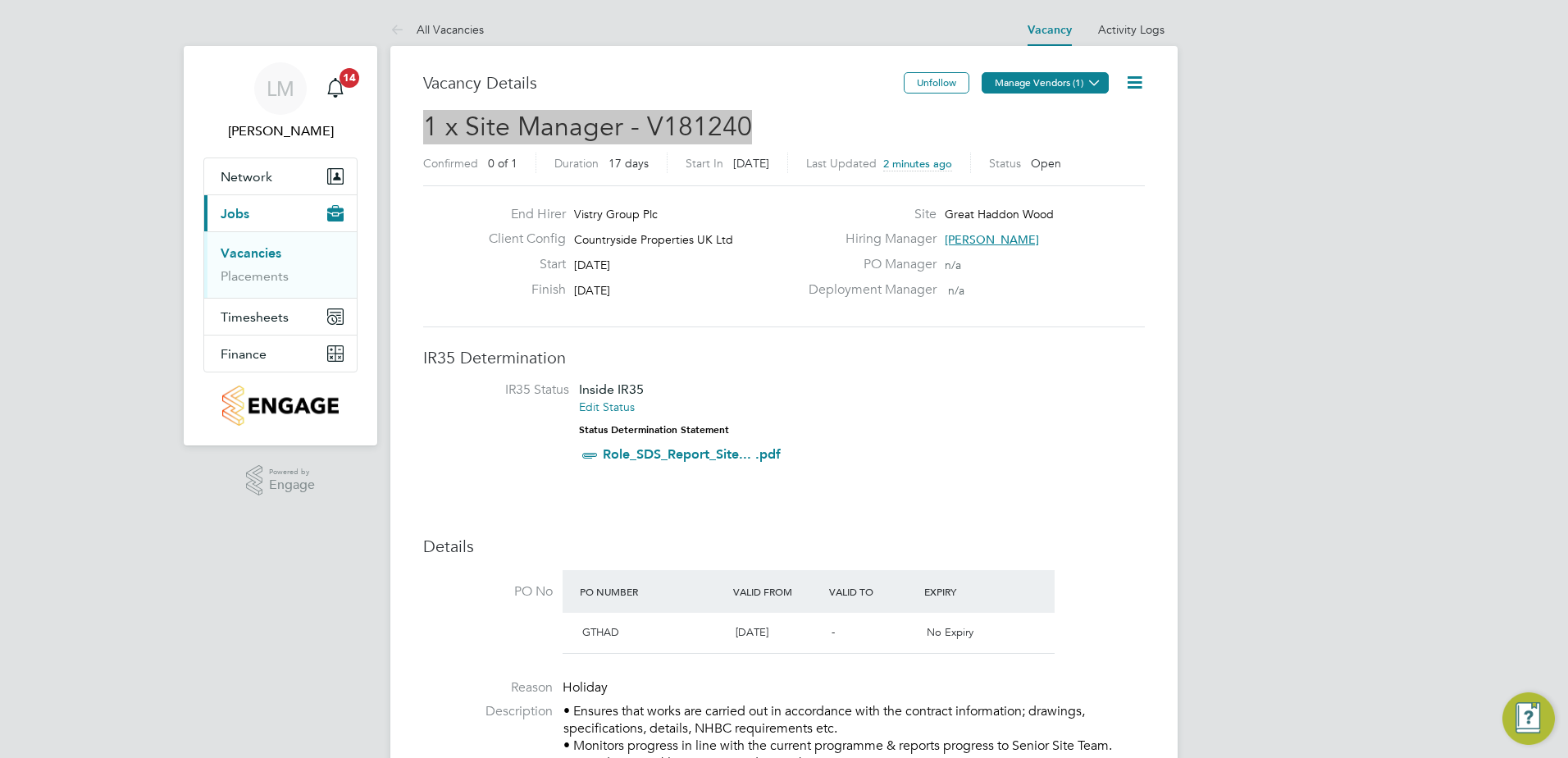
drag, startPoint x: 1004, startPoint y: 78, endPoint x: 1010, endPoint y: 87, distance: 10.8
click at [1004, 78] on button "Manage Vendors (1)" at bounding box center [1045, 83] width 127 height 22
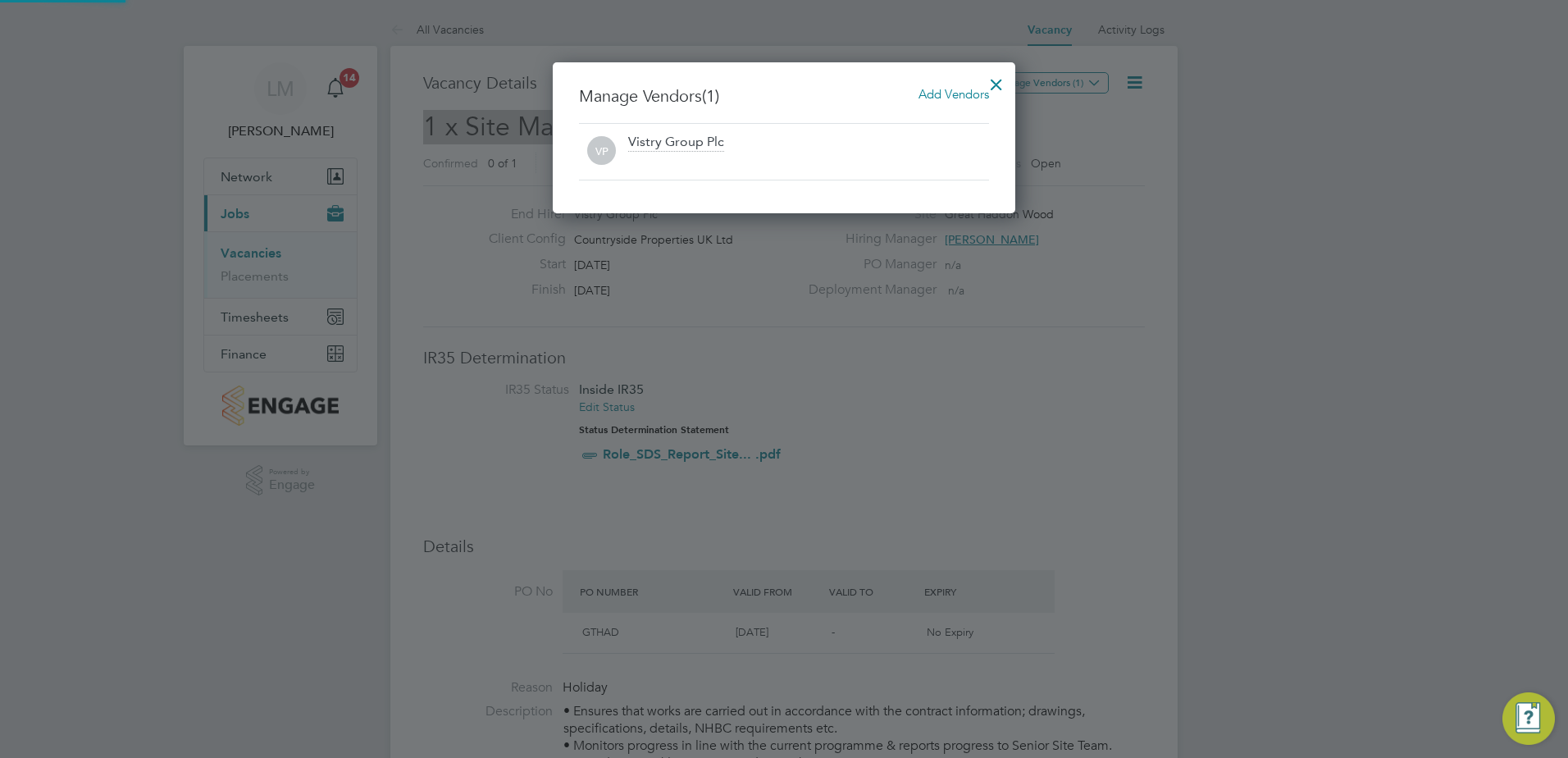
scroll to position [152, 463]
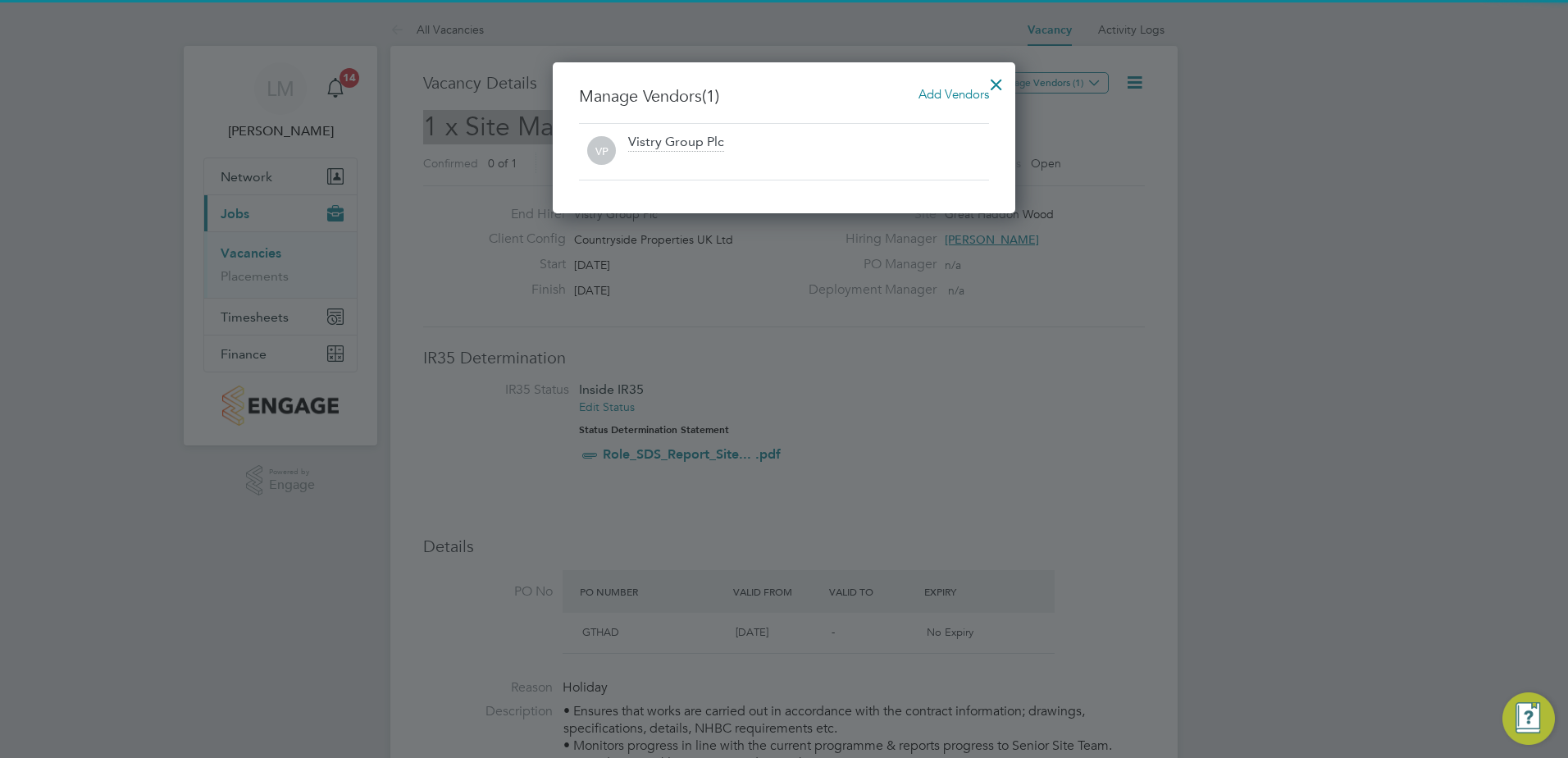
click at [940, 89] on span "Add Vendors" at bounding box center [954, 94] width 71 height 16
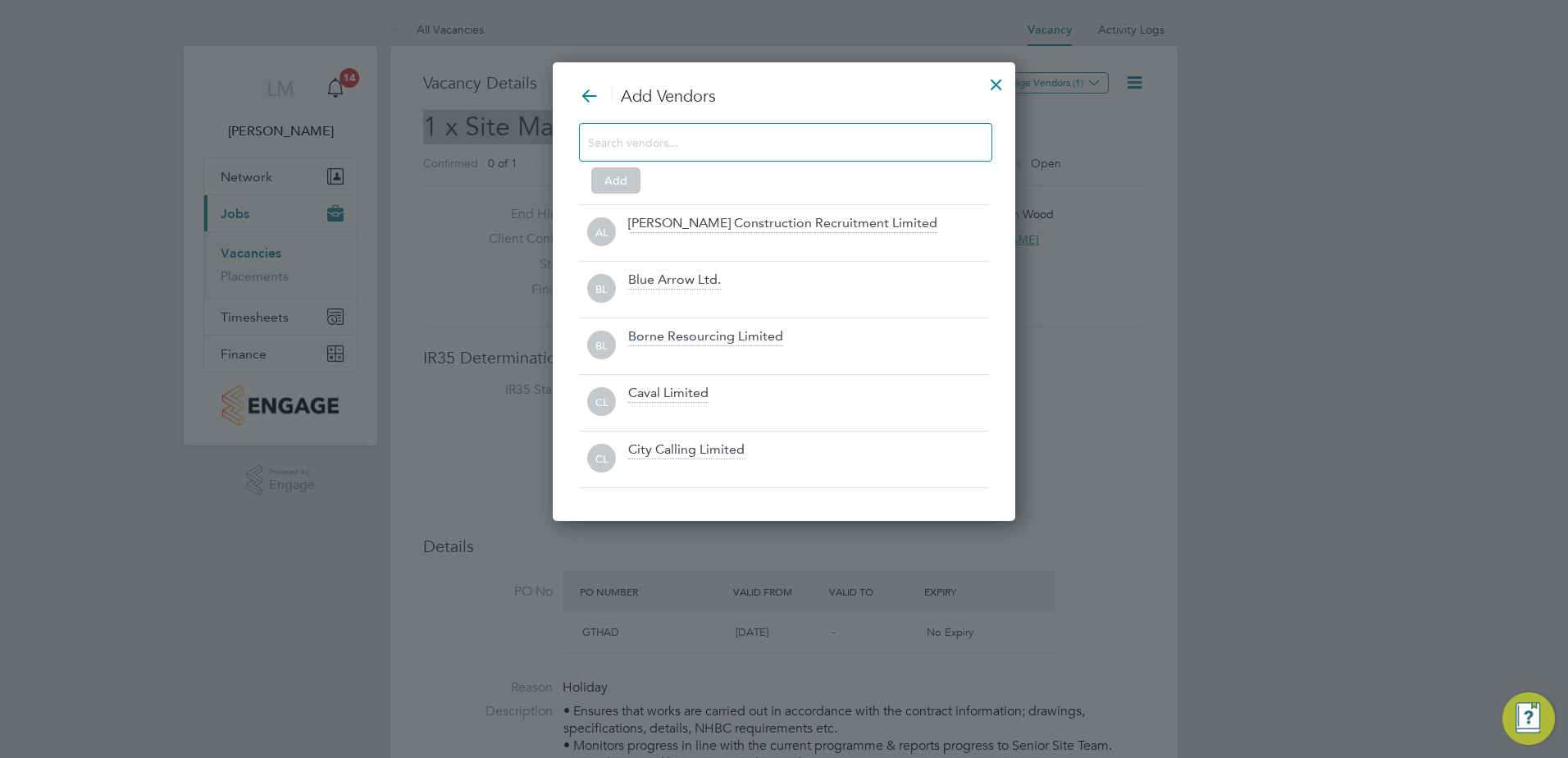
scroll to position [460, 463]
click at [717, 140] on input at bounding box center [772, 142] width 369 height 22
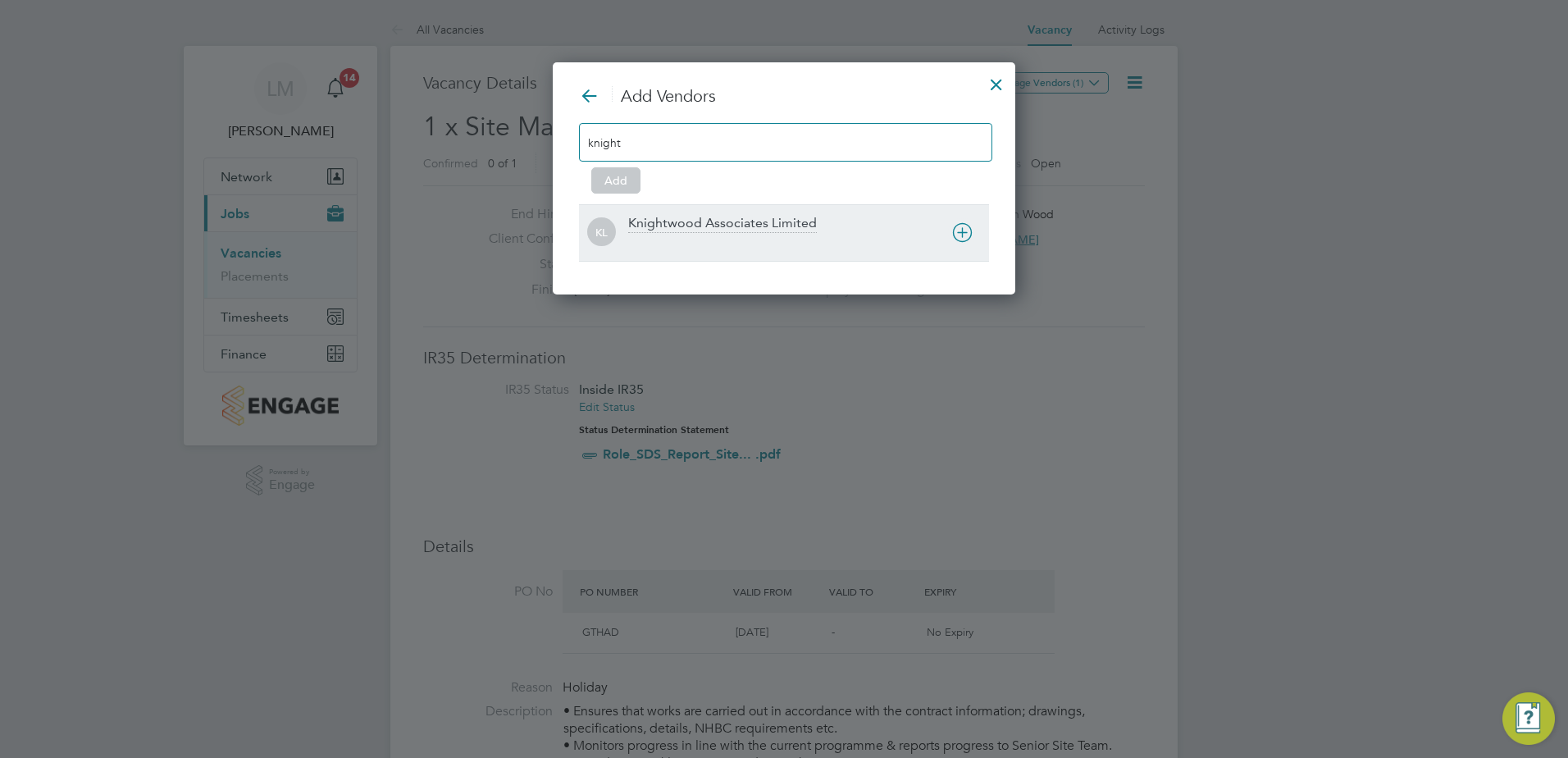
type input "knight"
click at [675, 234] on div "Knightwood Associates Limited" at bounding box center [808, 232] width 360 height 36
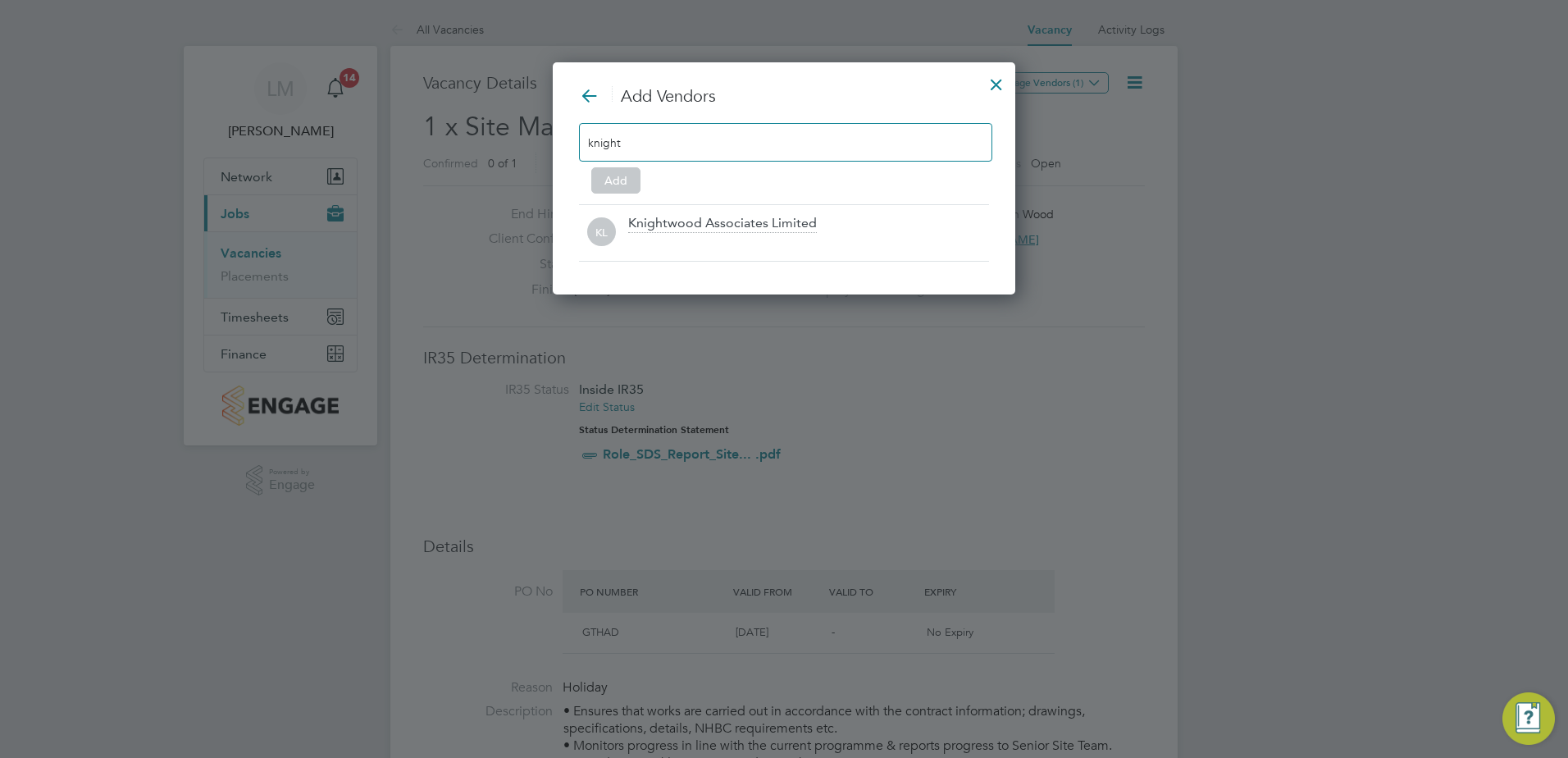
scroll to position [177, 463]
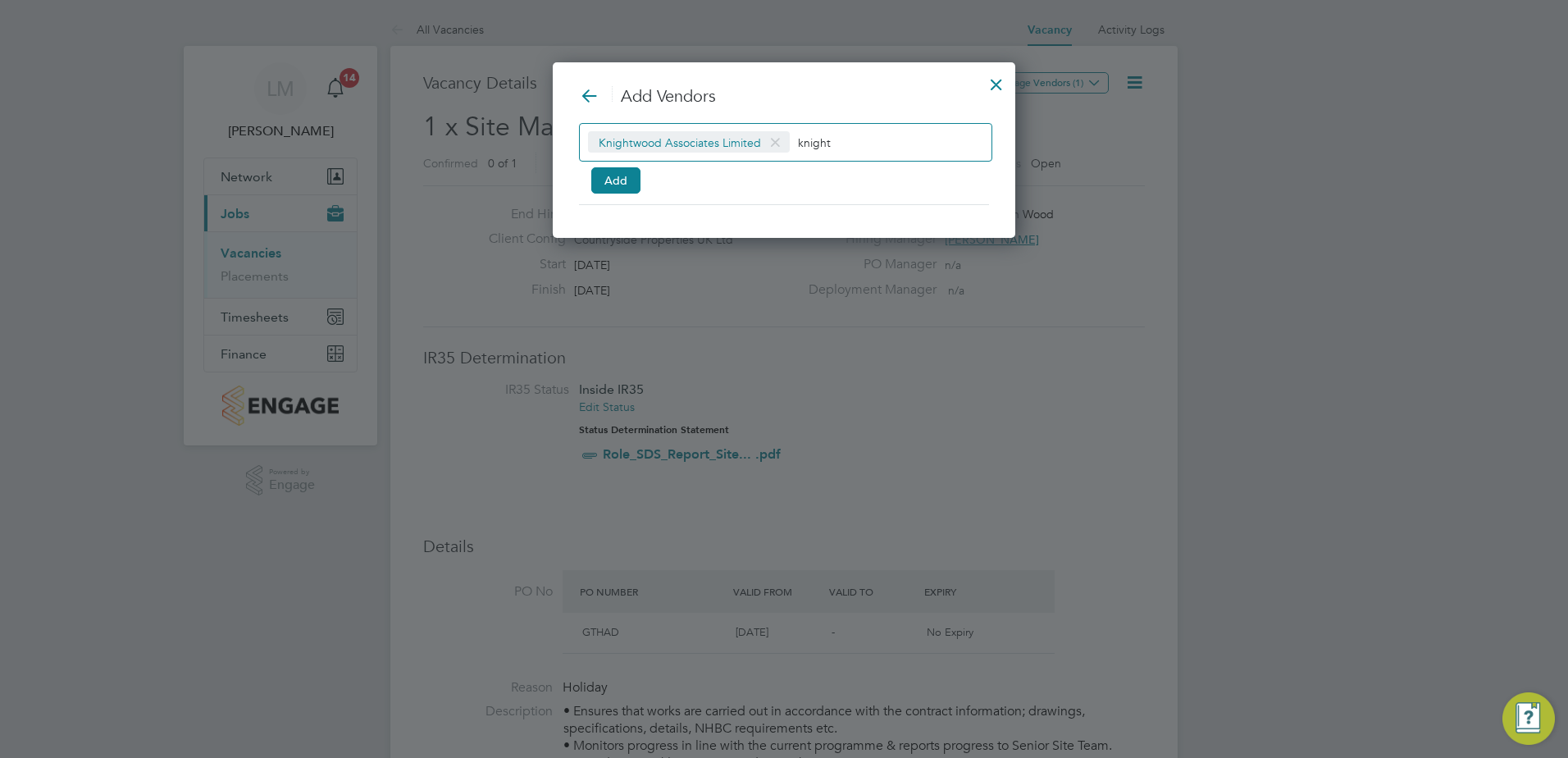
click at [627, 180] on button "Add" at bounding box center [616, 180] width 49 height 26
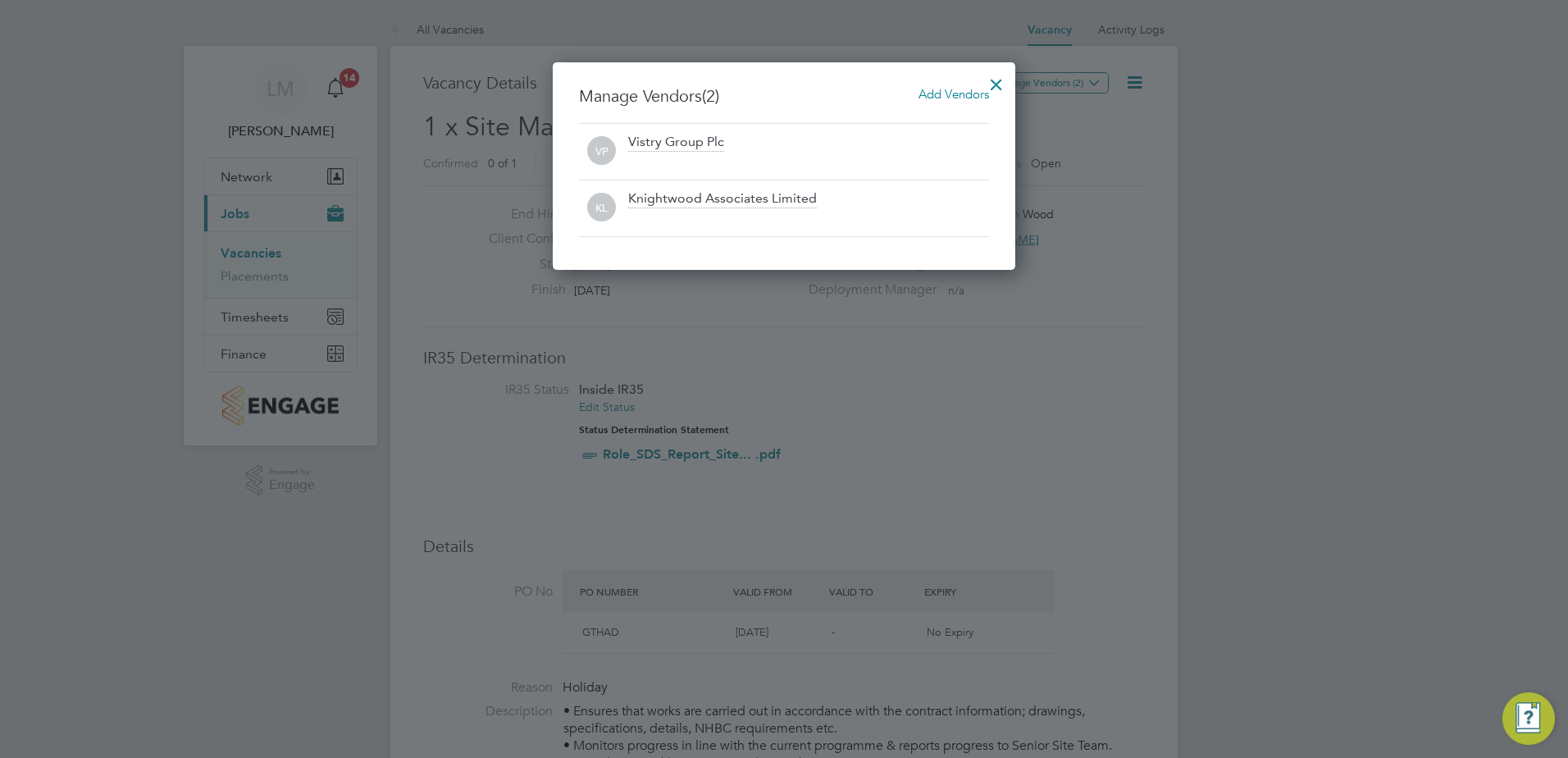
click at [999, 81] on div at bounding box center [996, 80] width 29 height 29
